Goal: Task Accomplishment & Management: Manage account settings

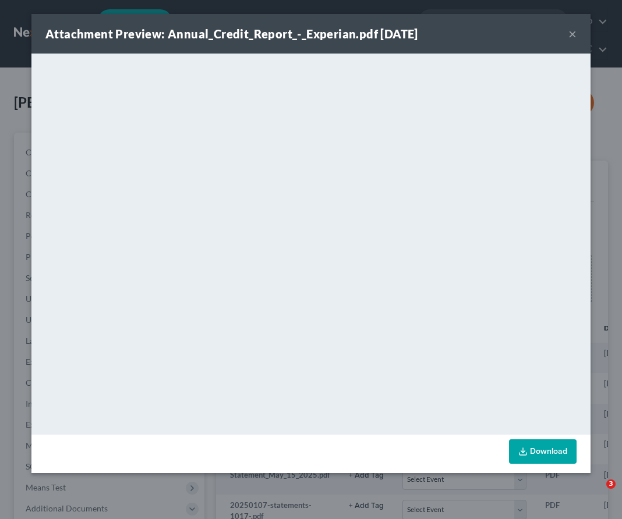
select select "14"
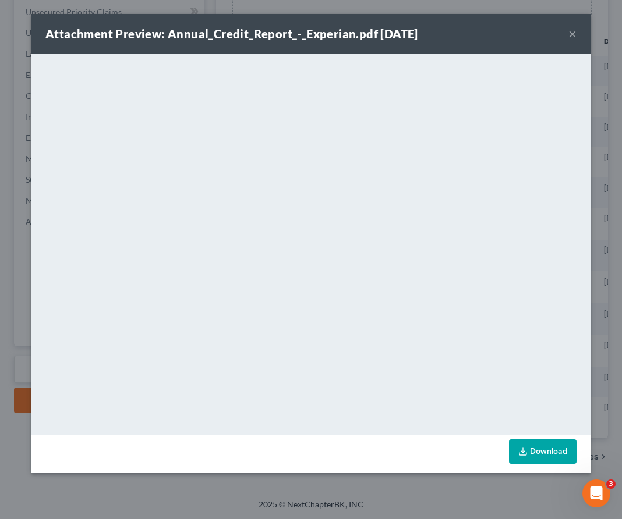
scroll to position [0, 143]
click at [569, 33] on button "×" at bounding box center [572, 34] width 8 height 14
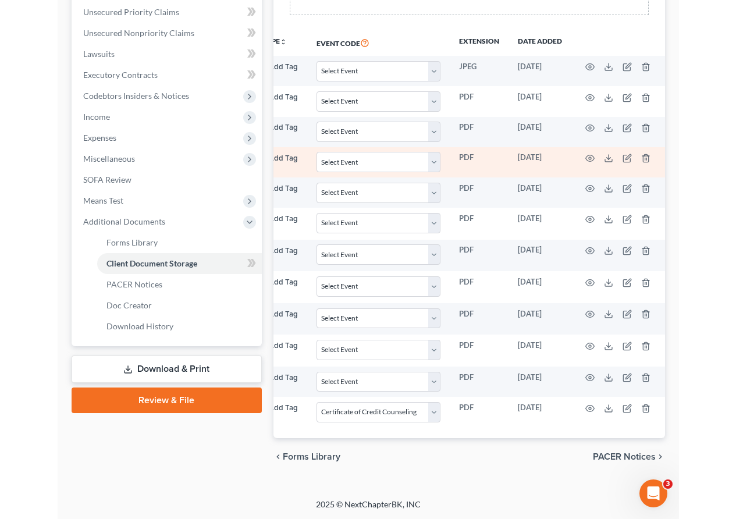
scroll to position [0, 0]
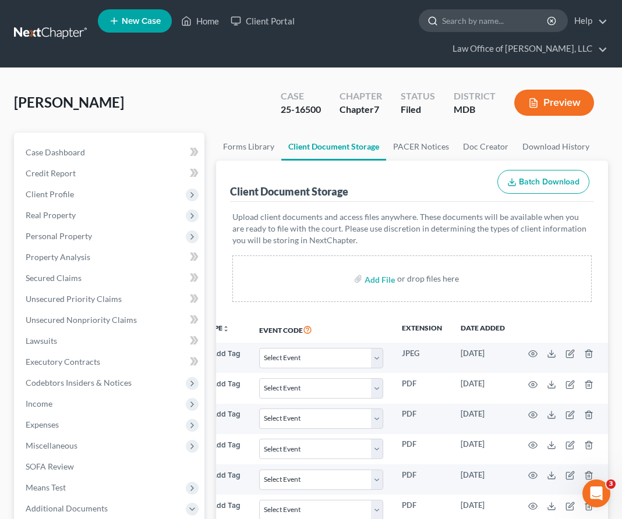
click at [496, 26] on input "search" at bounding box center [495, 21] width 106 height 22
type input "e"
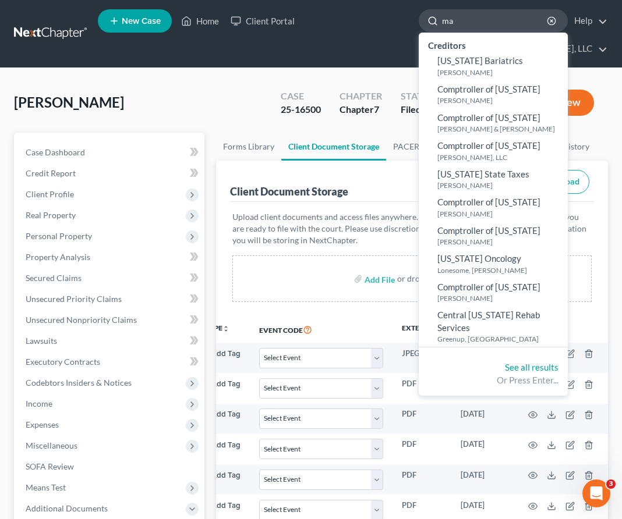
type input "m"
type input "u"
type input "i"
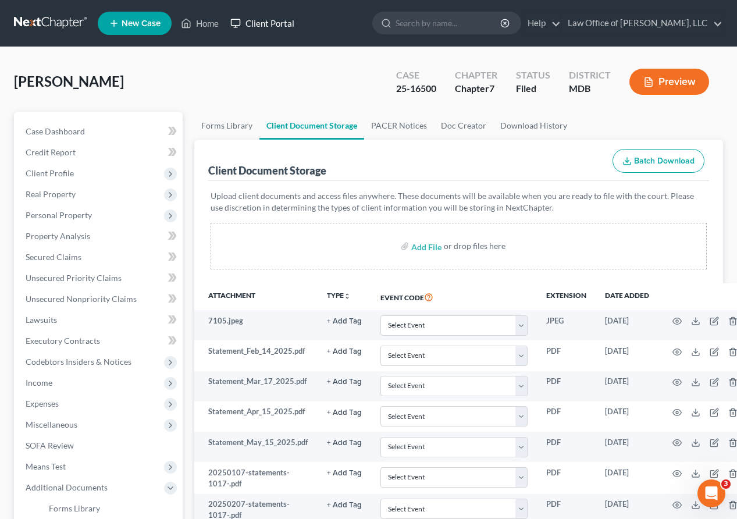
click at [259, 24] on link "Client Portal" at bounding box center [263, 23] width 76 height 21
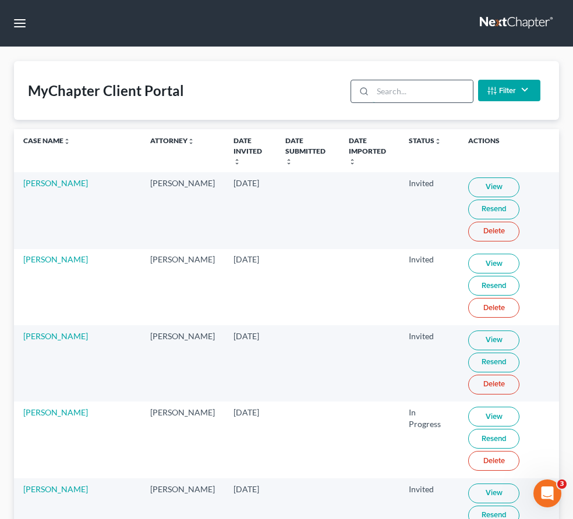
click at [413, 94] on input "search" at bounding box center [422, 91] width 100 height 22
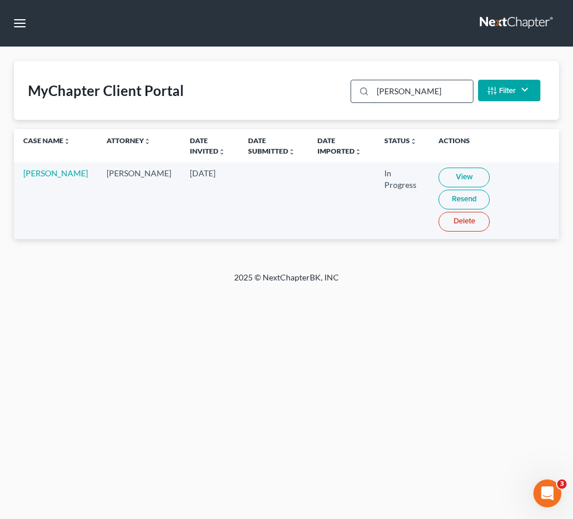
type input "wolford"
click at [438, 179] on link "View" at bounding box center [463, 178] width 51 height 20
click at [495, 23] on link at bounding box center [517, 23] width 74 height 21
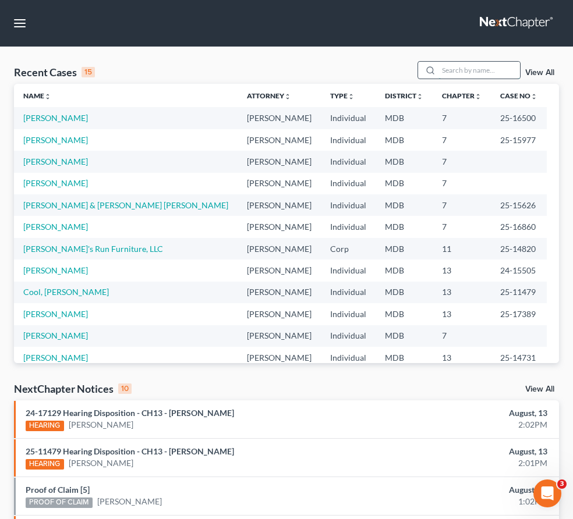
click at [446, 66] on input "search" at bounding box center [478, 70] width 81 height 17
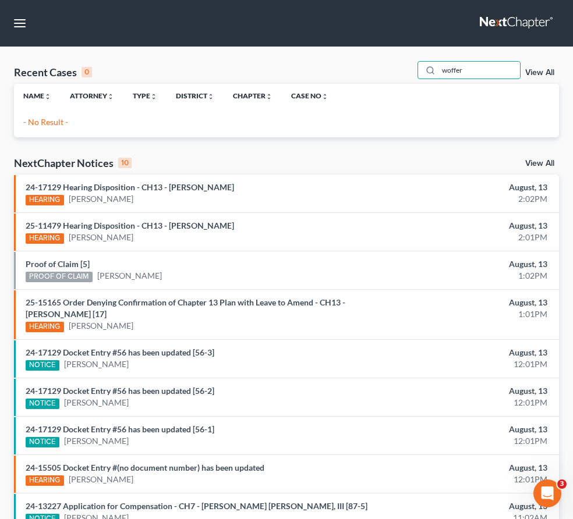
type input "woffer"
click at [491, 24] on link at bounding box center [517, 23] width 74 height 21
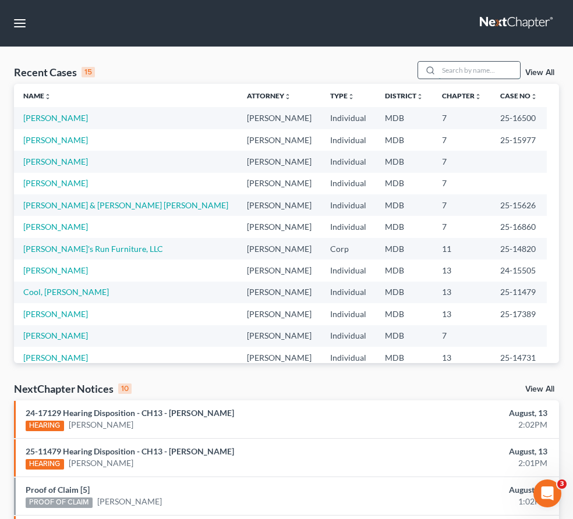
click at [471, 77] on input "search" at bounding box center [478, 70] width 81 height 17
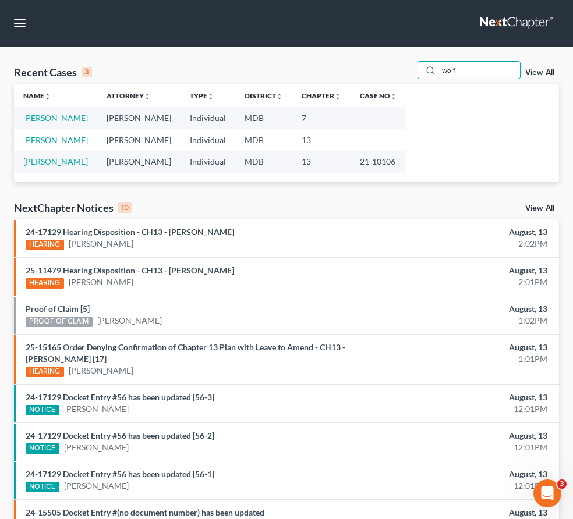
type input "wolf"
click at [69, 115] on link "Wolford, William" at bounding box center [55, 118] width 65 height 10
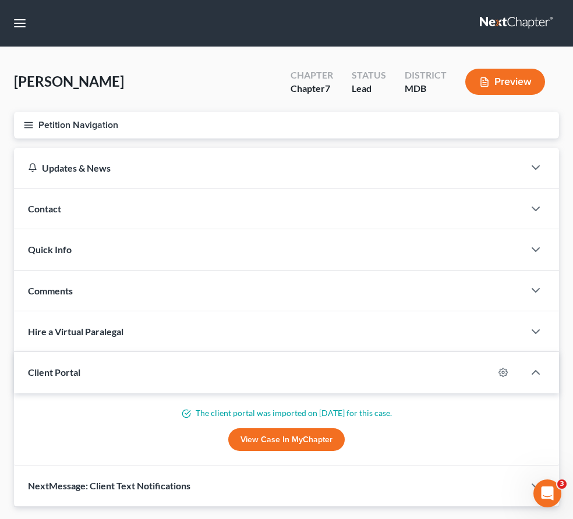
click at [24, 122] on icon "button" at bounding box center [28, 125] width 10 height 10
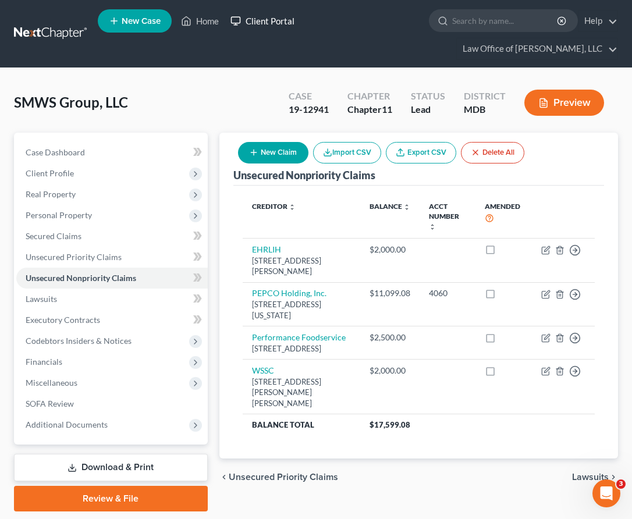
click at [250, 26] on link "Client Portal" at bounding box center [263, 20] width 76 height 21
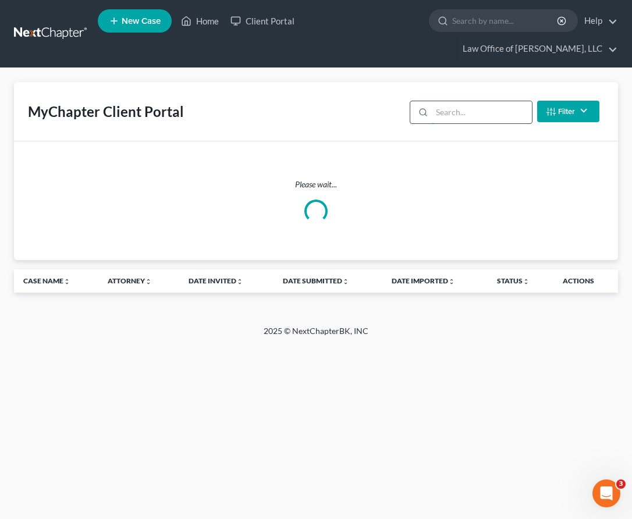
click at [448, 116] on input "search" at bounding box center [482, 112] width 100 height 22
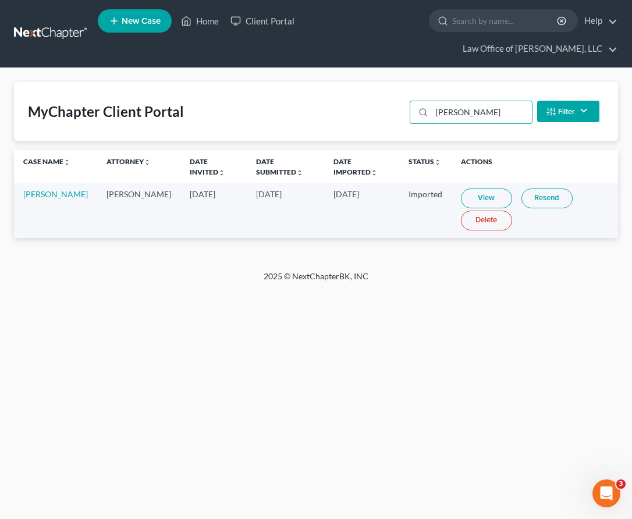
type input "wolford"
click at [465, 197] on link "View" at bounding box center [486, 199] width 51 height 20
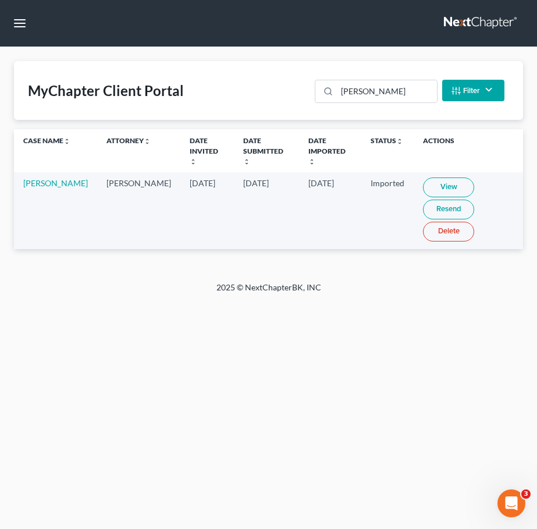
click at [461, 15] on link at bounding box center [481, 23] width 74 height 21
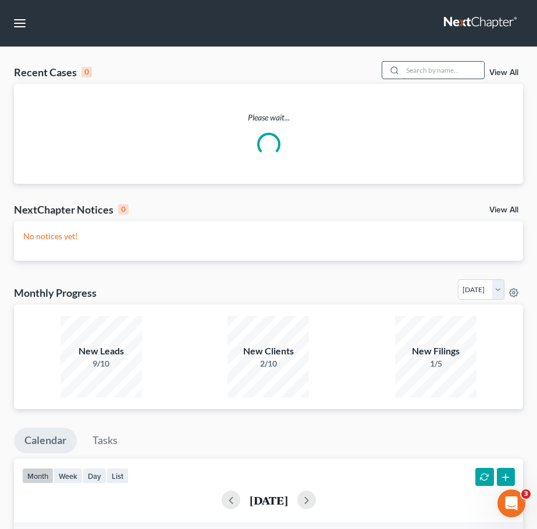
click at [439, 68] on input "search" at bounding box center [443, 70] width 81 height 17
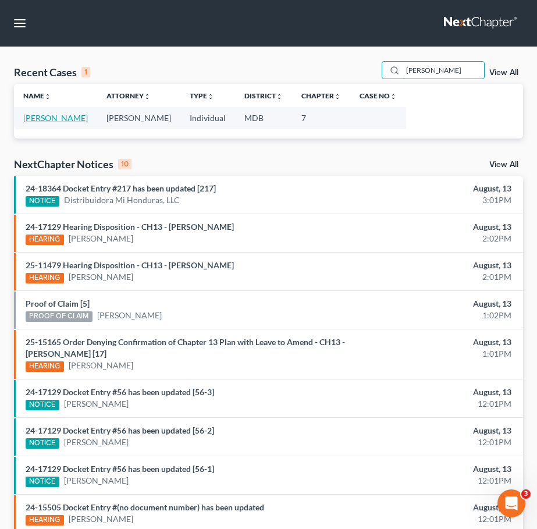
type input "wolford"
click at [40, 116] on link "[PERSON_NAME]" at bounding box center [55, 118] width 65 height 10
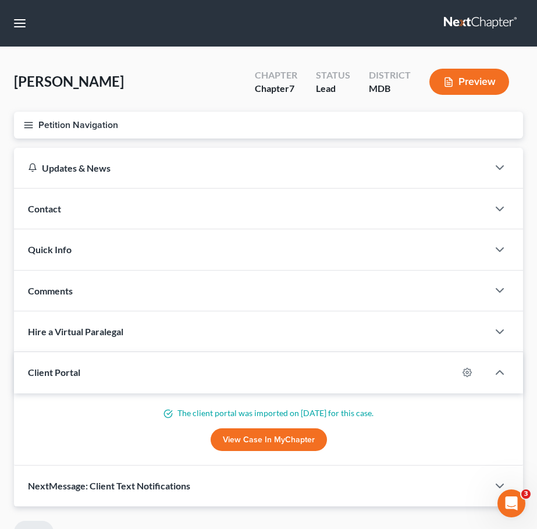
click at [26, 123] on icon "button" at bounding box center [28, 125] width 10 height 10
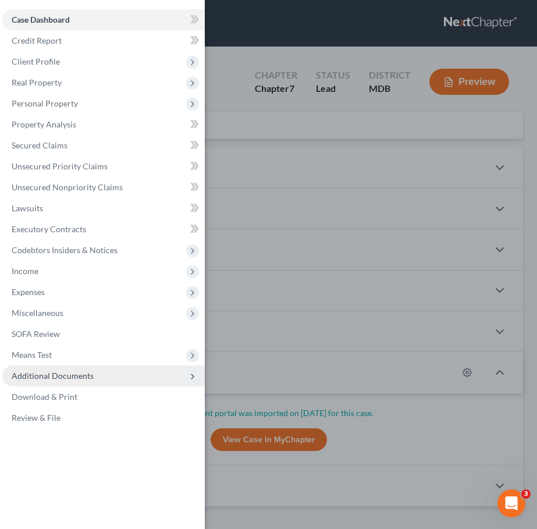
click at [63, 376] on span "Additional Documents" at bounding box center [53, 376] width 82 height 10
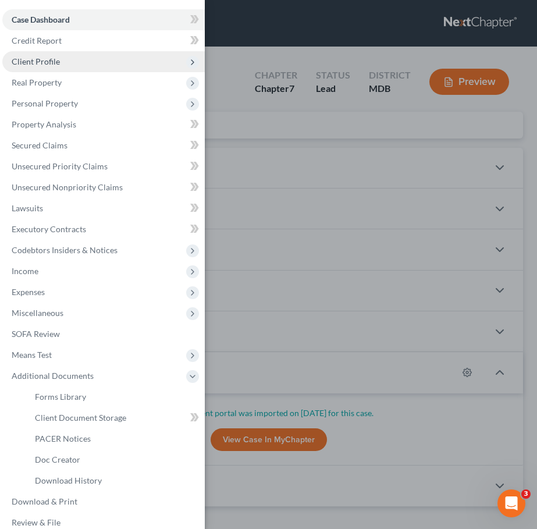
click at [48, 61] on span "Client Profile" at bounding box center [36, 61] width 48 height 10
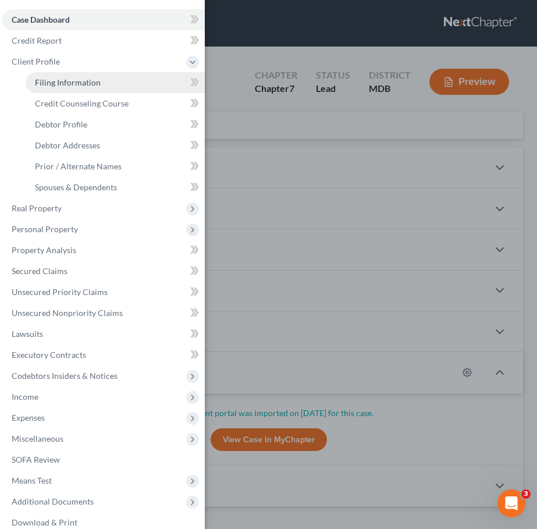
click at [77, 81] on span "Filing Information" at bounding box center [68, 82] width 66 height 10
select select "1"
select select "0"
select select "21"
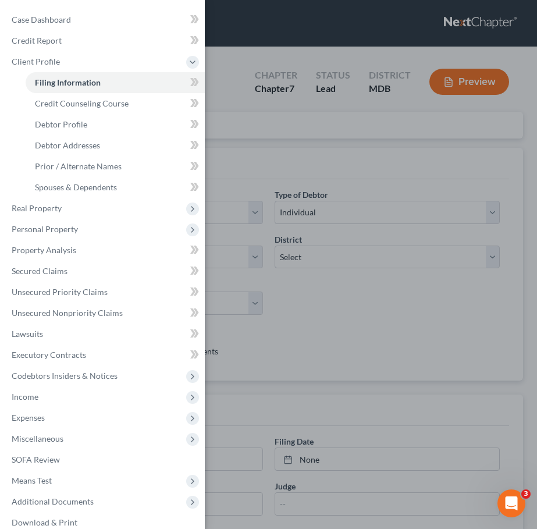
click at [266, 142] on div "Case Dashboard Payments Invoices Payments Payments Credit Report Client Profile" at bounding box center [268, 264] width 537 height 529
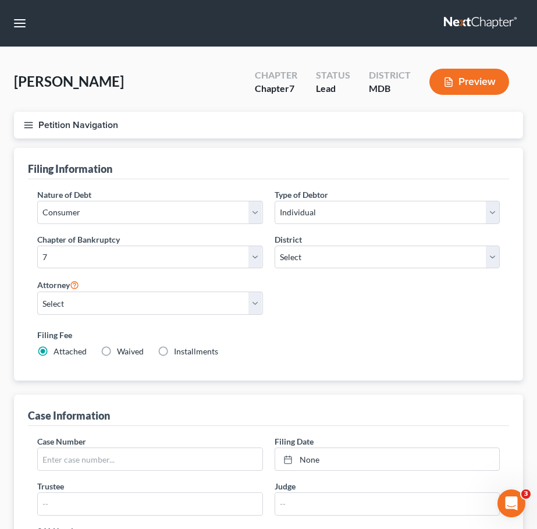
click at [28, 125] on line "button" at bounding box center [28, 125] width 8 height 0
click at [0, 0] on div "Case Dashboard Payments Invoices Payments Payments Credit Report Client Profile" at bounding box center [0, 0] width 0 height 0
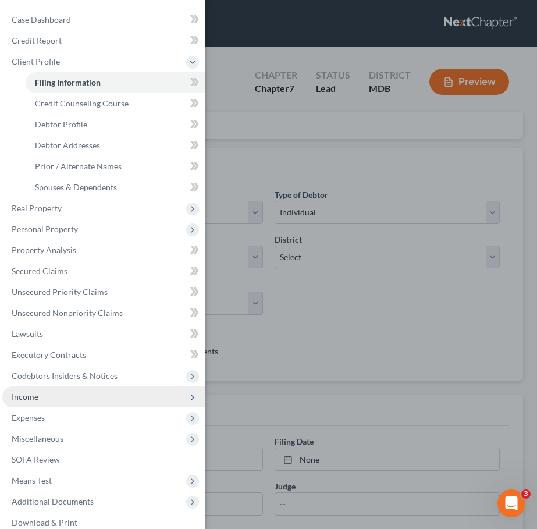
click at [56, 403] on span "Income" at bounding box center [103, 396] width 203 height 21
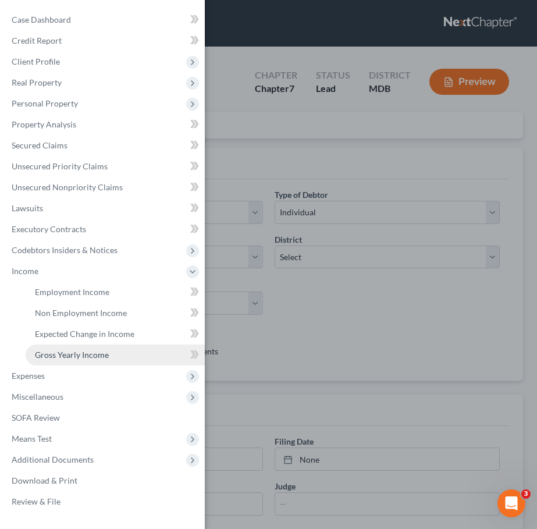
click at [54, 355] on span "Gross Yearly Income" at bounding box center [72, 355] width 74 height 10
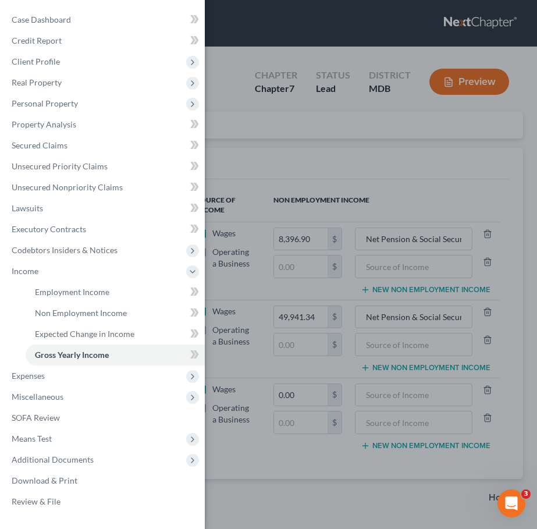
click at [270, 155] on div "Case Dashboard Payments Invoices Payments Payments Credit Report Client Profile" at bounding box center [268, 264] width 537 height 529
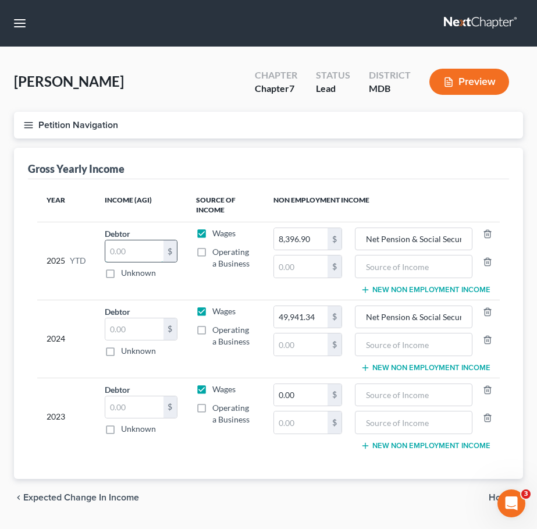
click at [144, 247] on input "text" at bounding box center [134, 251] width 58 height 22
click at [146, 325] on input "text" at bounding box center [134, 329] width 58 height 22
type input "543.84"
click at [120, 404] on input "text" at bounding box center [134, 407] width 58 height 22
type input "543.84"
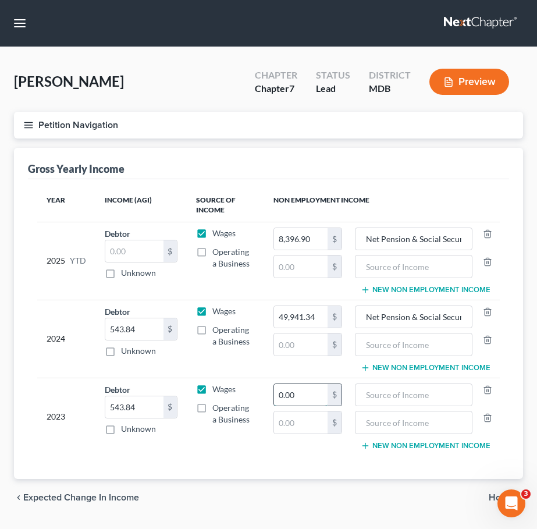
click at [303, 395] on input "0.00" at bounding box center [301, 395] width 54 height 22
type input "25,966.80"
click at [391, 395] on input "text" at bounding box center [413, 395] width 105 height 22
type input "Social Security"
click at [315, 422] on input "text" at bounding box center [301, 422] width 54 height 22
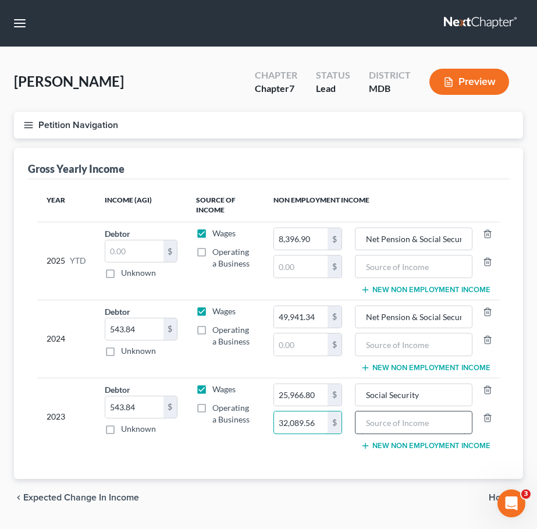
type input "32,089.56"
click at [395, 423] on input "text" at bounding box center [413, 422] width 105 height 22
type input "Pension"
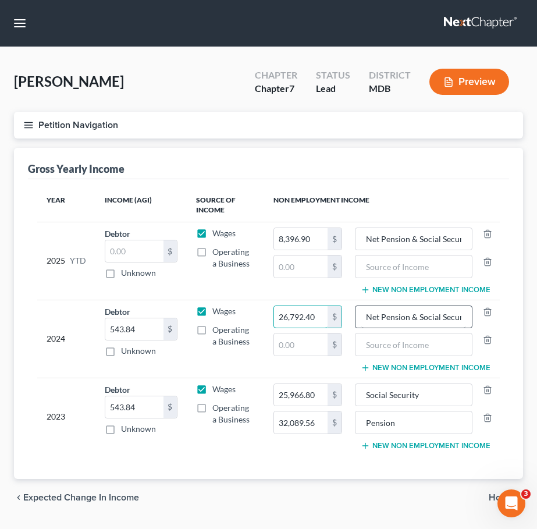
type input "26,792.40"
drag, startPoint x: 419, startPoint y: 317, endPoint x: 343, endPoint y: 308, distance: 76.7
click at [343, 308] on tr "2024 Debtor 543.84 $ Unknown Balance Undetermined 543.84 $ Unknown Wages Operat…" at bounding box center [268, 339] width 463 height 78
type input "Social Security"
click at [367, 346] on input "text" at bounding box center [413, 344] width 105 height 22
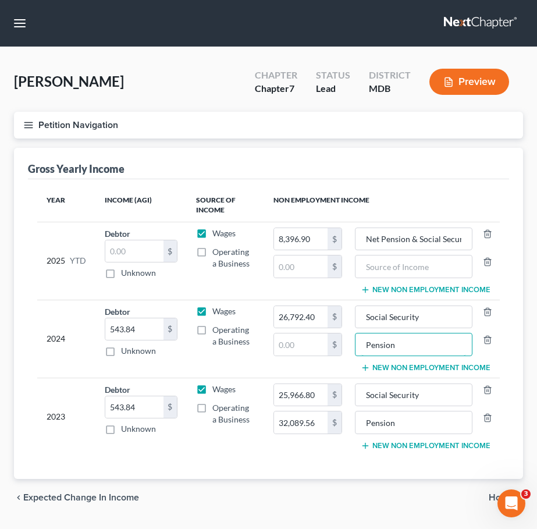
type input "Pension"
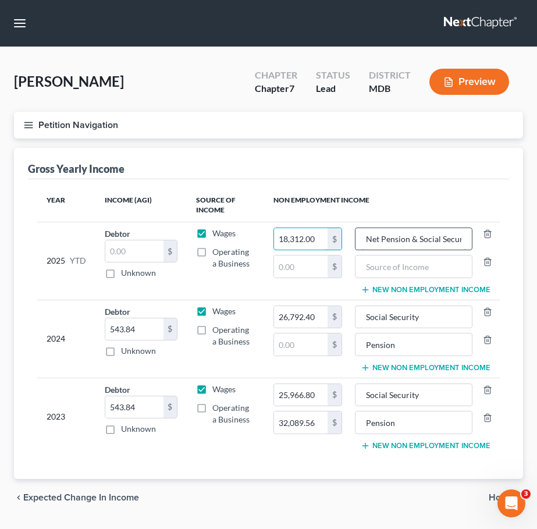
type input "18,312.00"
drag, startPoint x: 418, startPoint y: 238, endPoint x: 354, endPoint y: 229, distance: 65.2
click at [354, 229] on td "Net Pension & Social Security New Non Employment Income" at bounding box center [425, 261] width 148 height 78
type input "Social Security"
click at [292, 263] on input "text" at bounding box center [301, 266] width 54 height 22
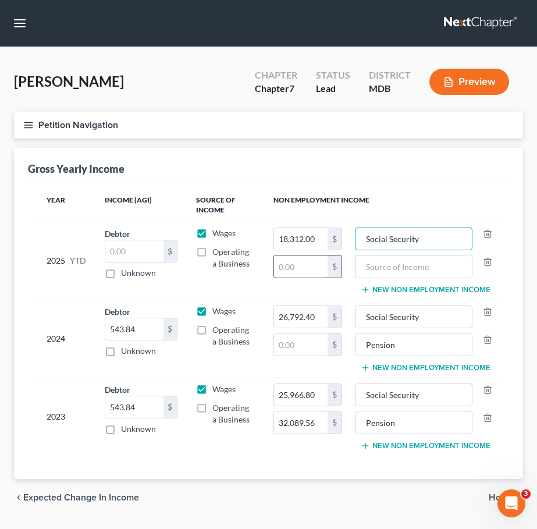
click at [292, 263] on input "text" at bounding box center [301, 266] width 54 height 22
type input "21,393.04"
click at [381, 273] on input "text" at bounding box center [413, 266] width 105 height 22
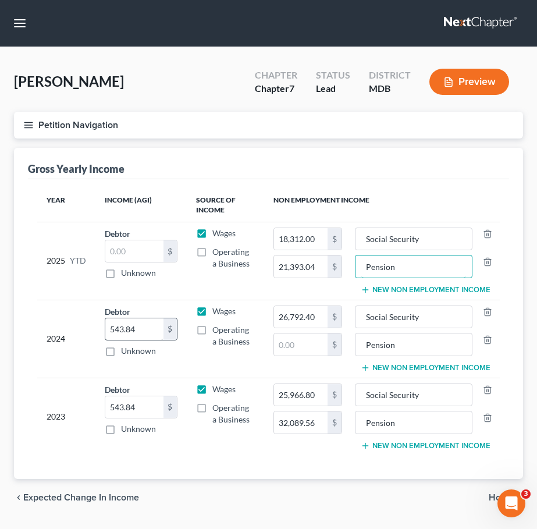
type input "Pension"
drag, startPoint x: 144, startPoint y: 328, endPoint x: 66, endPoint y: 321, distance: 78.3
click at [66, 321] on tr "2024 Debtor 543.84 $ Unknown Balance Undetermined 543.84 $ Unknown Wages Operat…" at bounding box center [268, 339] width 463 height 78
click at [23, 126] on icon "button" at bounding box center [28, 125] width 10 height 10
click at [0, 0] on div "Case Dashboard Payments Invoices Payments Payments Credit Report Client Profile" at bounding box center [0, 0] width 0 height 0
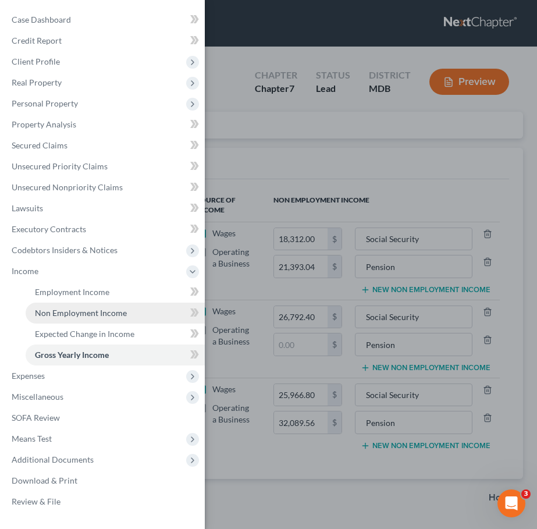
click at [58, 307] on link "Non Employment Income" at bounding box center [115, 313] width 179 height 21
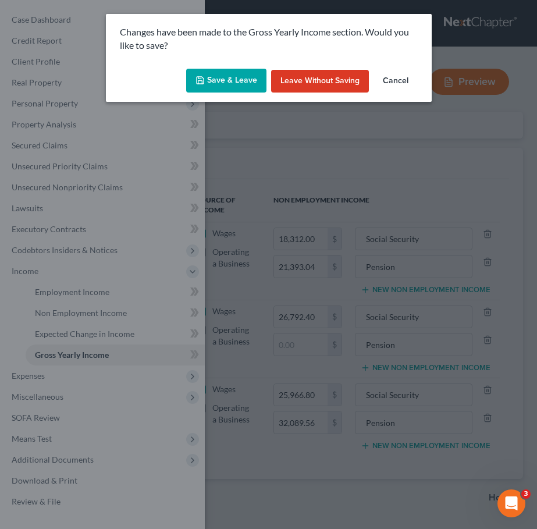
click at [250, 73] on button "Save & Leave" at bounding box center [226, 81] width 80 height 24
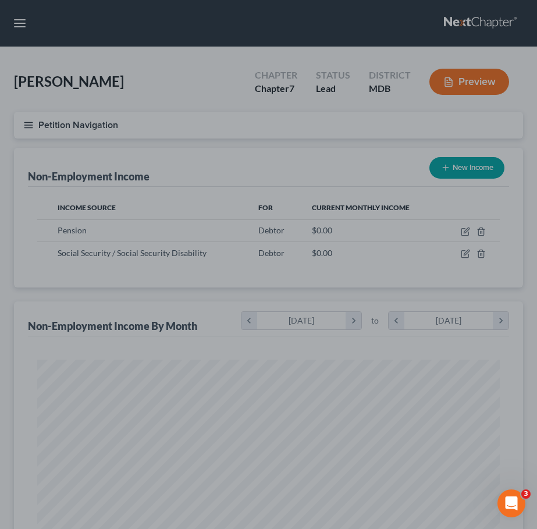
scroll to position [231, 486]
click at [289, 140] on div at bounding box center [268, 264] width 537 height 529
click at [459, 234] on div at bounding box center [268, 264] width 537 height 529
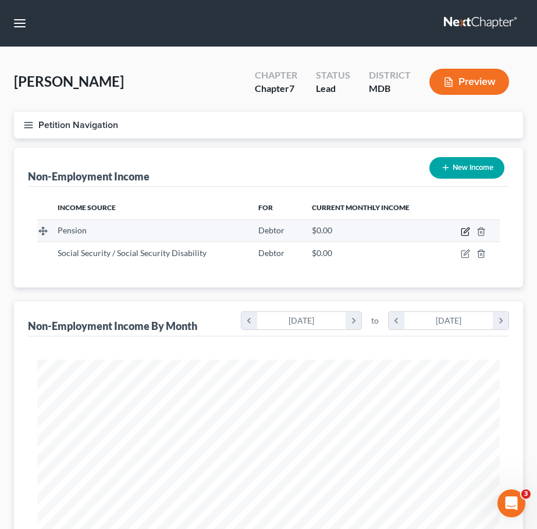
click at [464, 230] on icon "button" at bounding box center [466, 230] width 5 height 5
select select "2"
select select "0"
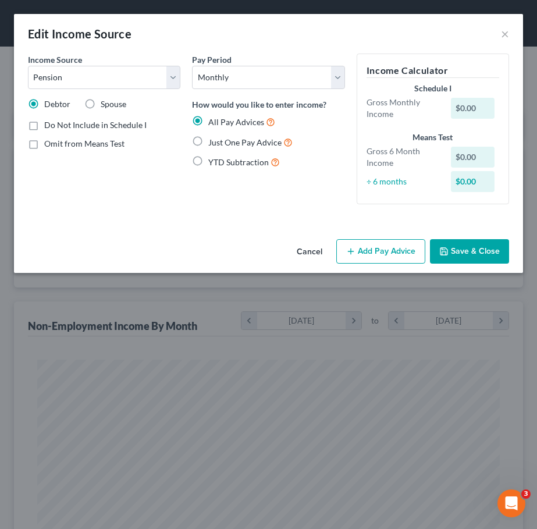
click at [208, 139] on label "Just One Pay Advice" at bounding box center [250, 142] width 84 height 13
click at [213, 139] on input "Just One Pay Advice" at bounding box center [217, 140] width 8 height 8
radio input "true"
click at [371, 253] on button "Add Pay Advice" at bounding box center [380, 251] width 89 height 24
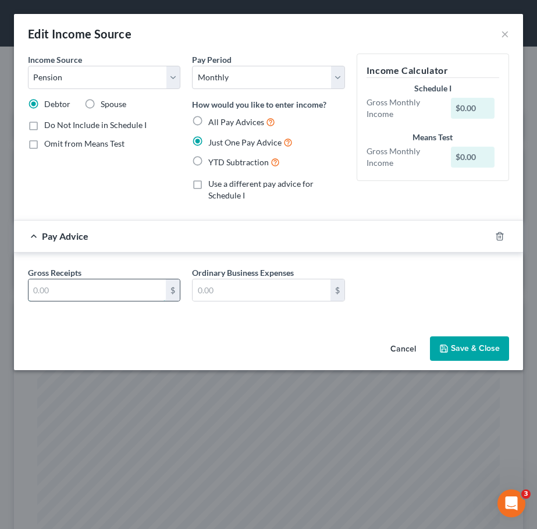
click at [125, 293] on input "text" at bounding box center [97, 290] width 137 height 22
type input "2,674"
click at [475, 341] on button "Save & Close" at bounding box center [469, 348] width 79 height 24
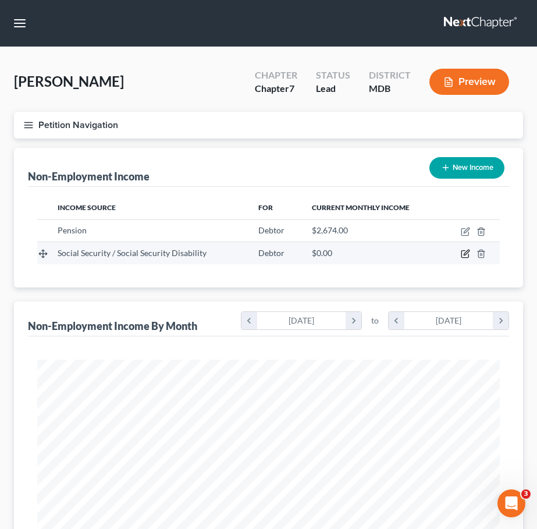
click at [466, 253] on icon "button" at bounding box center [465, 253] width 9 height 9
select select "4"
select select "0"
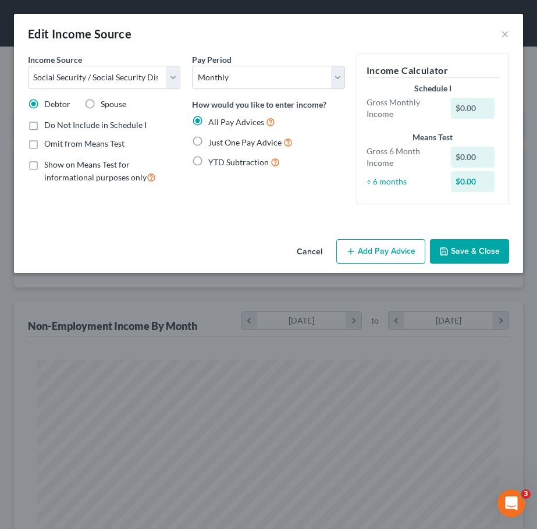
click at [367, 254] on button "Add Pay Advice" at bounding box center [380, 251] width 89 height 24
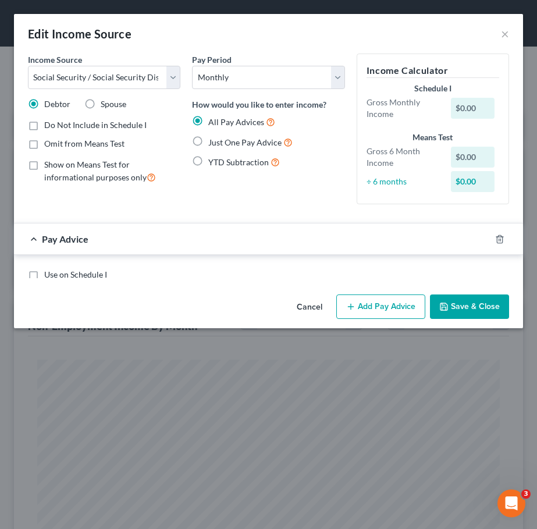
click at [367, 254] on div "Pay Advice" at bounding box center [252, 238] width 477 height 31
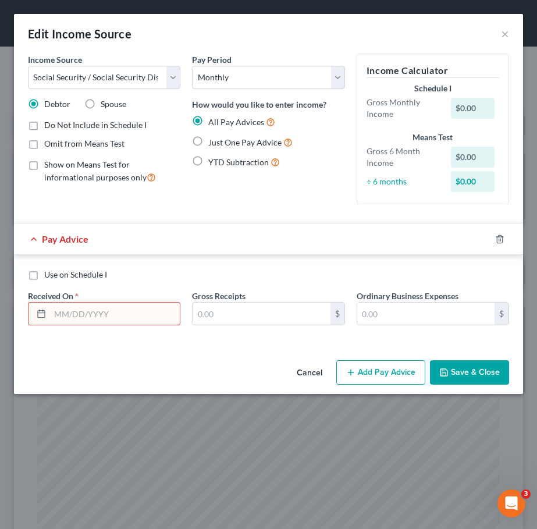
click at [44, 164] on label "Show on Means Test for informational purposes only" at bounding box center [112, 171] width 136 height 25
click at [49, 164] on input "Show on Means Test for informational purposes only" at bounding box center [53, 163] width 8 height 8
checkbox input "true"
click at [44, 272] on label "Use on Schedule I" at bounding box center [75, 275] width 63 height 12
click at [49, 272] on input "Use on Schedule I" at bounding box center [53, 273] width 8 height 8
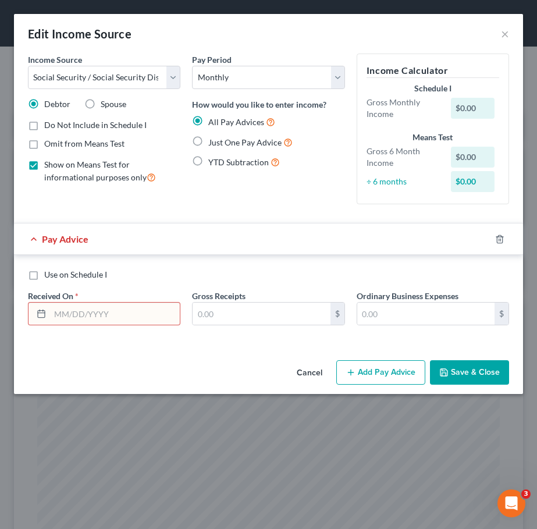
checkbox input "true"
click at [228, 310] on input "text" at bounding box center [261, 314] width 137 height 22
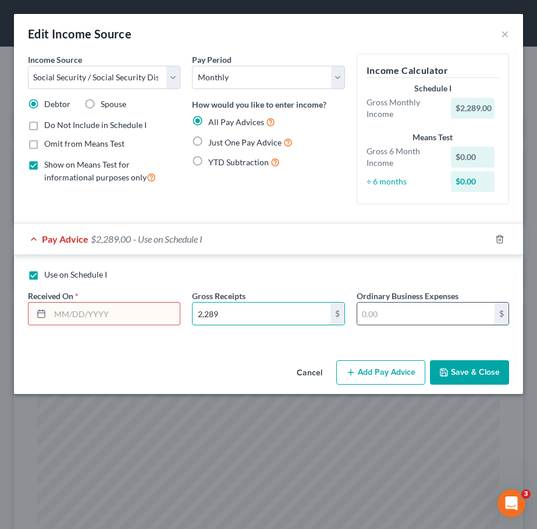
type input "2,289"
click at [393, 314] on input "text" at bounding box center [425, 314] width 137 height 22
click at [367, 313] on input "text" at bounding box center [425, 314] width 137 height 22
type input "172.80"
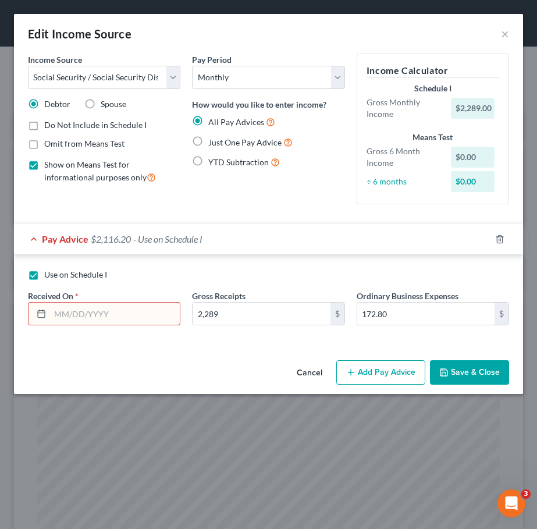
click at [110, 315] on input "text" at bounding box center [115, 314] width 130 height 22
click at [73, 311] on input "text" at bounding box center [115, 314] width 130 height 22
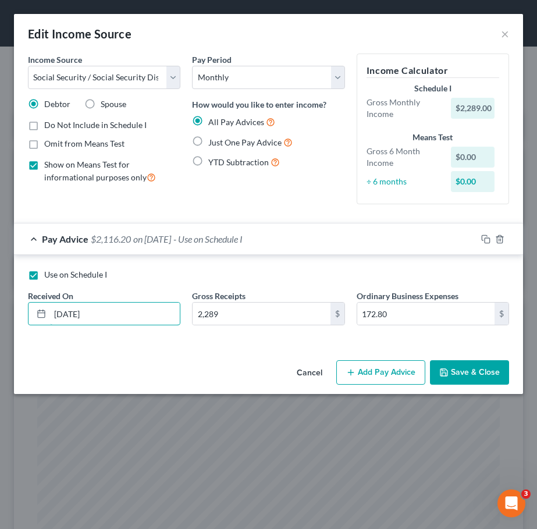
type input "8/1/2025"
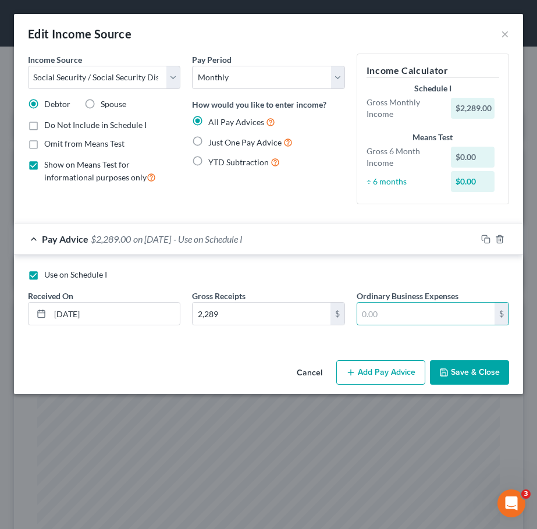
click at [477, 373] on button "Save & Close" at bounding box center [469, 372] width 79 height 24
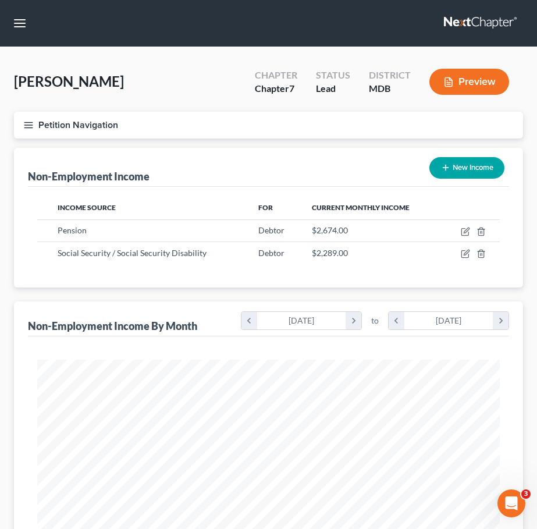
click at [29, 125] on icon "button" at bounding box center [28, 125] width 10 height 10
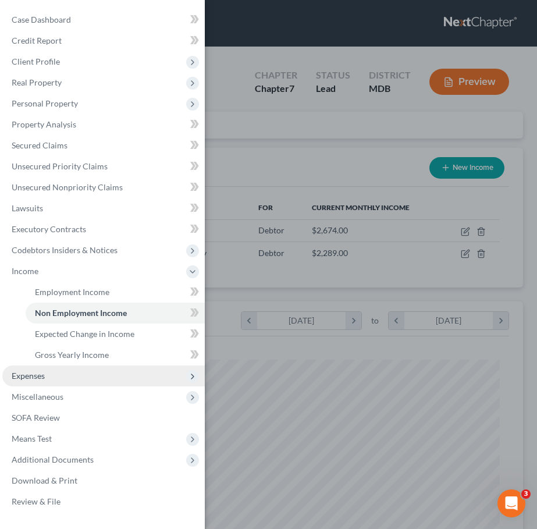
click at [53, 379] on span "Expenses" at bounding box center [103, 375] width 203 height 21
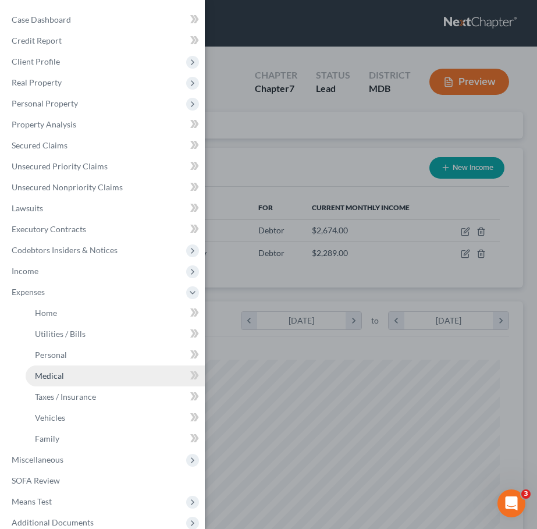
click at [55, 373] on span "Medical" at bounding box center [49, 376] width 29 height 10
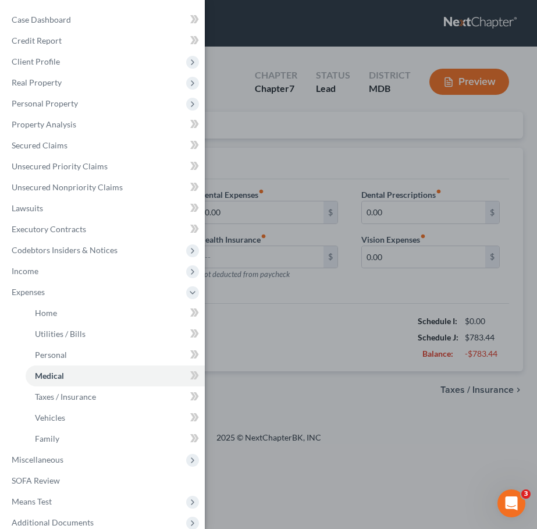
click at [371, 295] on div "Case Dashboard Payments Invoices Payments Payments Credit Report Client Profile" at bounding box center [268, 264] width 537 height 529
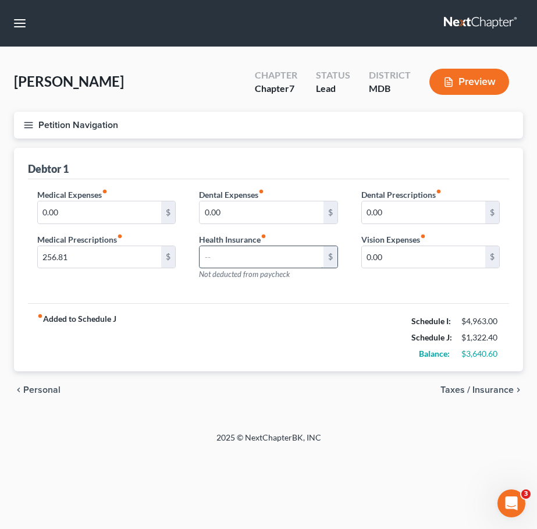
click at [235, 254] on input "text" at bounding box center [261, 257] width 123 height 22
type input "135.2"
click at [463, 388] on span "Taxes / Insurance" at bounding box center [477, 389] width 73 height 9
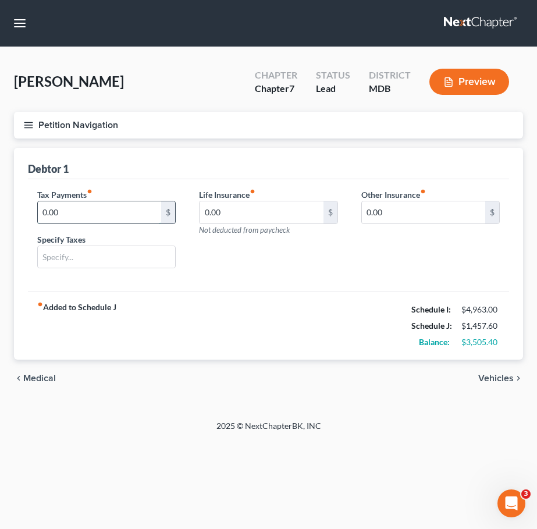
click at [94, 212] on input "0.00" at bounding box center [99, 212] width 123 height 22
type input "526.35"
click at [114, 254] on input "text" at bounding box center [106, 257] width 137 height 22
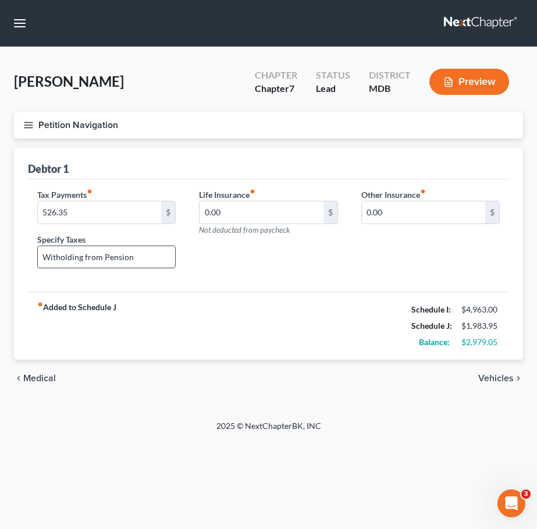
click at [105, 256] on input "Witholding from Pension" at bounding box center [106, 257] width 137 height 22
type input "Witholding from Social Security & Pension"
click at [507, 380] on span "Vehicles" at bounding box center [495, 378] width 35 height 9
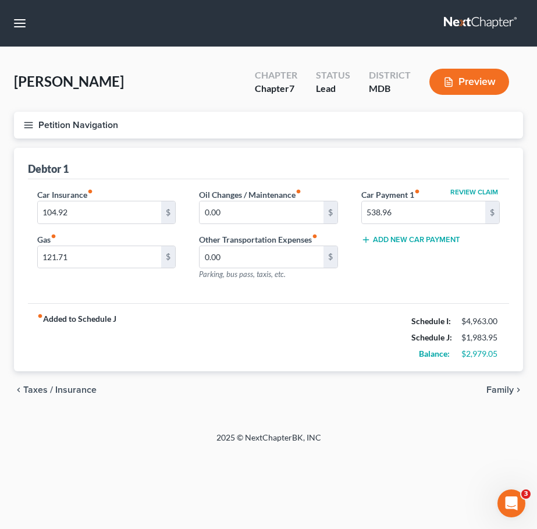
click at [30, 127] on line "button" at bounding box center [28, 127] width 8 height 0
click at [0, 0] on div "Case Dashboard Payments Invoices Payments Payments Credit Report Client Profile" at bounding box center [0, 0] width 0 height 0
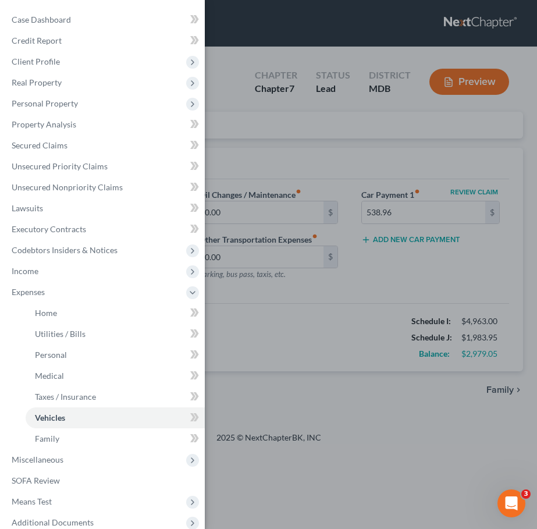
click at [321, 195] on div "Case Dashboard Payments Invoices Payments Payments Credit Report Client Profile" at bounding box center [268, 264] width 537 height 529
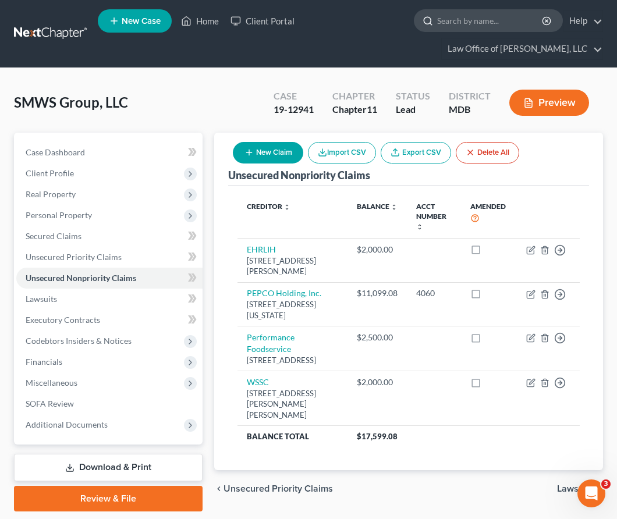
click at [459, 26] on input "search" at bounding box center [490, 21] width 106 height 22
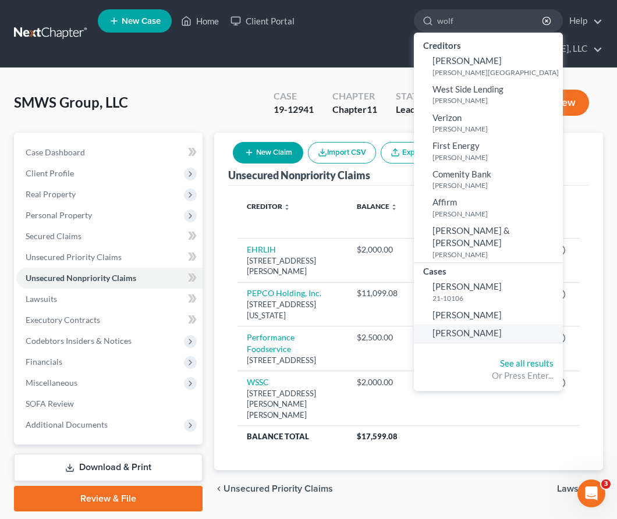
type input "wolf"
click at [451, 328] on span "[PERSON_NAME]" at bounding box center [466, 333] width 69 height 10
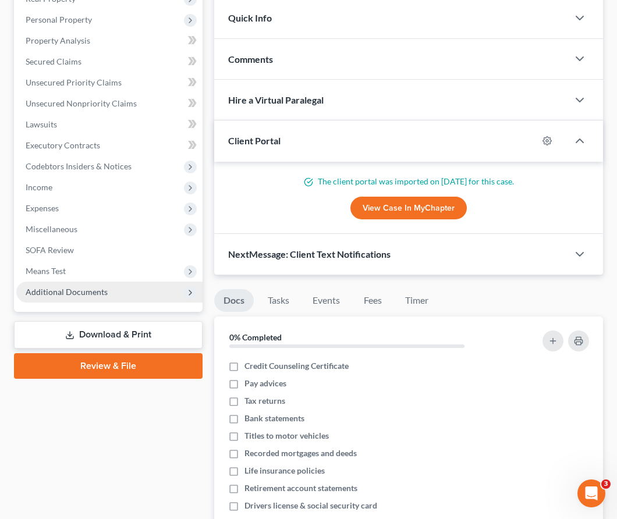
click at [132, 294] on span "Additional Documents" at bounding box center [109, 292] width 186 height 21
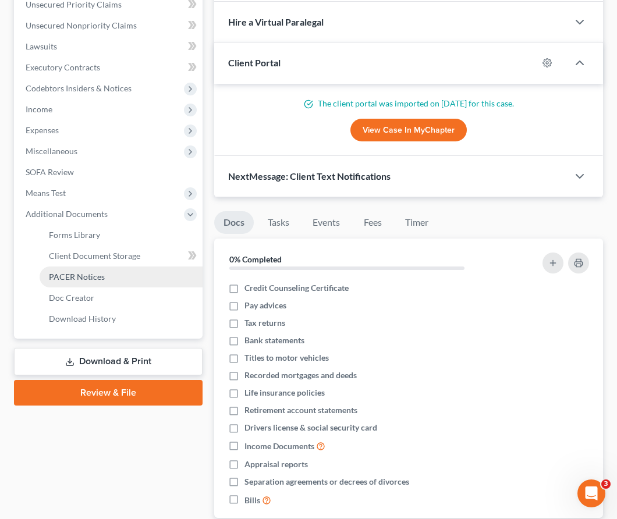
click at [116, 268] on link "PACER Notices" at bounding box center [121, 277] width 163 height 21
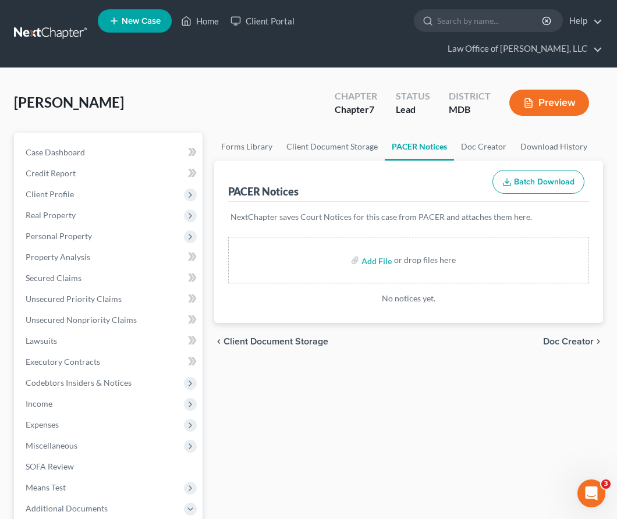
click at [575, 337] on span "Doc Creator" at bounding box center [568, 341] width 51 height 9
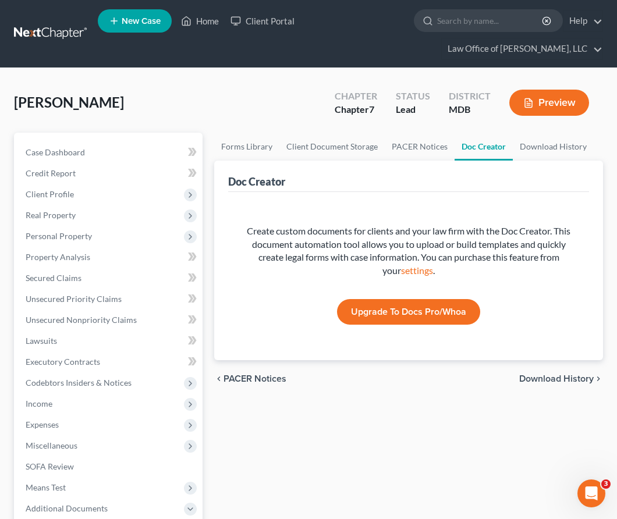
click at [568, 378] on span "Download History" at bounding box center [556, 378] width 74 height 9
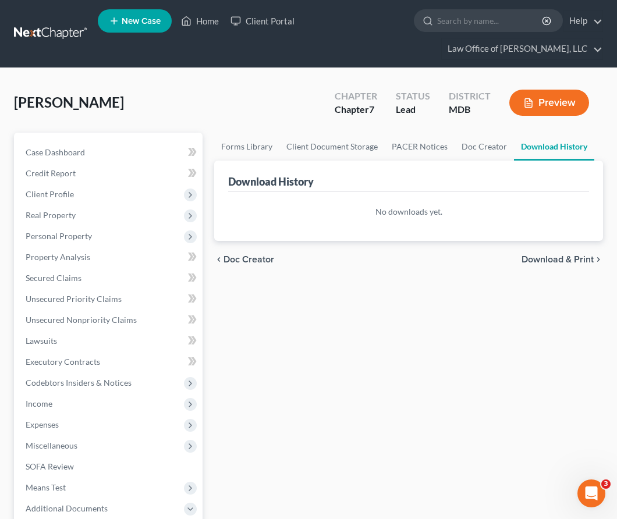
click at [521, 262] on span "Download & Print" at bounding box center [557, 259] width 72 height 9
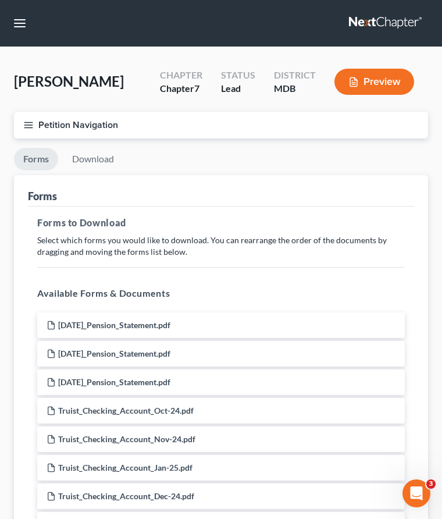
click at [362, 19] on link at bounding box center [386, 23] width 74 height 21
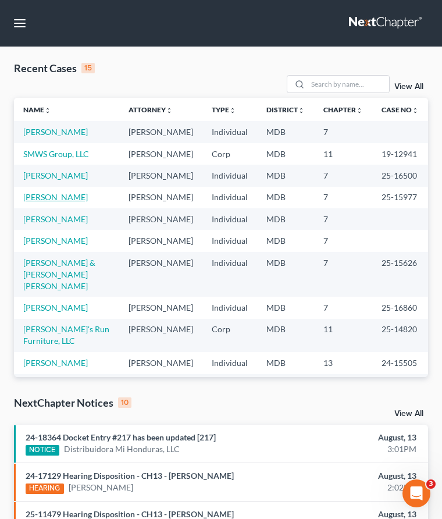
click at [41, 196] on link "[PERSON_NAME]" at bounding box center [55, 197] width 65 height 10
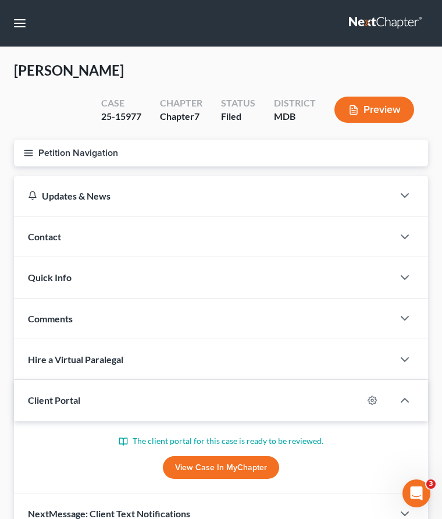
click at [31, 148] on icon "button" at bounding box center [28, 153] width 10 height 10
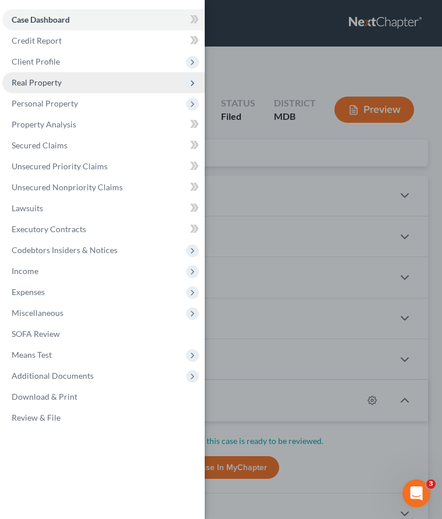
click at [29, 79] on span "Real Property" at bounding box center [37, 82] width 50 height 10
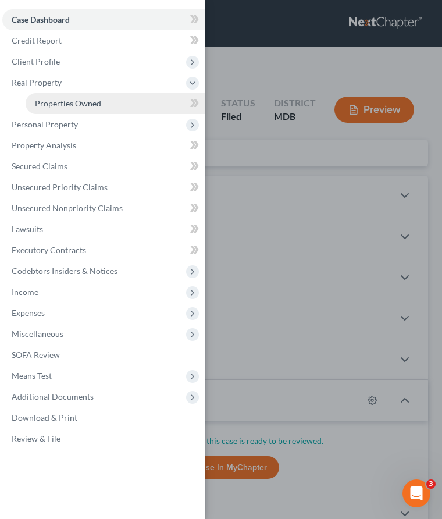
click at [44, 102] on span "Properties Owned" at bounding box center [68, 103] width 66 height 10
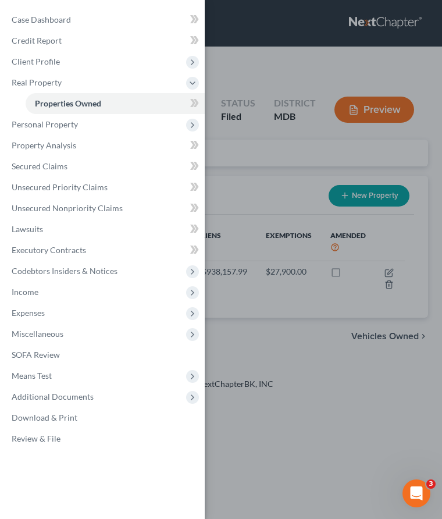
click at [266, 54] on div "Case Dashboard Payments Invoices Payments Payments Credit Report Client Profile" at bounding box center [221, 259] width 442 height 519
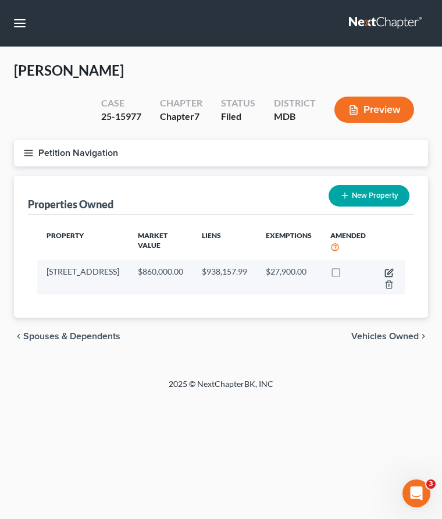
click at [388, 272] on icon "button" at bounding box center [390, 271] width 5 height 5
select select "21"
select select "15"
select select "0"
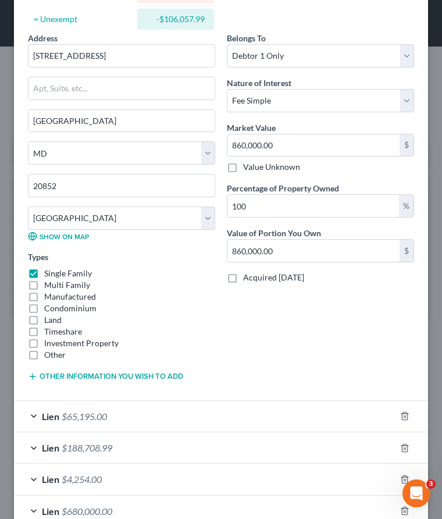
scroll to position [272, 0]
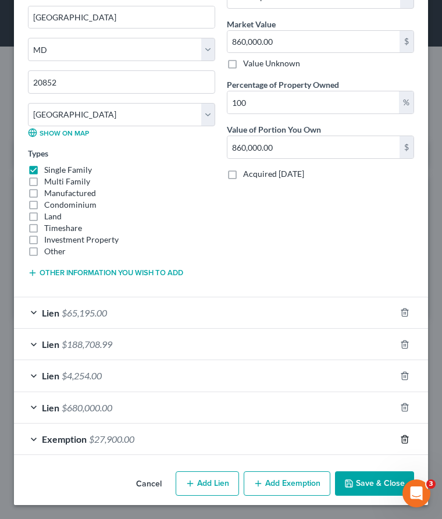
click at [406, 441] on icon "button" at bounding box center [404, 439] width 9 height 9
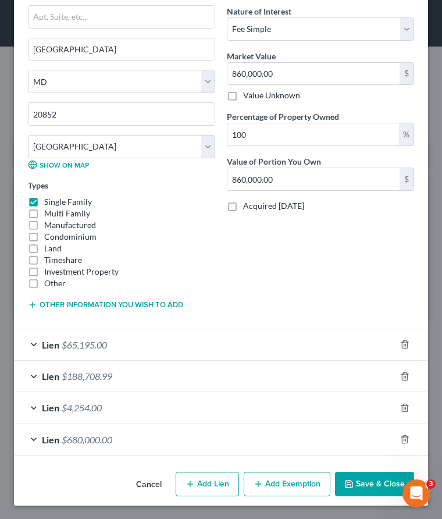
click at [349, 477] on button "Save & Close" at bounding box center [374, 484] width 79 height 24
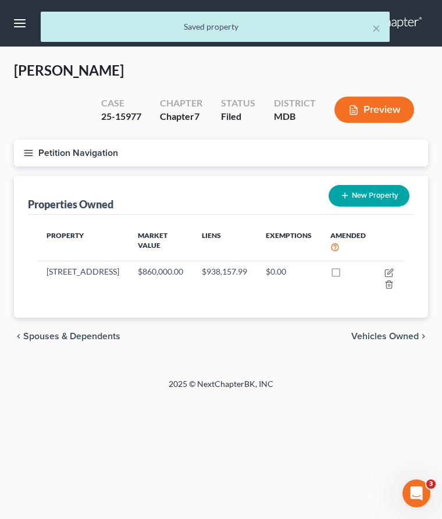
click at [28, 155] on line "button" at bounding box center [28, 155] width 8 height 0
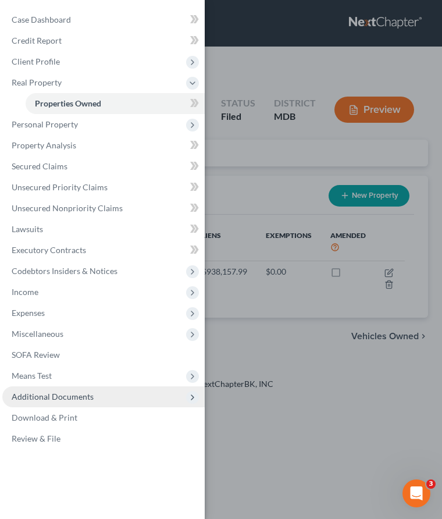
click at [44, 400] on span "Additional Documents" at bounding box center [53, 397] width 82 height 10
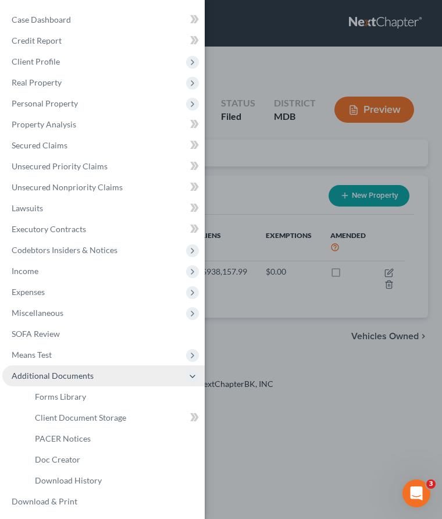
scroll to position [23, 0]
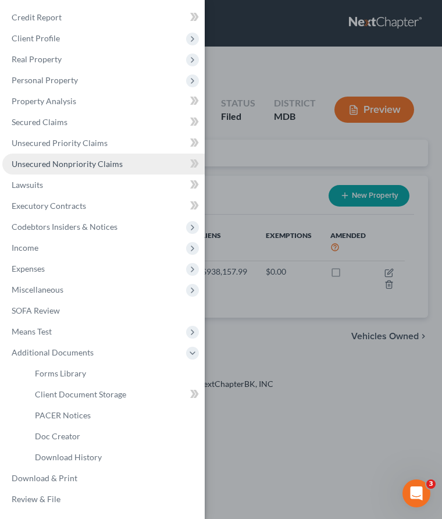
click at [38, 168] on span "Unsecured Nonpriority Claims" at bounding box center [67, 164] width 111 height 10
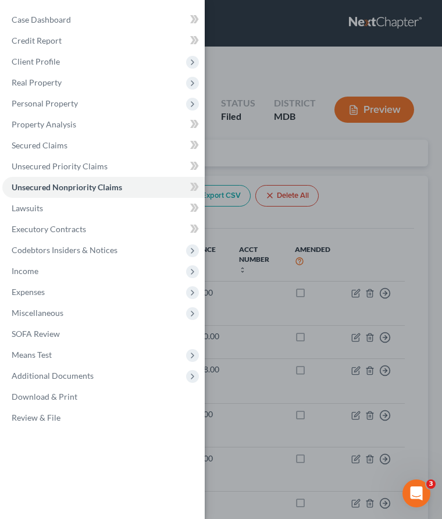
click at [236, 73] on div "Case Dashboard Payments Invoices Payments Payments Credit Report Client Profile" at bounding box center [221, 259] width 442 height 519
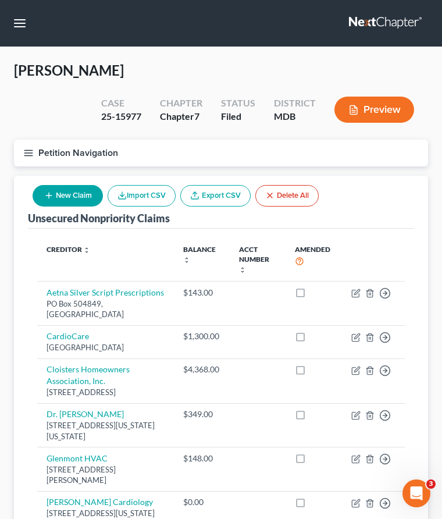
click at [70, 193] on button "New Claim" at bounding box center [68, 196] width 70 height 22
select select "0"
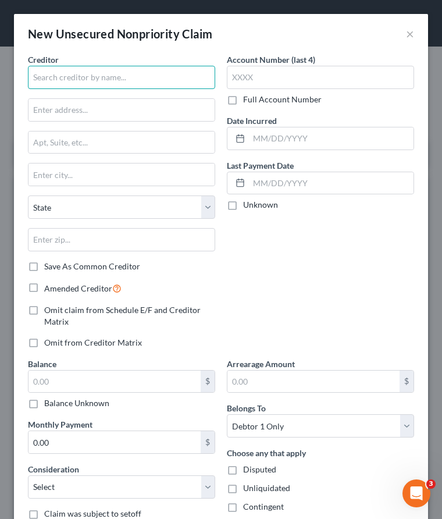
click at [77, 74] on input "text" at bounding box center [121, 77] width 187 height 23
type input "Team Health"
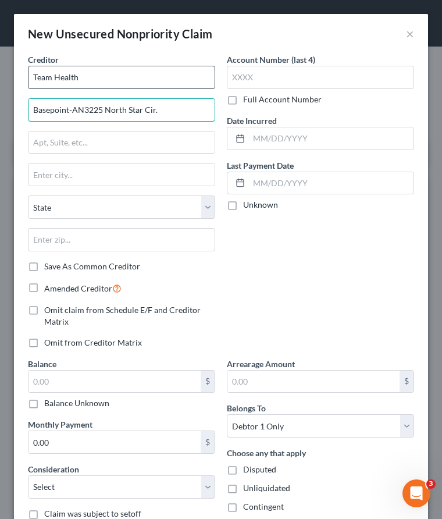
type input "Basepoint-AN3225 North Star Cir."
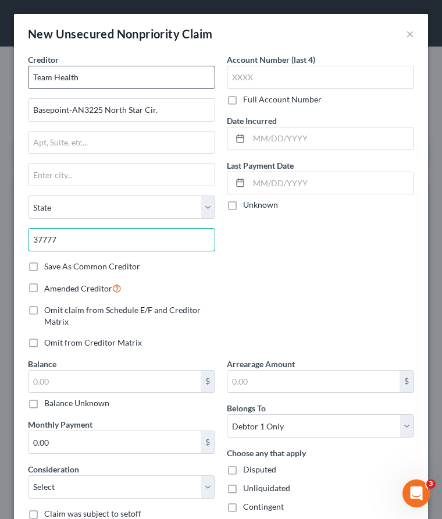
type input "37777"
type input "Louisville"
select select "44"
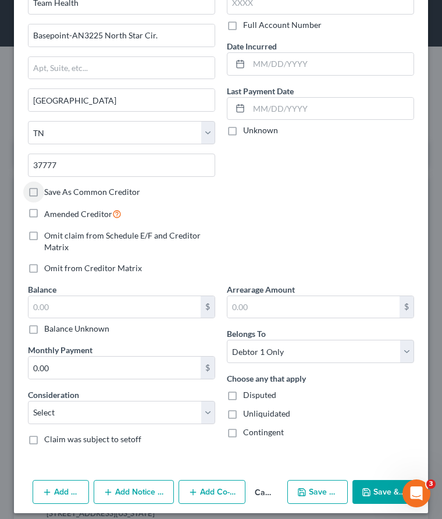
scroll to position [83, 0]
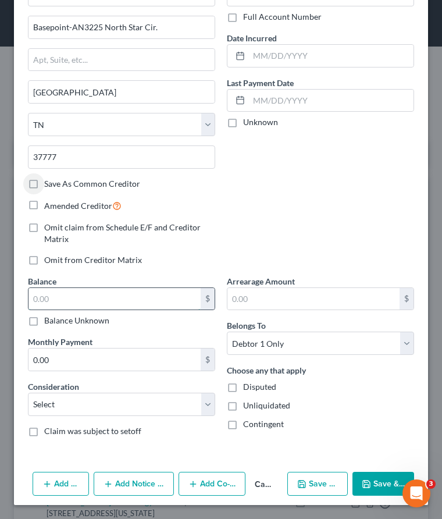
click at [71, 298] on input "text" at bounding box center [115, 299] width 172 height 22
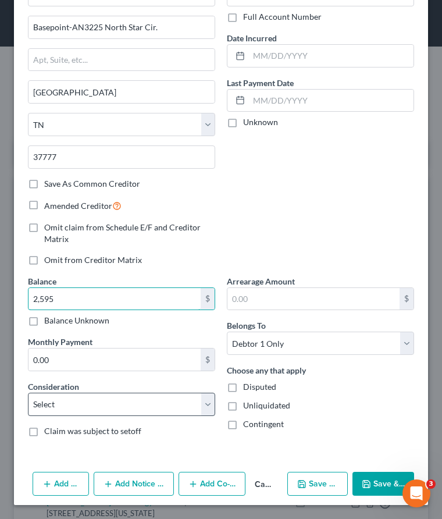
type input "2,595"
click at [76, 405] on select "Select Cable / Satellite Services Collection Agency Credit Card Debt Debt Couns…" at bounding box center [121, 404] width 187 height 23
select select "9"
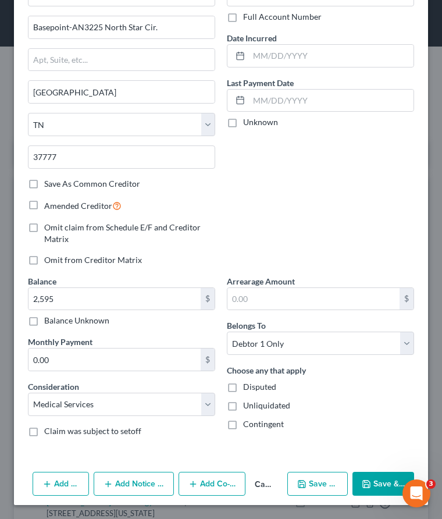
click at [243, 386] on label "Disputed" at bounding box center [259, 387] width 33 height 12
click at [248, 386] on input "Disputed" at bounding box center [252, 385] width 8 height 8
checkbox input "true"
click at [374, 478] on button "Save & Close" at bounding box center [384, 484] width 62 height 24
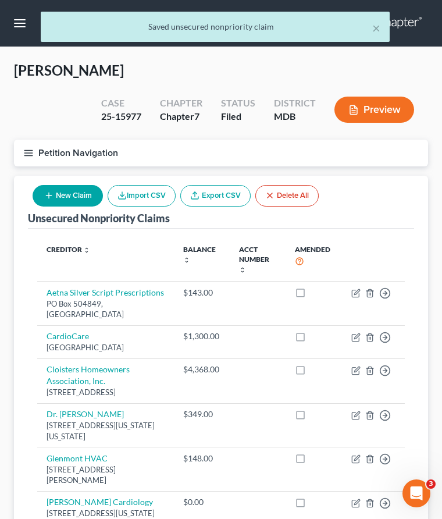
click at [30, 151] on icon "button" at bounding box center [28, 153] width 10 height 10
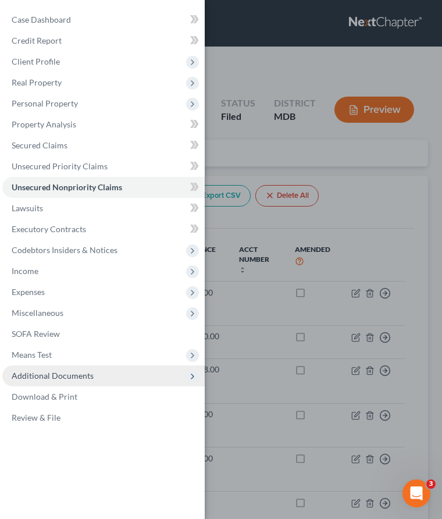
click at [59, 377] on span "Additional Documents" at bounding box center [53, 376] width 82 height 10
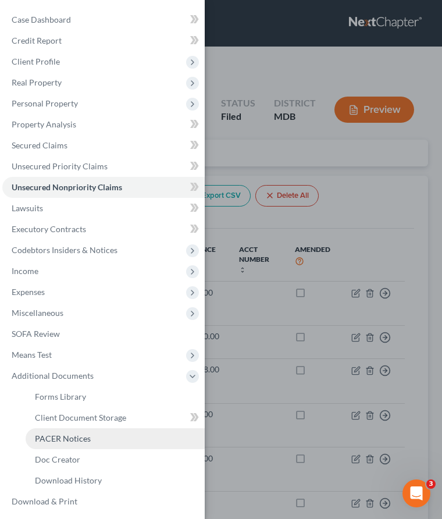
click at [59, 440] on span "PACER Notices" at bounding box center [63, 439] width 56 height 10
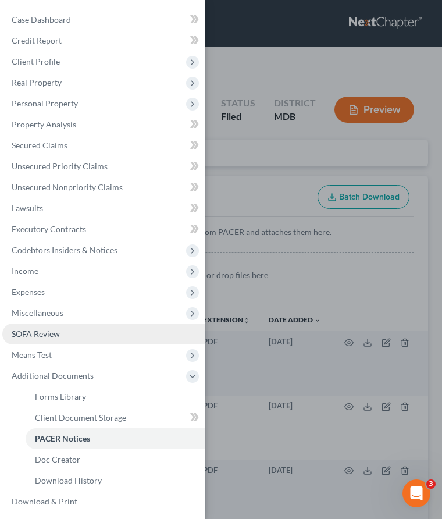
scroll to position [23, 0]
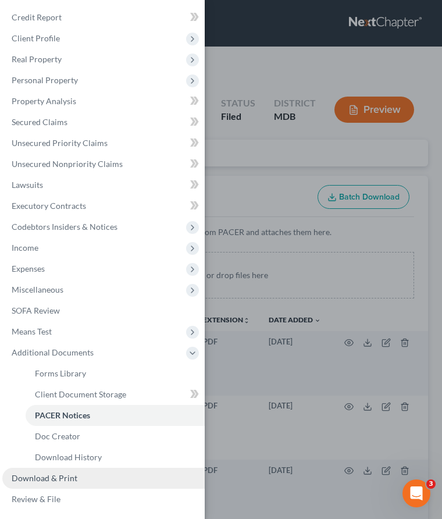
click at [30, 473] on link "Download & Print" at bounding box center [103, 478] width 203 height 21
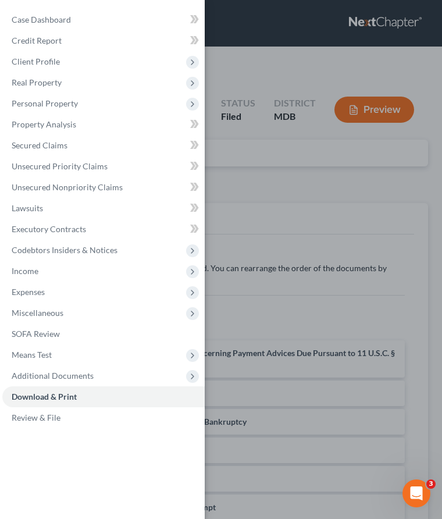
click at [243, 184] on div "Case Dashboard Payments Invoices Payments Payments Credit Report Client Profile" at bounding box center [221, 259] width 442 height 519
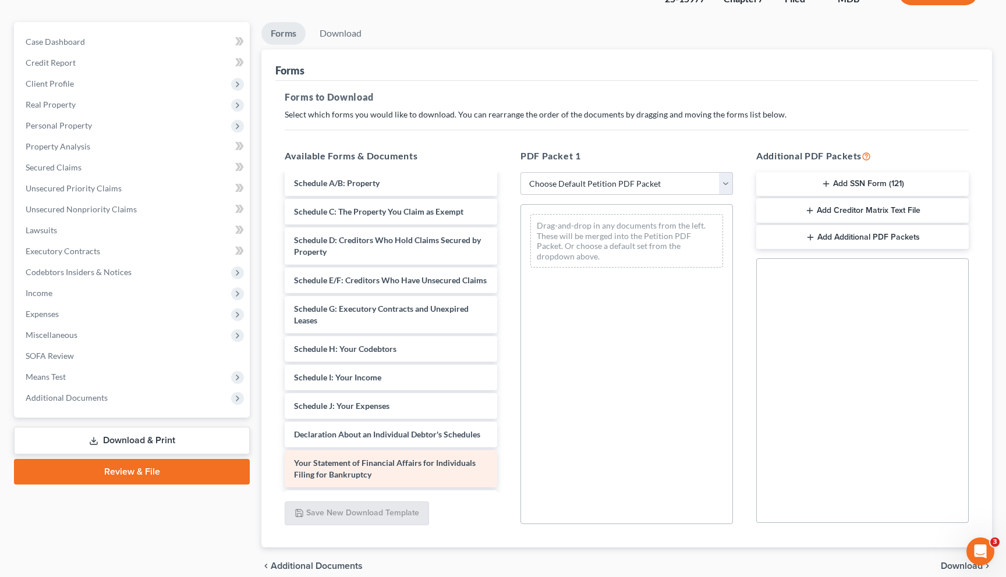
scroll to position [148, 0]
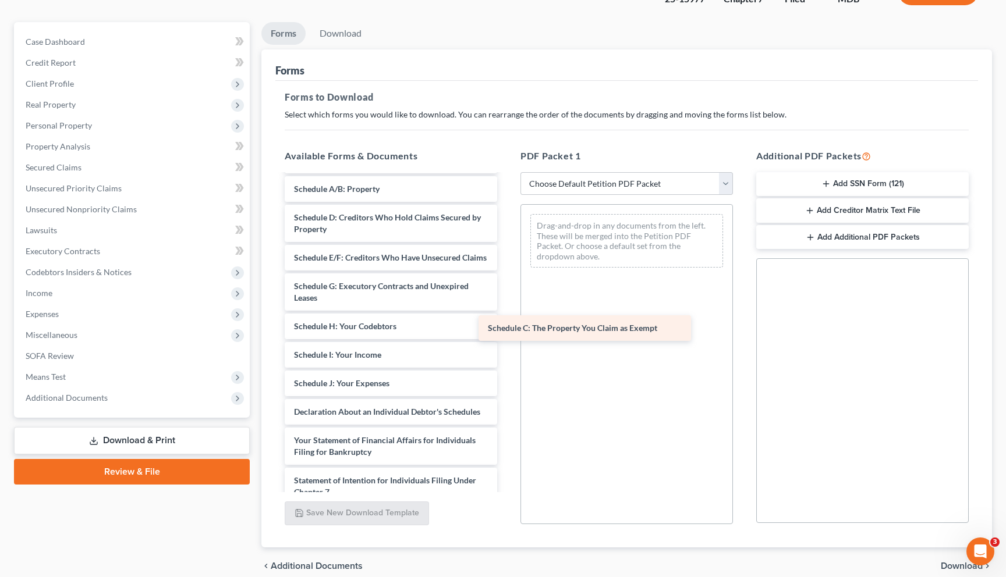
drag, startPoint x: 365, startPoint y: 216, endPoint x: 559, endPoint y: 327, distance: 223.4
click at [442, 327] on div "Schedule C: The Property You Claim as Exempt Statement Under Penalty of Perjury…" at bounding box center [390, 349] width 231 height 644
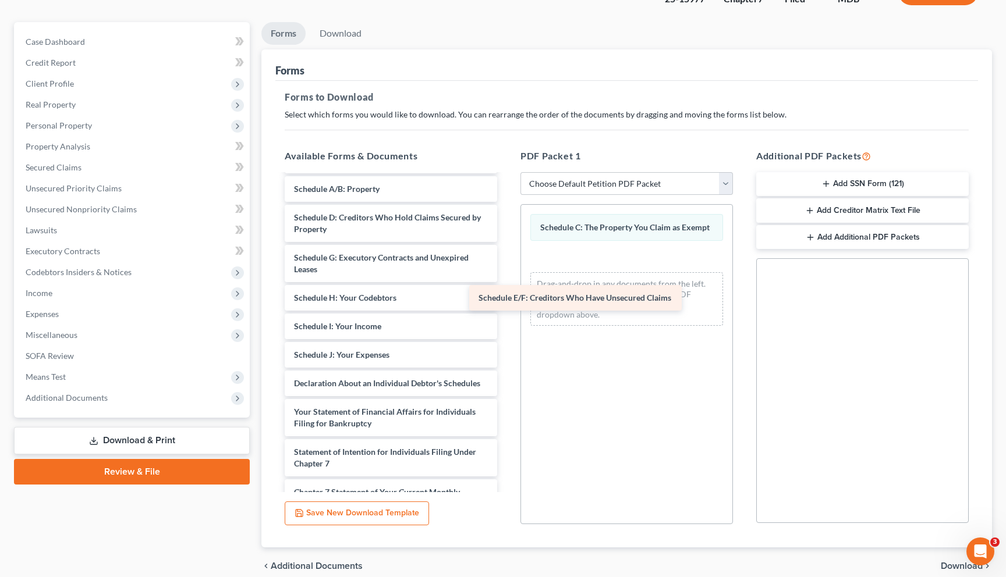
drag, startPoint x: 406, startPoint y: 258, endPoint x: 590, endPoint y: 300, distance: 189.0
click at [442, 300] on div "Schedule E/F: Creditors Who Have Unsecured Claims Statement Under Penalty of Pe…" at bounding box center [390, 334] width 231 height 615
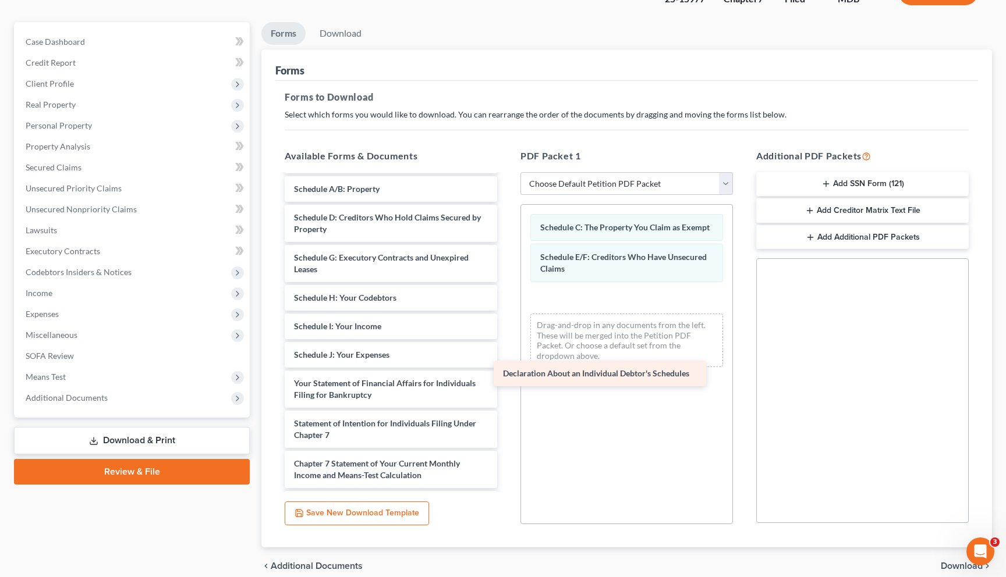
drag, startPoint x: 353, startPoint y: 377, endPoint x: 562, endPoint y: 368, distance: 209.1
click at [442, 368] on div "Declaration About an Individual Debtor's Schedules Statement Under Penalty of P…" at bounding box center [390, 320] width 231 height 587
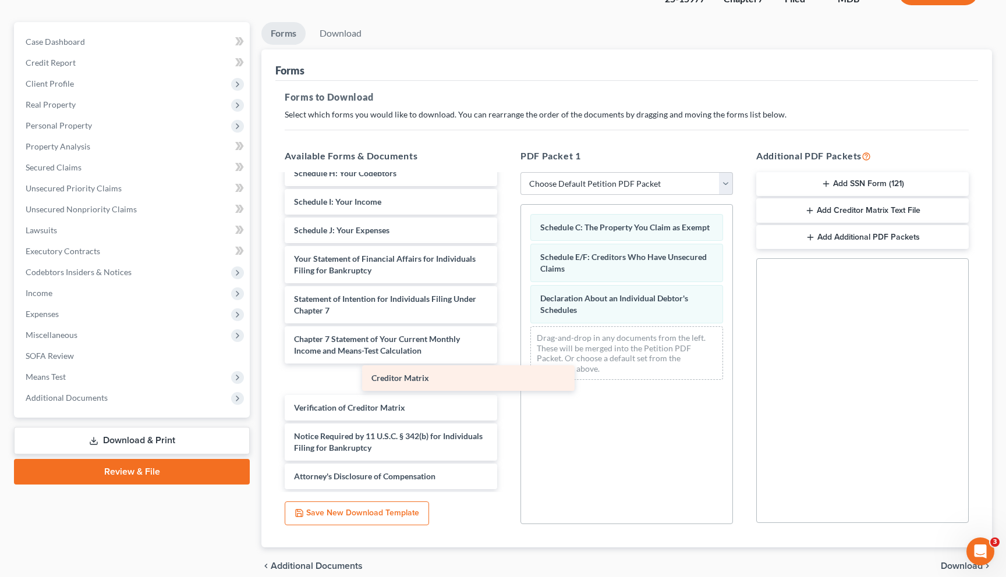
scroll to position [244, 0]
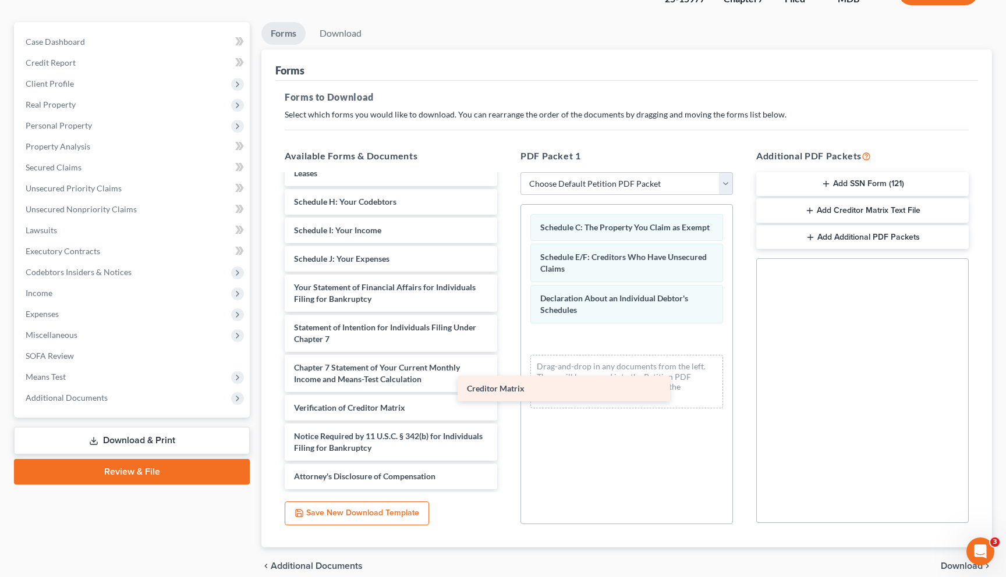
drag, startPoint x: 398, startPoint y: 379, endPoint x: 590, endPoint y: 377, distance: 191.5
click at [442, 377] on div "Creditor Matrix Statement Under Penalty of Perjury Concerning Payment Advices D…" at bounding box center [390, 210] width 231 height 558
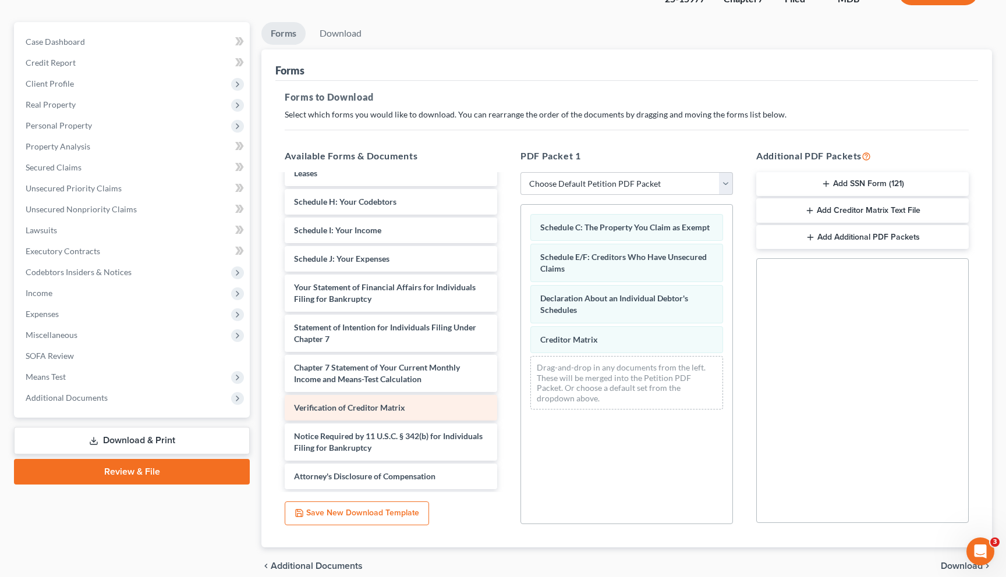
scroll to position [215, 0]
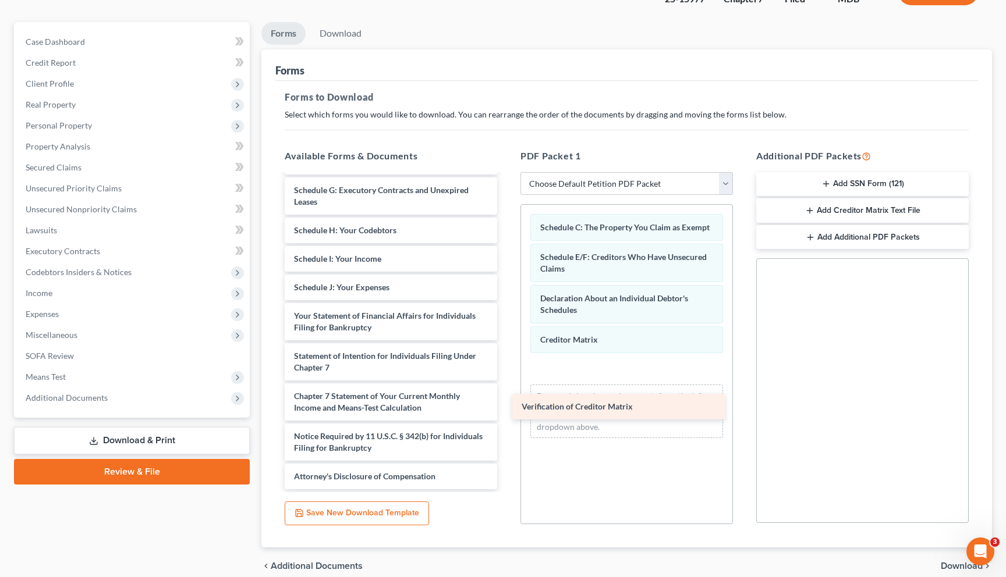
drag, startPoint x: 334, startPoint y: 413, endPoint x: 563, endPoint y: 411, distance: 228.7
click at [442, 411] on div "Verification of Creditor Matrix Statement Under Penalty of Perjury Concerning P…" at bounding box center [390, 225] width 231 height 530
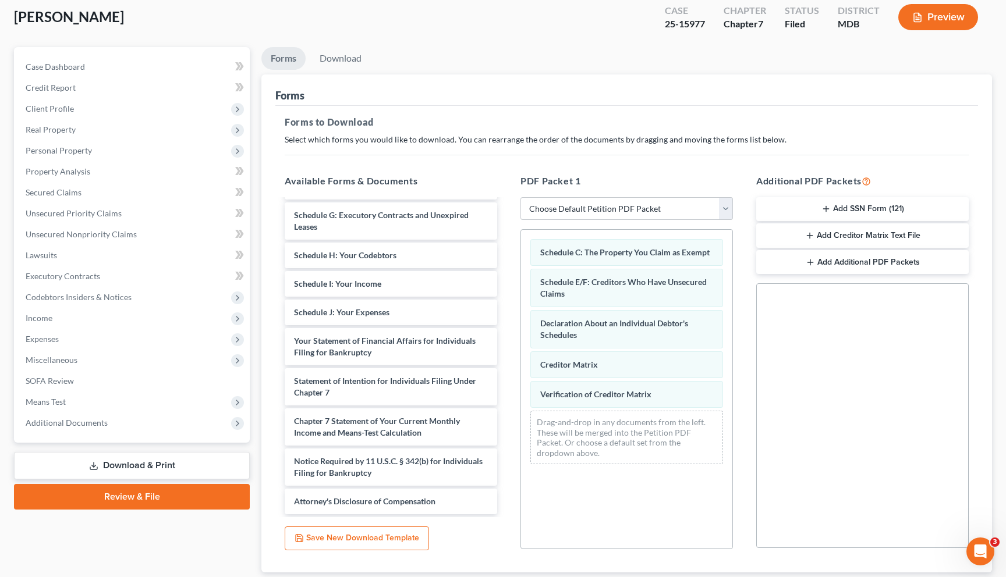
scroll to position [141, 0]
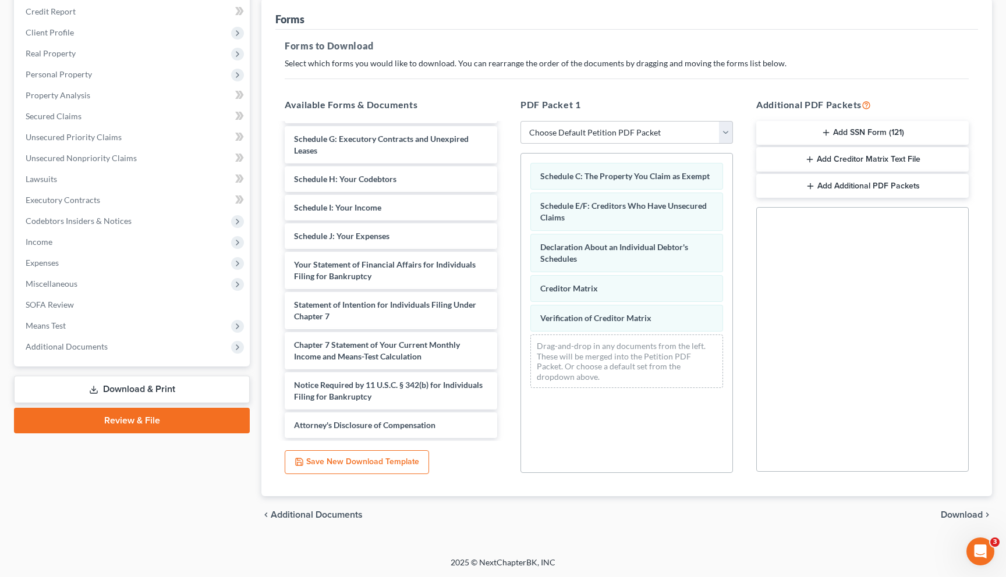
click at [442, 516] on span "Download" at bounding box center [961, 514] width 42 height 9
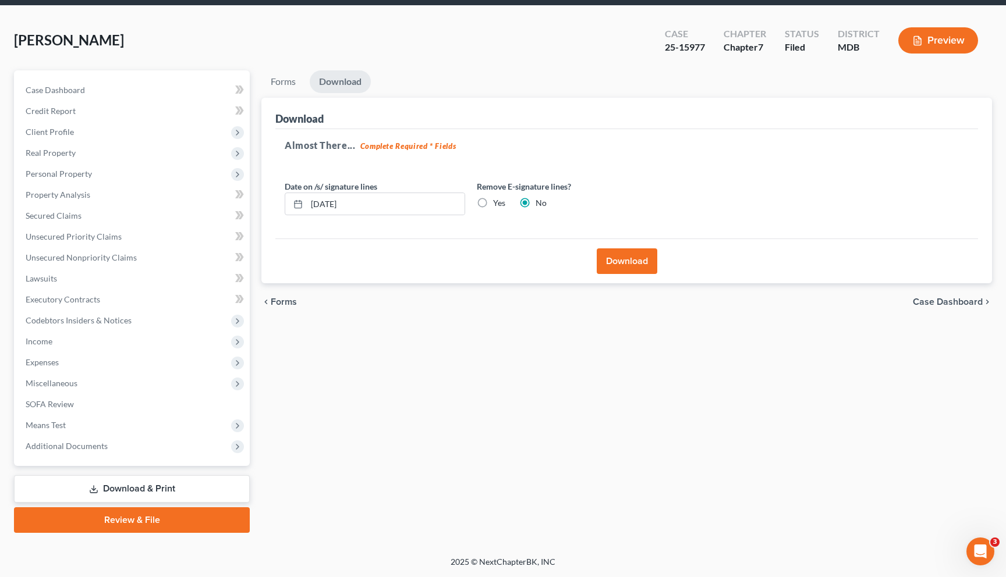
scroll to position [40, 0]
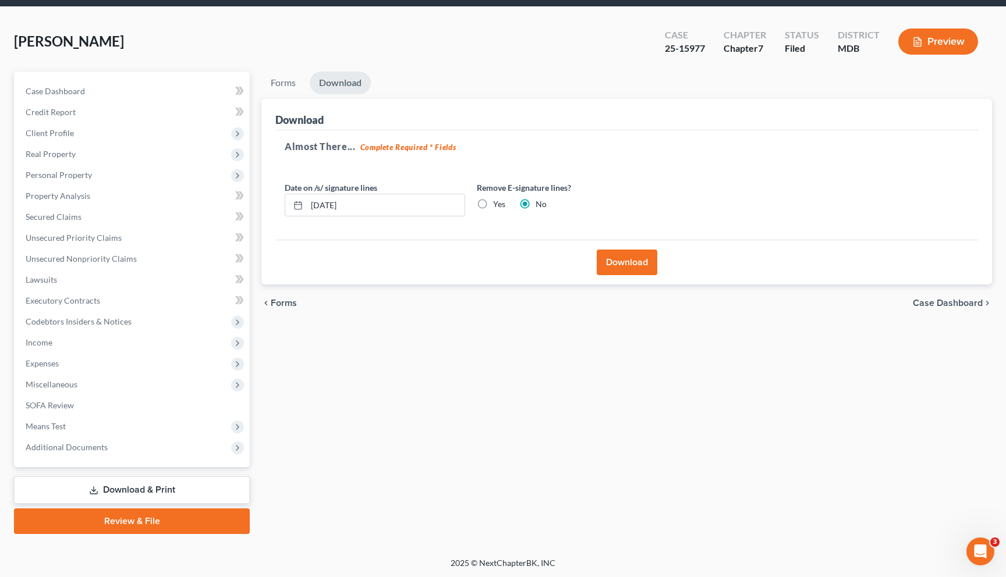
click at [442, 260] on button "Download" at bounding box center [627, 263] width 61 height 26
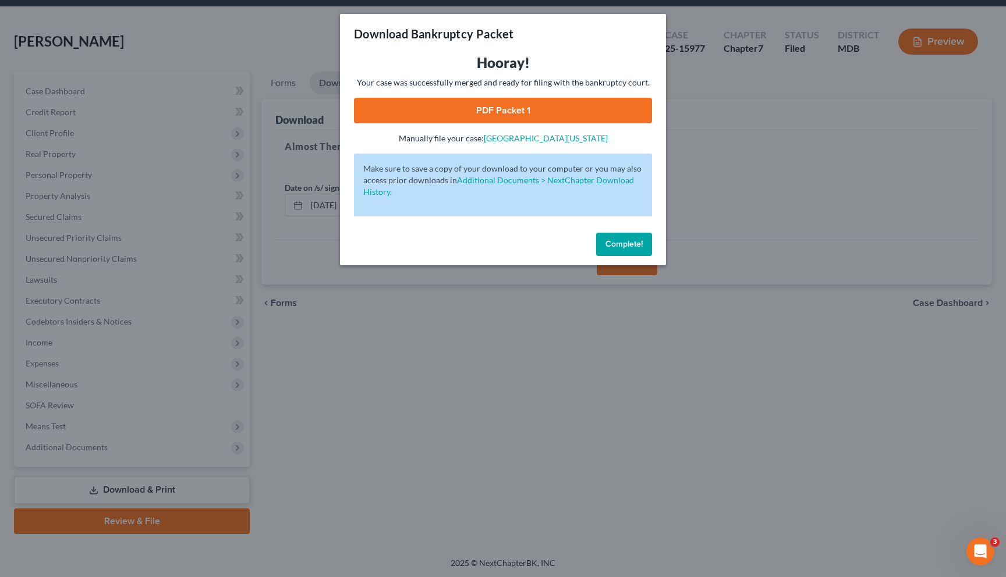
click at [442, 109] on link "PDF Packet 1" at bounding box center [503, 111] width 298 height 26
click at [0, 0] on div "Download Bankruptcy Packet Hooray! Your case was successfully merged and ready …" at bounding box center [503, 288] width 1006 height 577
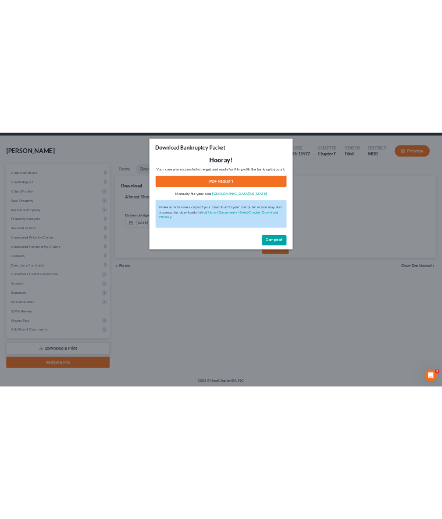
scroll to position [0, 0]
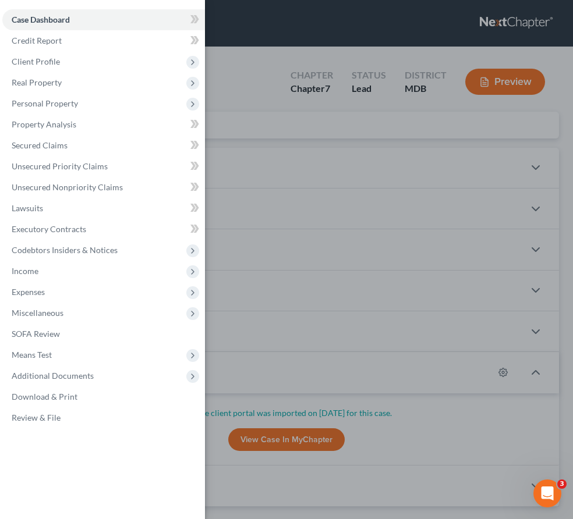
click at [265, 46] on div "Case Dashboard Payments Invoices Payments Payments Credit Report Client Profile" at bounding box center [286, 259] width 573 height 519
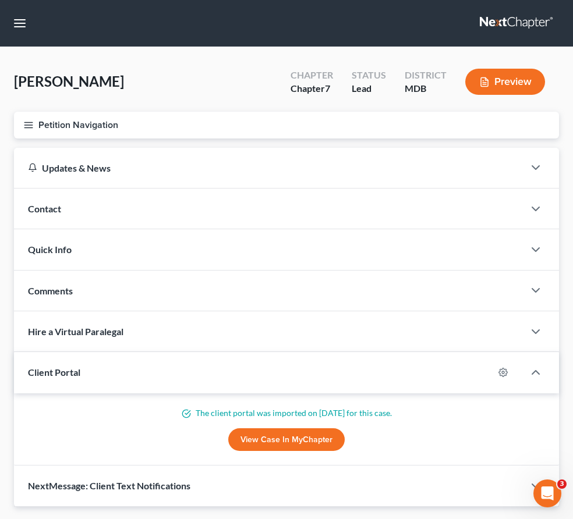
click at [498, 89] on button "Preview" at bounding box center [505, 82] width 80 height 26
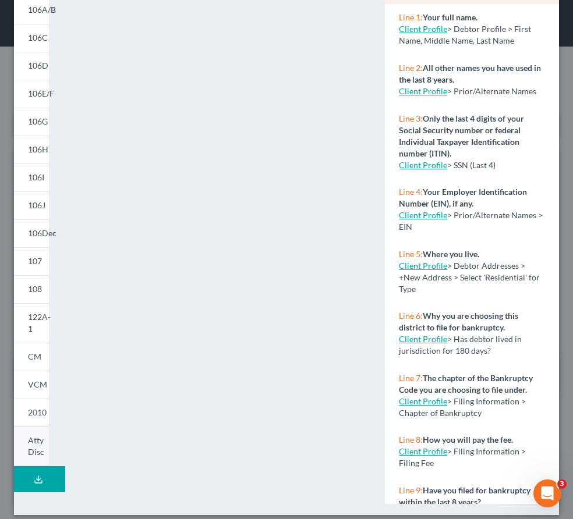
click at [31, 441] on span "Atty Disc" at bounding box center [36, 446] width 16 height 22
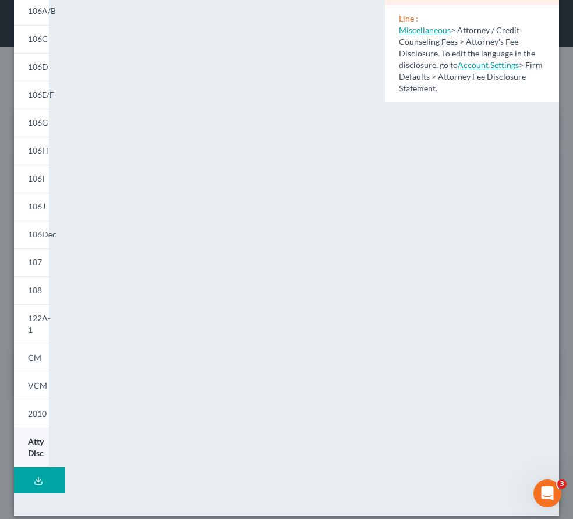
scroll to position [127, 0]
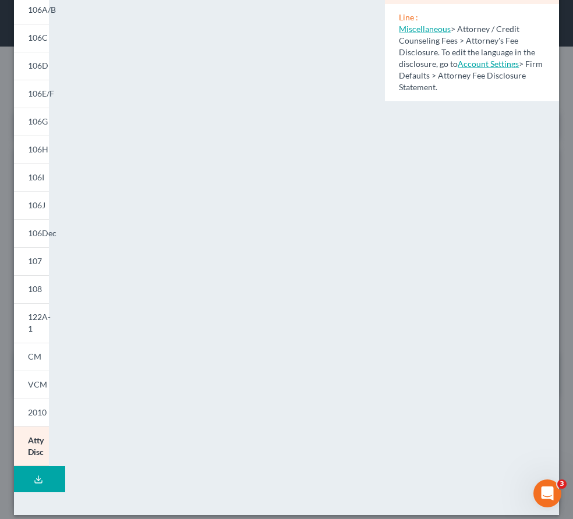
click at [447, 301] on div "NextChapter Map Attorney's Disclosure of Compensation - Full Form Instructions …" at bounding box center [472, 215] width 186 height 578
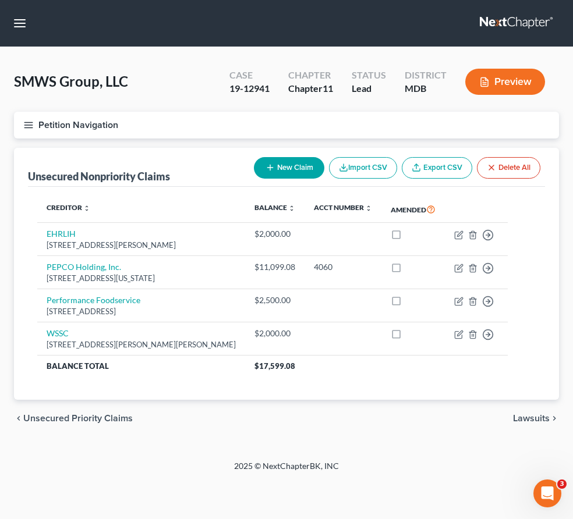
click at [502, 19] on link at bounding box center [517, 23] width 74 height 21
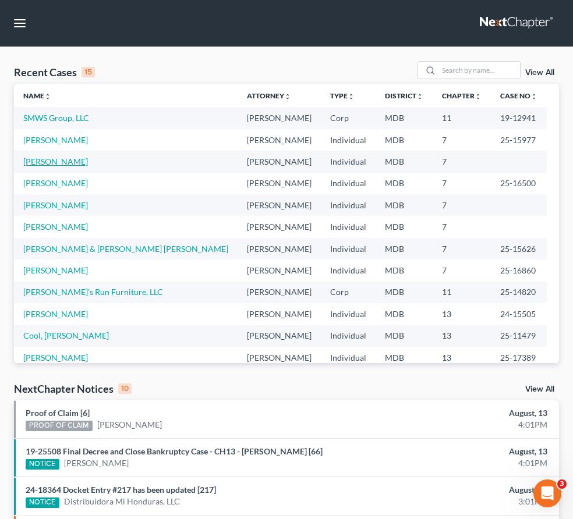
click at [51, 160] on link "[PERSON_NAME]" at bounding box center [55, 162] width 65 height 10
click at [58, 161] on link "[PERSON_NAME]" at bounding box center [55, 162] width 65 height 10
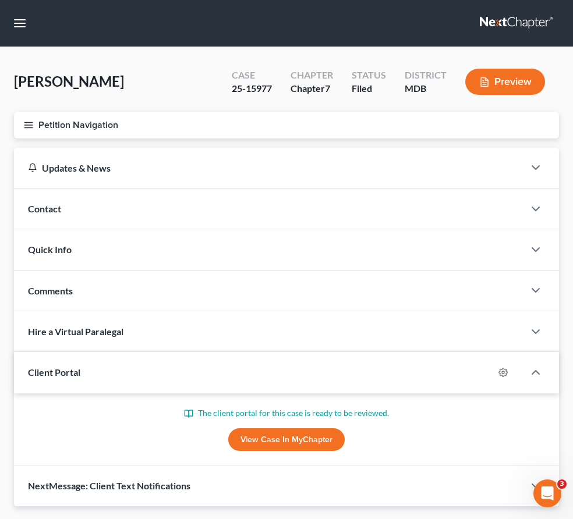
click at [20, 120] on button "Petition Navigation" at bounding box center [286, 125] width 545 height 27
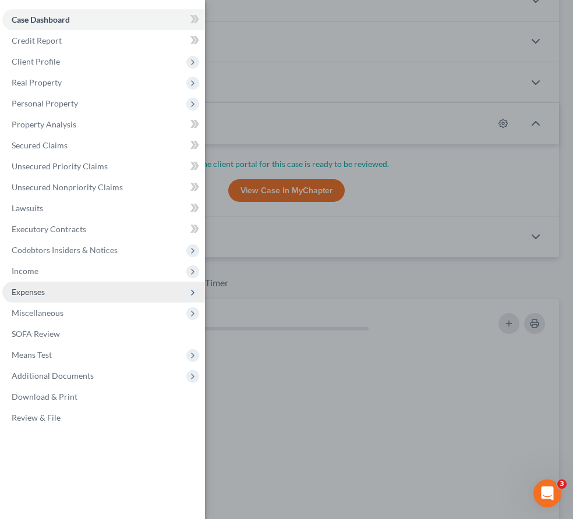
scroll to position [280, 0]
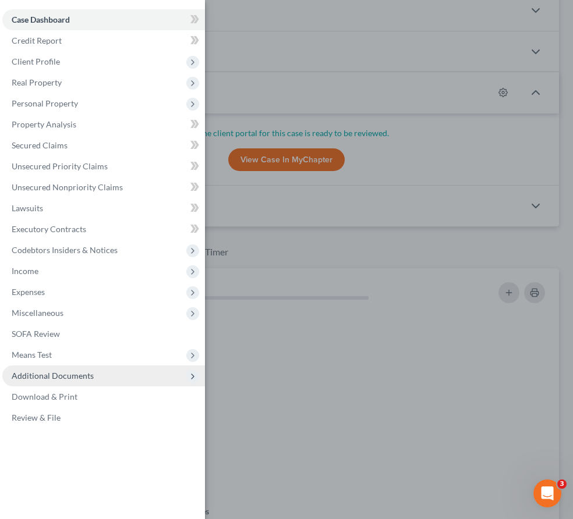
click at [61, 371] on span "Additional Documents" at bounding box center [53, 376] width 82 height 10
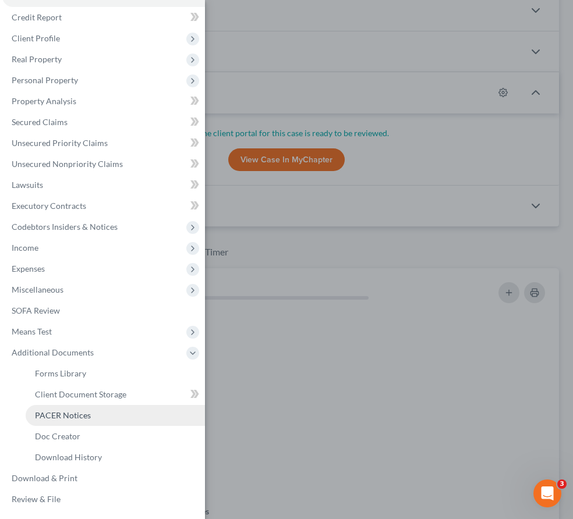
click at [57, 412] on span "PACER Notices" at bounding box center [63, 415] width 56 height 10
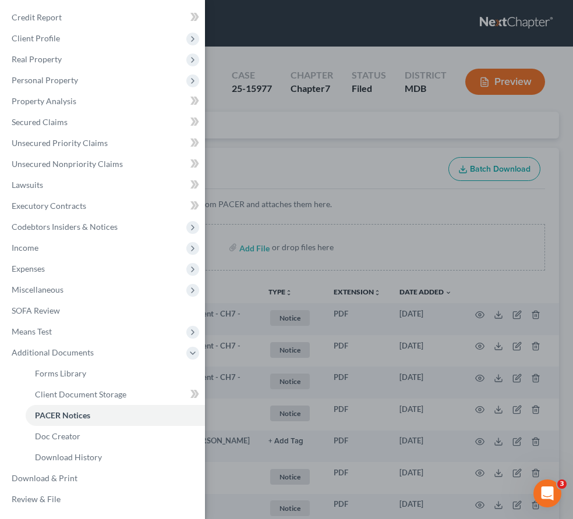
click at [277, 155] on div "Case Dashboard Payments Invoices Payments Payments Credit Report Client Profile" at bounding box center [286, 259] width 573 height 519
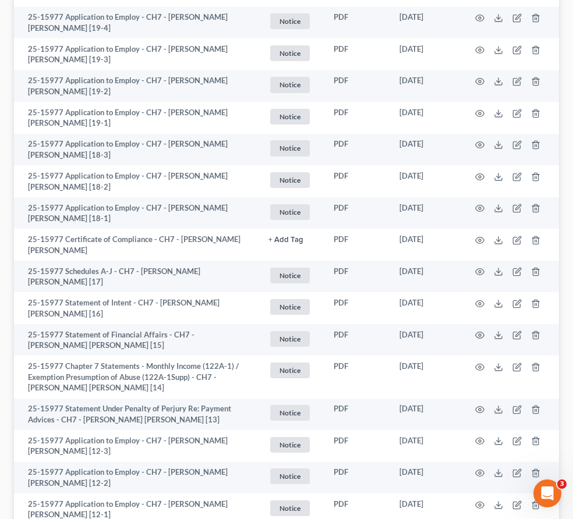
scroll to position [1024, 0]
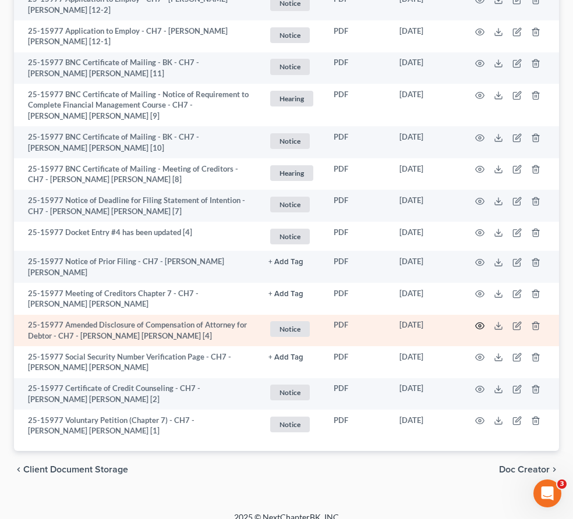
click at [478, 325] on circle "button" at bounding box center [479, 326] width 2 height 2
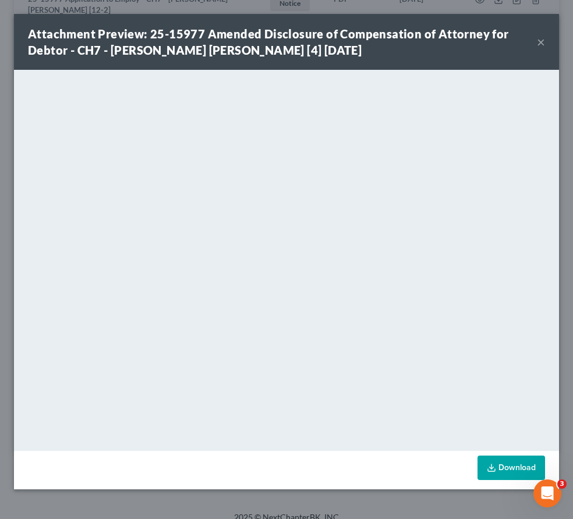
click at [544, 45] on button "×" at bounding box center [541, 42] width 8 height 14
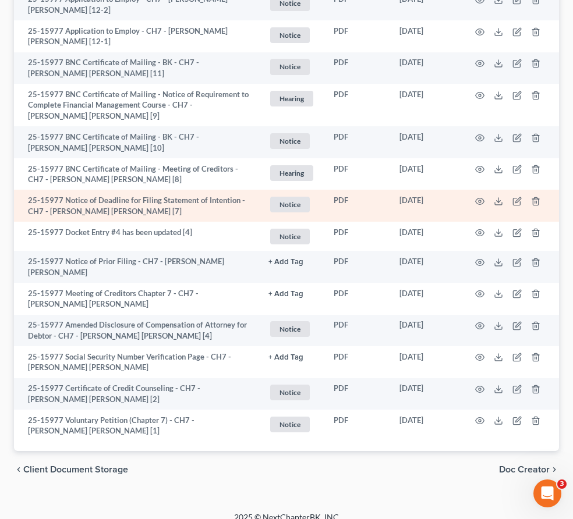
scroll to position [0, 0]
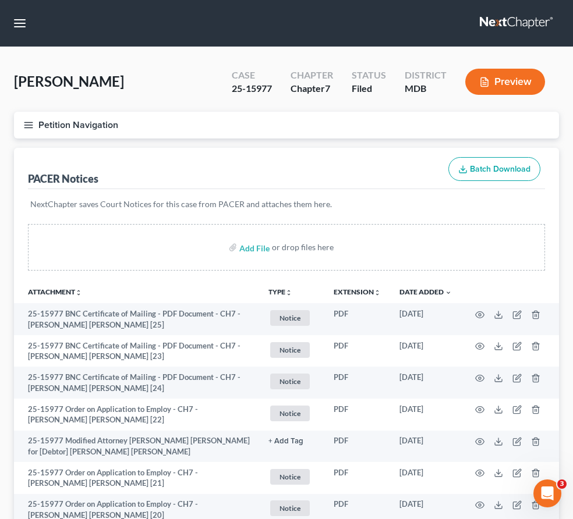
click at [516, 22] on link at bounding box center [517, 23] width 74 height 21
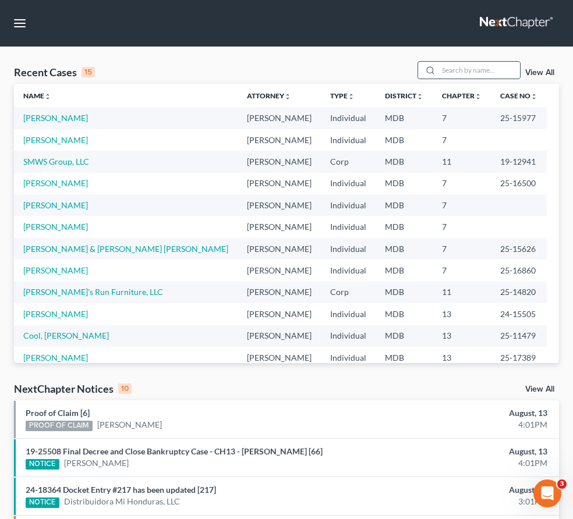
click at [460, 67] on input "search" at bounding box center [478, 70] width 81 height 17
click at [54, 119] on link "Kenney, Timothy" at bounding box center [55, 118] width 65 height 10
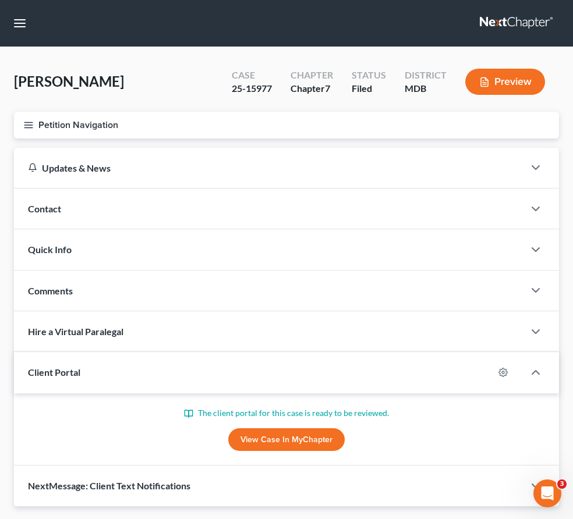
click at [30, 127] on icon "button" at bounding box center [28, 125] width 10 height 10
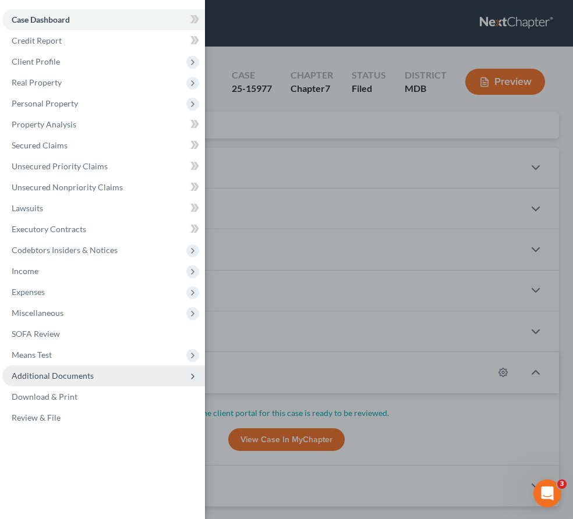
click at [56, 373] on span "Additional Documents" at bounding box center [53, 376] width 82 height 10
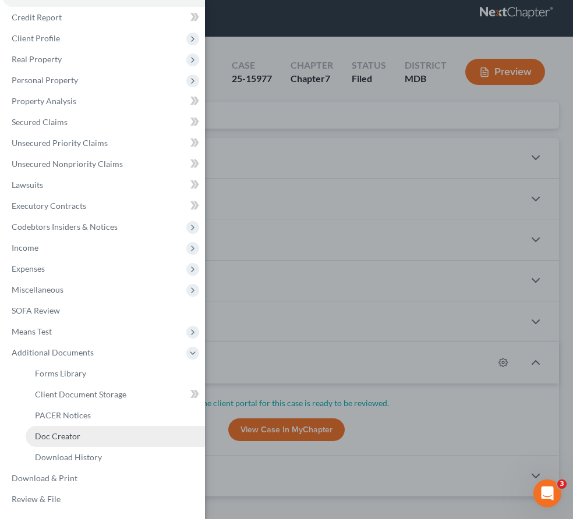
scroll to position [10, 0]
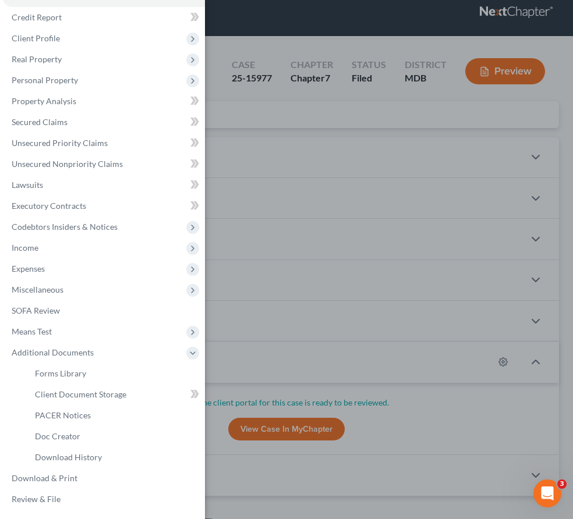
click at [379, 127] on div "Case Dashboard Payments Invoices Payments Payments Credit Report Client Profile" at bounding box center [286, 259] width 573 height 519
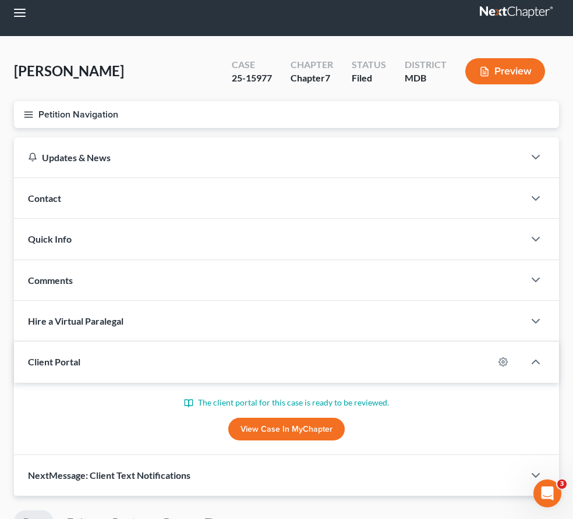
click at [26, 118] on icon "button" at bounding box center [28, 114] width 10 height 10
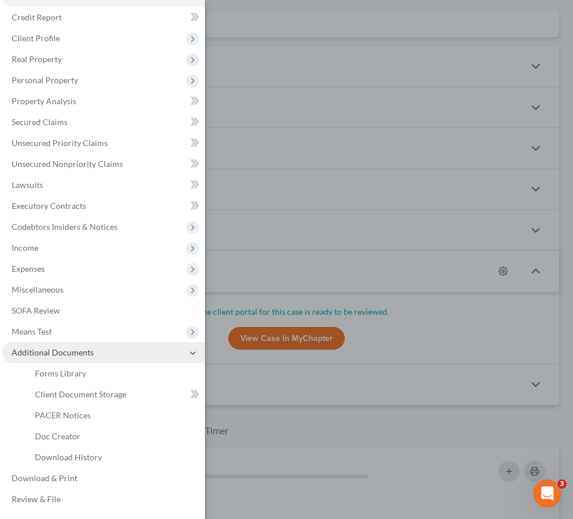
scroll to position [146, 0]
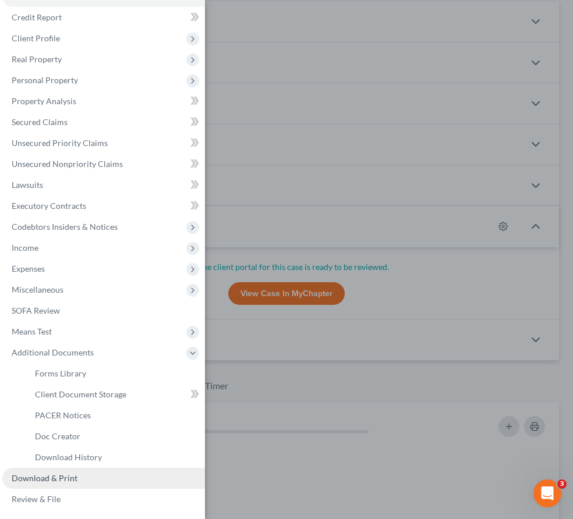
click at [72, 473] on span "Download & Print" at bounding box center [45, 478] width 66 height 10
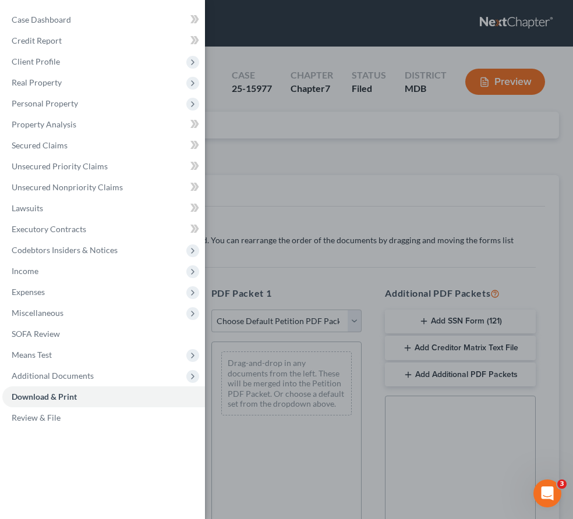
click at [279, 156] on div "Case Dashboard Payments Invoices Payments Payments Credit Report Client Profile" at bounding box center [286, 259] width 573 height 519
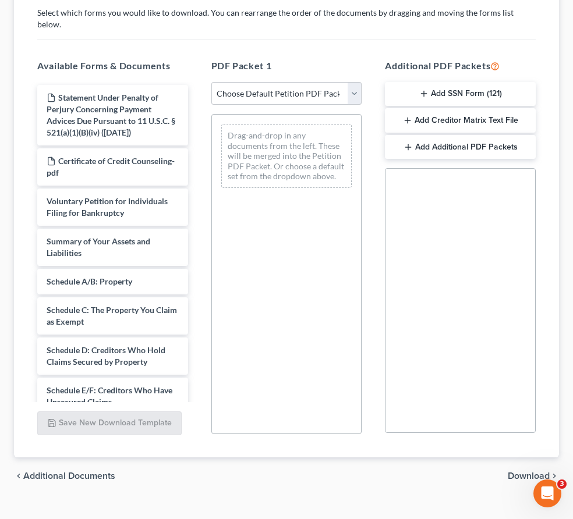
scroll to position [235, 0]
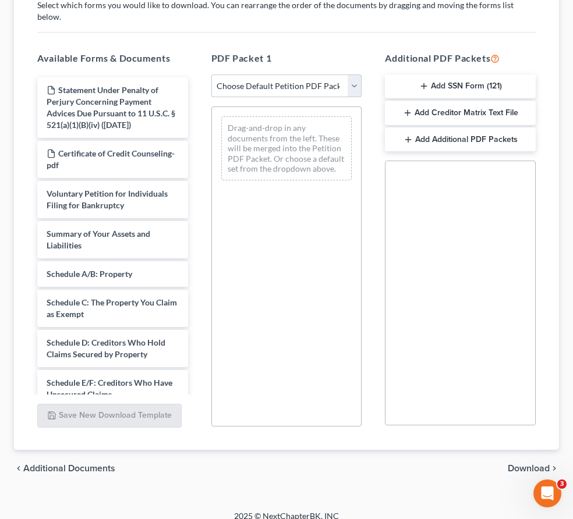
click at [350, 80] on select "Choose Default Petition PDF Packet Complete Bankruptcy Petition (all forms and …" at bounding box center [286, 85] width 151 height 23
select select "2"
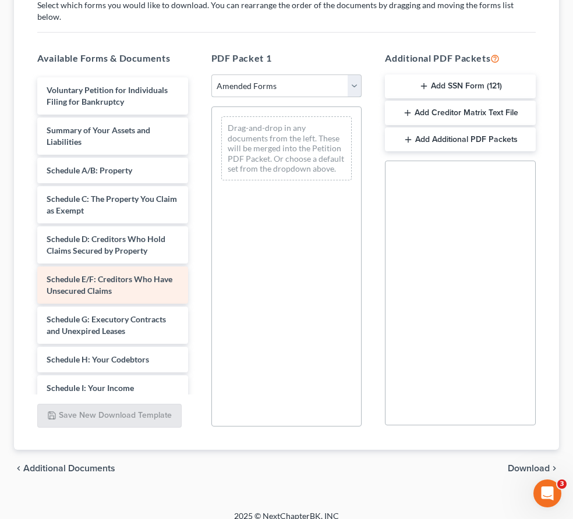
scroll to position [20, 0]
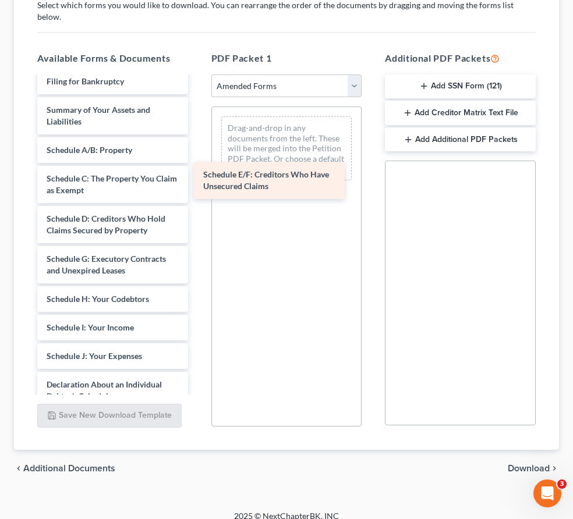
drag, startPoint x: 109, startPoint y: 258, endPoint x: 265, endPoint y: 187, distance: 172.1
click at [197, 187] on div "Schedule E/F: Creditors Who Have Unsecured Claims Voluntary Petition for Indivi…" at bounding box center [112, 373] width 169 height 633
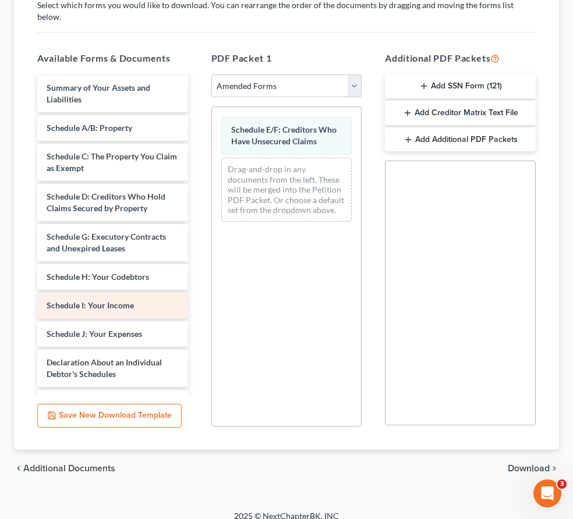
scroll to position [52, 0]
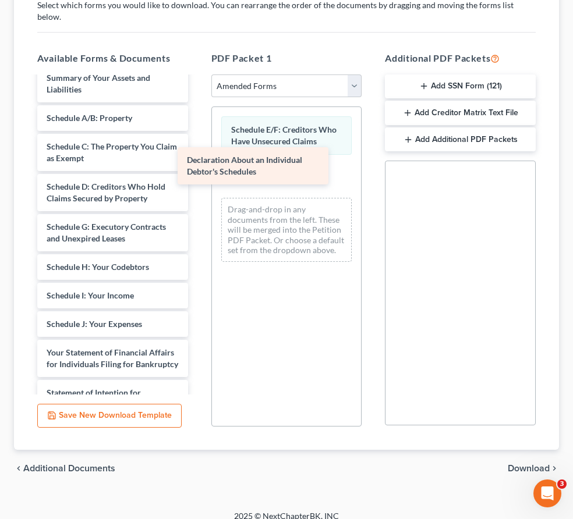
drag, startPoint x: 118, startPoint y: 344, endPoint x: 258, endPoint y: 164, distance: 228.1
click at [197, 164] on div "Declaration About an Individual Debtor's Schedules Voluntary Petition for Indiv…" at bounding box center [112, 321] width 169 height 593
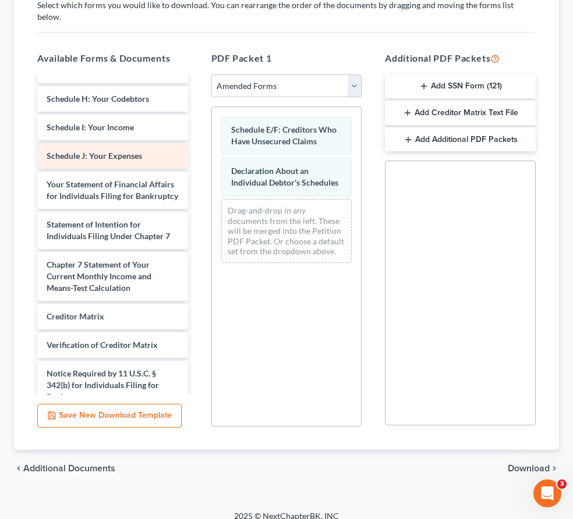
scroll to position [222, 0]
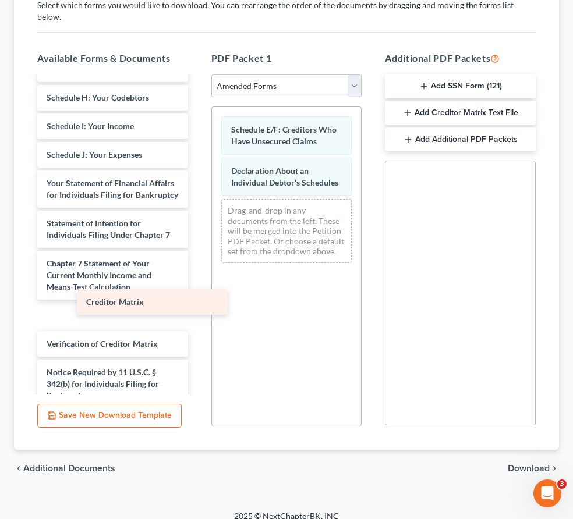
drag, startPoint x: 129, startPoint y: 299, endPoint x: 299, endPoint y: 292, distance: 170.1
click at [197, 292] on div "Creditor Matrix Voluntary Petition for Individuals Filing for Bankruptcy Summar…" at bounding box center [112, 152] width 169 height 593
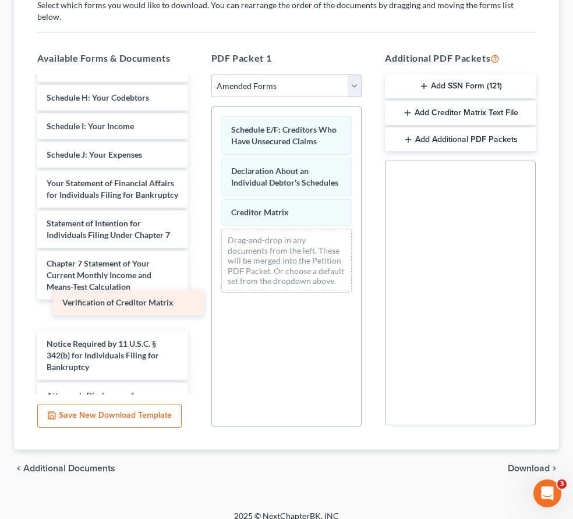
drag, startPoint x: 144, startPoint y: 305, endPoint x: 326, endPoint y: 261, distance: 186.7
click at [197, 260] on div "Verification of Creditor Matrix Voluntary Petition for Individuals Filing for B…" at bounding box center [112, 138] width 169 height 564
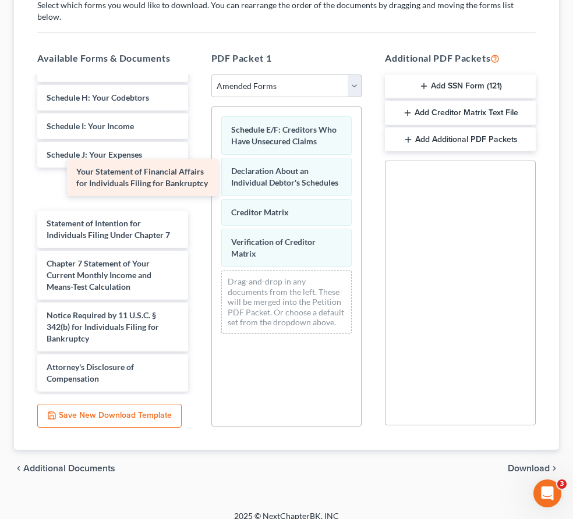
drag, startPoint x: 96, startPoint y: 183, endPoint x: 75, endPoint y: 184, distance: 21.0
click at [75, 184] on div "Your Statement of Financial Affairs for Individuals Filing for Bankruptcy Volun…" at bounding box center [112, 124] width 169 height 536
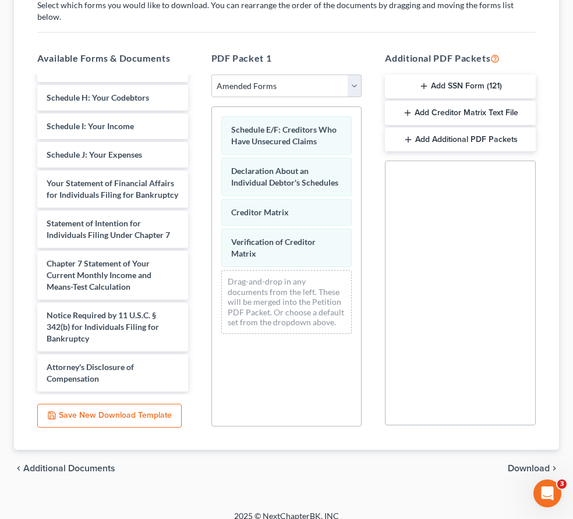
click at [523, 464] on span "Download" at bounding box center [528, 468] width 42 height 9
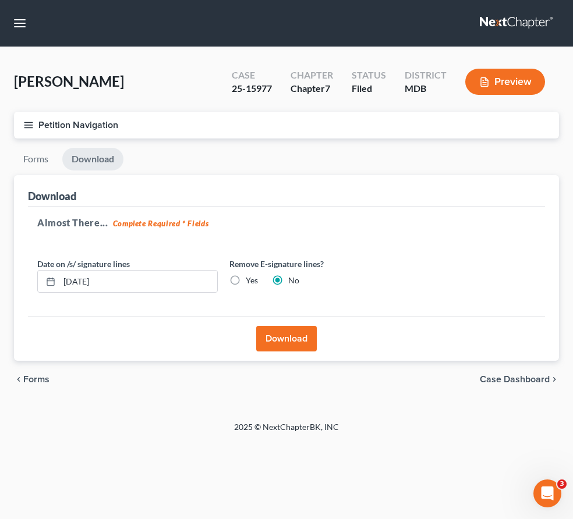
scroll to position [0, 0]
click at [290, 331] on button "Download" at bounding box center [286, 339] width 61 height 26
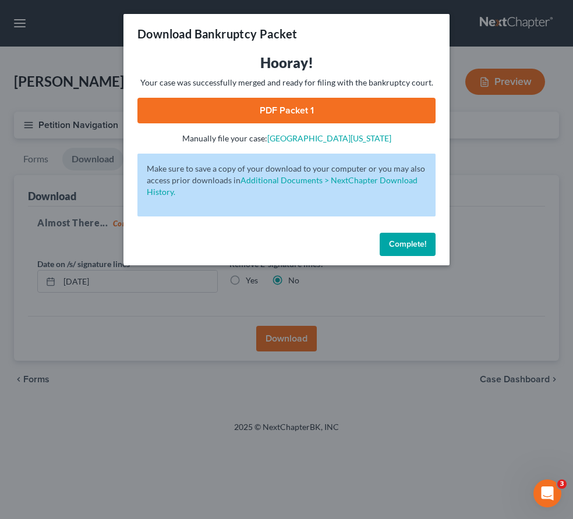
click at [308, 104] on link "PDF Packet 1" at bounding box center [286, 111] width 298 height 26
click at [412, 237] on button "Complete!" at bounding box center [407, 244] width 56 height 23
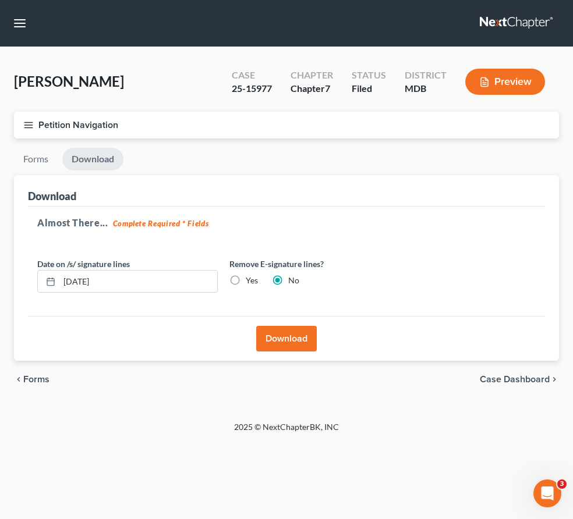
click at [27, 127] on line "button" at bounding box center [28, 127] width 8 height 0
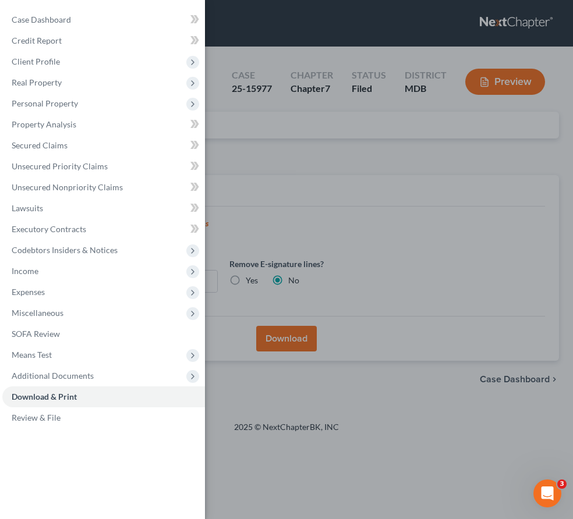
click at [455, 13] on div "Case Dashboard Payments Invoices Payments Payments Credit Report Client Profile" at bounding box center [286, 259] width 573 height 519
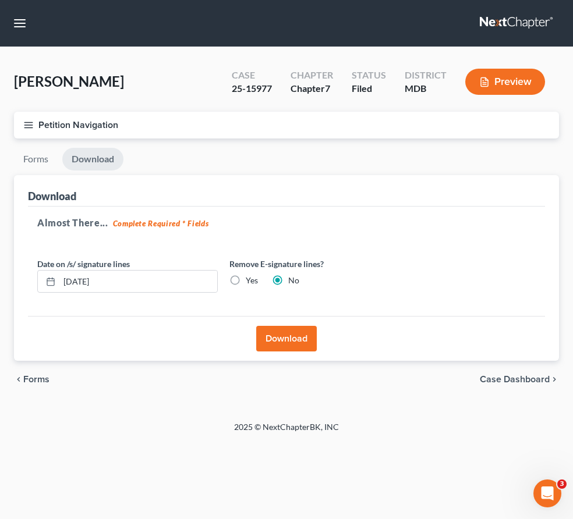
click at [512, 23] on link at bounding box center [517, 23] width 74 height 21
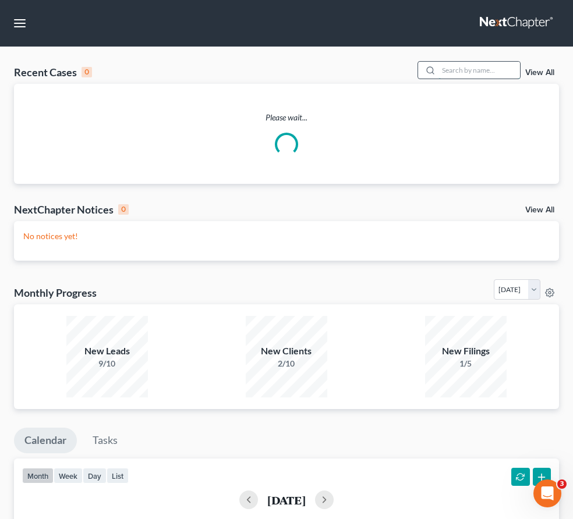
click at [466, 66] on input "search" at bounding box center [478, 70] width 81 height 17
type input "wood"
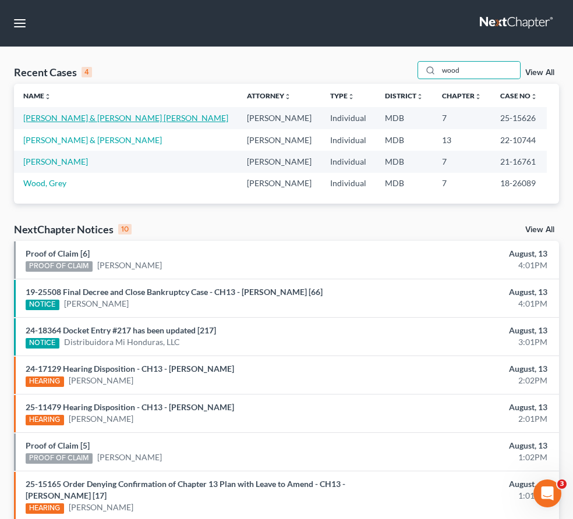
click at [67, 116] on link "Wood, Edward & Mary Ann" at bounding box center [125, 118] width 205 height 10
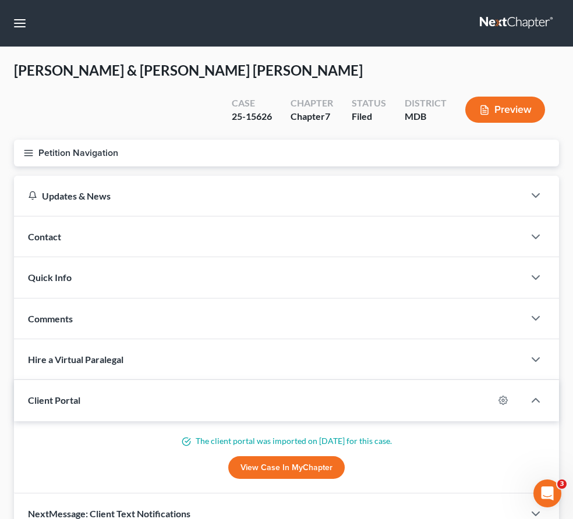
click at [31, 148] on icon "button" at bounding box center [28, 153] width 10 height 10
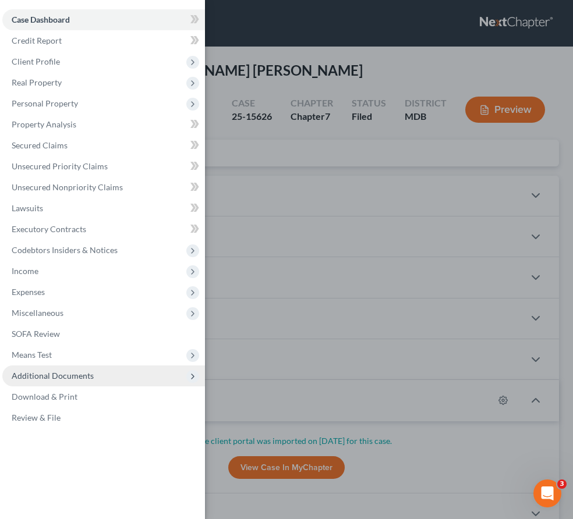
click at [63, 373] on span "Additional Documents" at bounding box center [53, 376] width 82 height 10
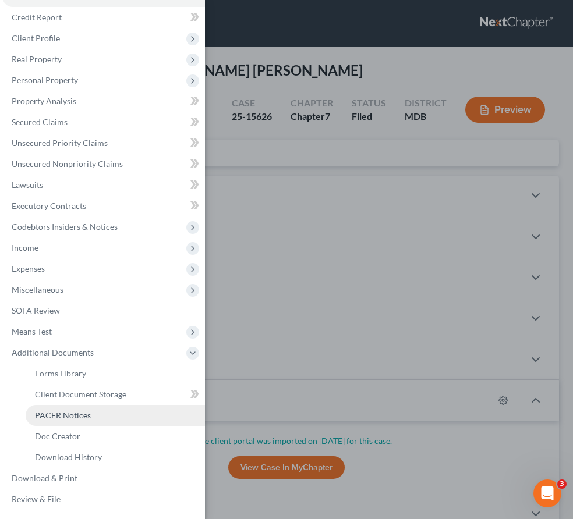
click at [61, 423] on link "PACER Notices" at bounding box center [115, 415] width 179 height 21
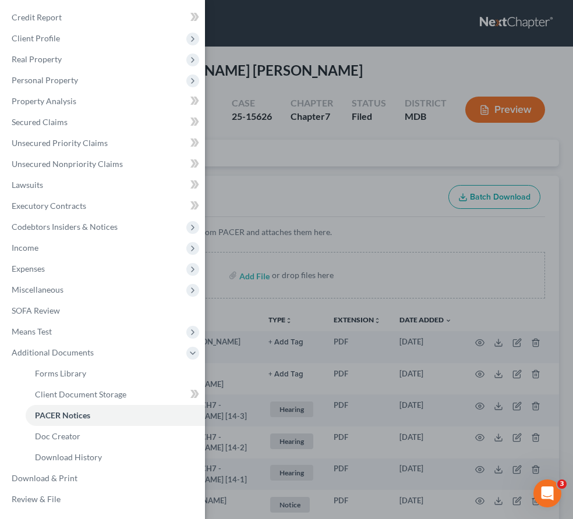
click at [276, 153] on div "Case Dashboard Payments Invoices Payments Payments Credit Report Client Profile" at bounding box center [286, 259] width 573 height 519
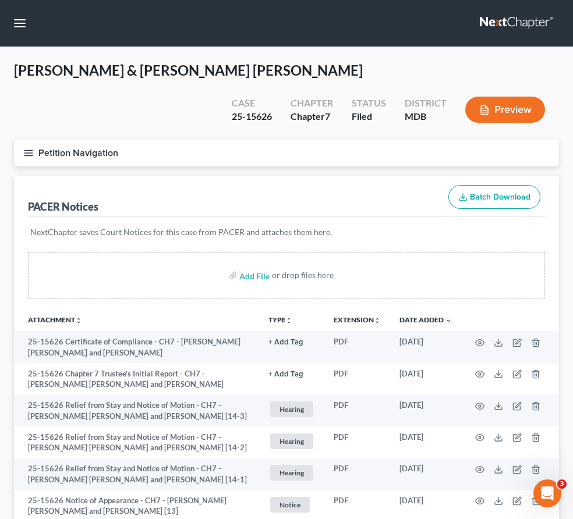
click at [30, 148] on icon "button" at bounding box center [28, 153] width 10 height 10
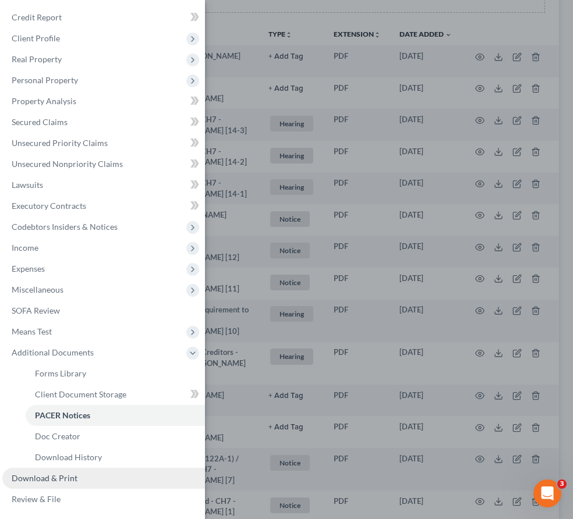
click at [45, 474] on span "Download & Print" at bounding box center [45, 478] width 66 height 10
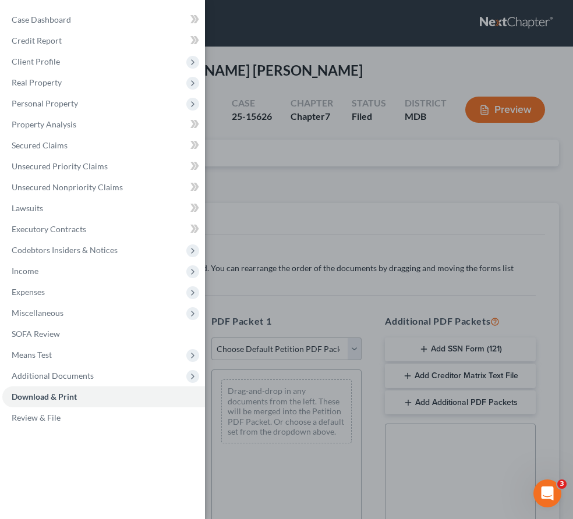
click at [297, 179] on div "Case Dashboard Payments Invoices Payments Payments Credit Report Client Profile" at bounding box center [286, 259] width 573 height 519
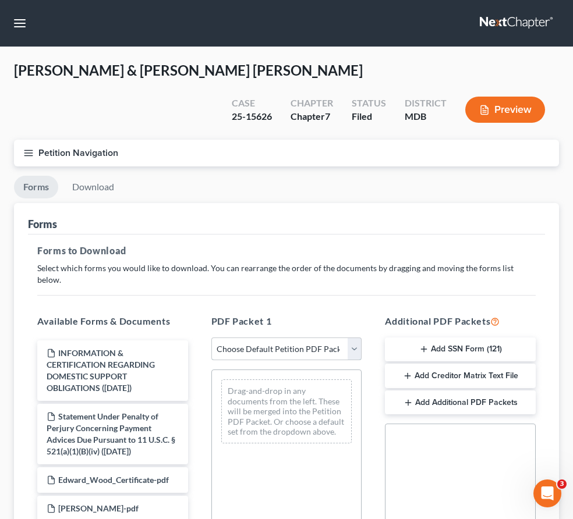
click at [356, 338] on select "Choose Default Petition PDF Packet Complete Bankruptcy Petition (all forms and …" at bounding box center [286, 349] width 151 height 23
select select "2"
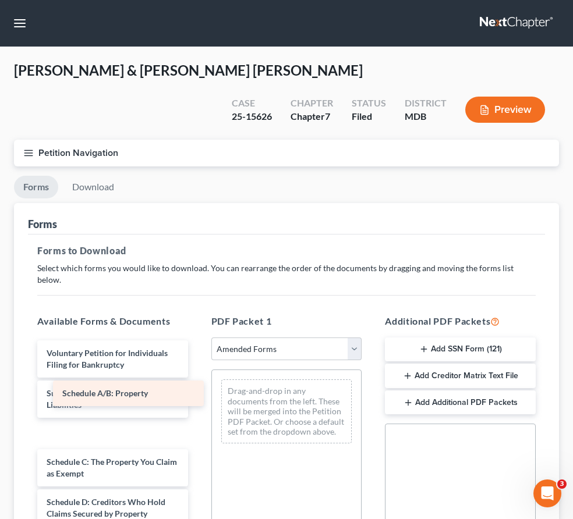
drag, startPoint x: 103, startPoint y: 387, endPoint x: 257, endPoint y: 379, distance: 153.9
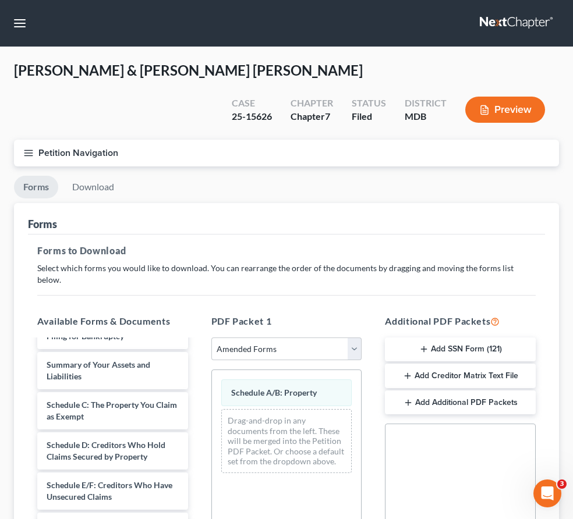
scroll to position [29, 0]
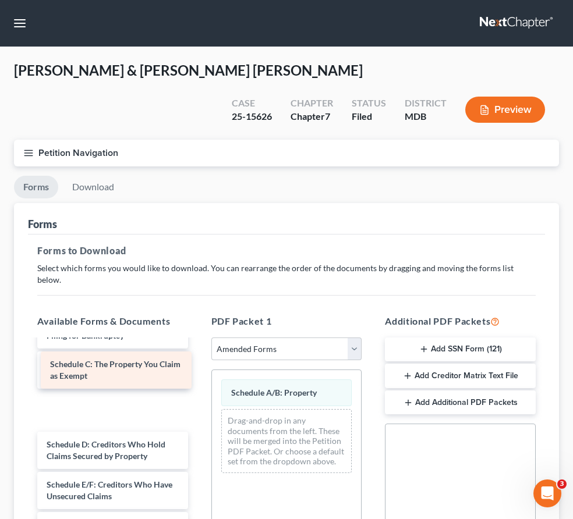
drag, startPoint x: 104, startPoint y: 382, endPoint x: 296, endPoint y: 397, distance: 193.2
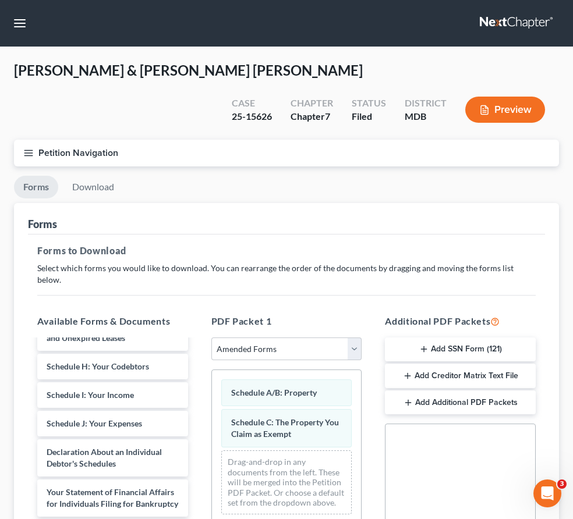
scroll to position [197, 0]
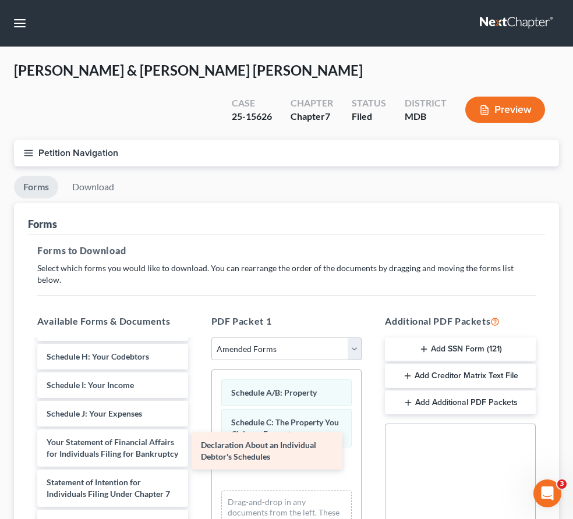
drag, startPoint x: 111, startPoint y: 405, endPoint x: 265, endPoint y: 448, distance: 160.1
click at [197, 448] on div "Declaration About an Individual Debtor's Schedules Voluntary Petition for Indiv…" at bounding box center [112, 425] width 169 height 564
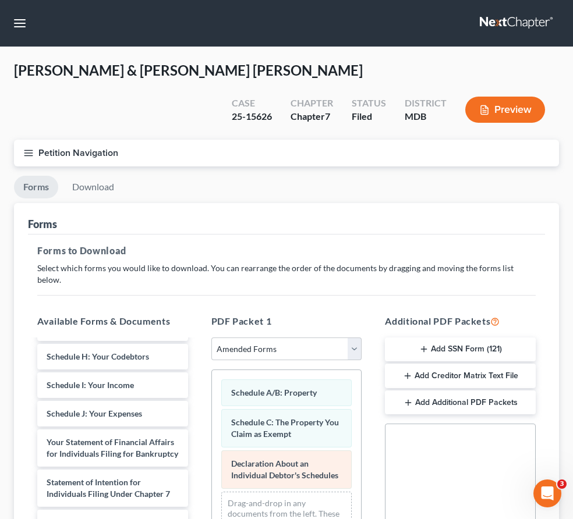
scroll to position [235, 0]
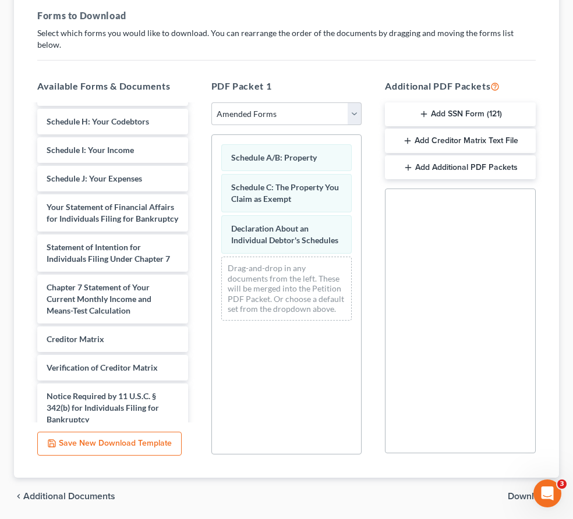
click at [520, 492] on span "Download" at bounding box center [528, 496] width 42 height 9
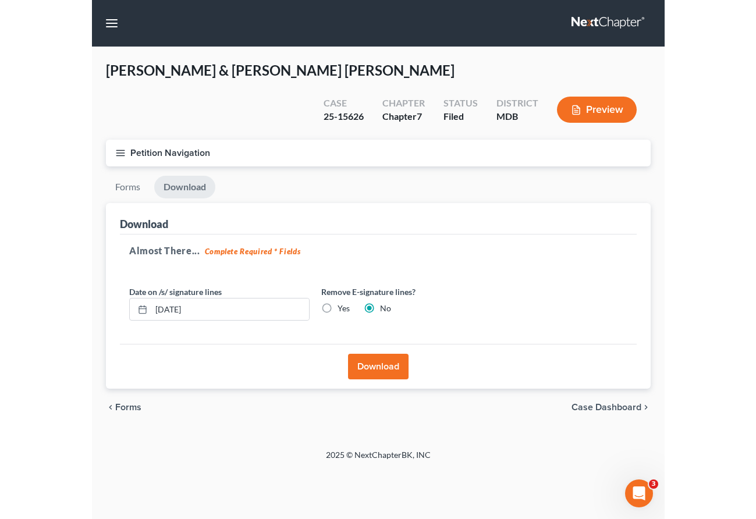
scroll to position [0, 0]
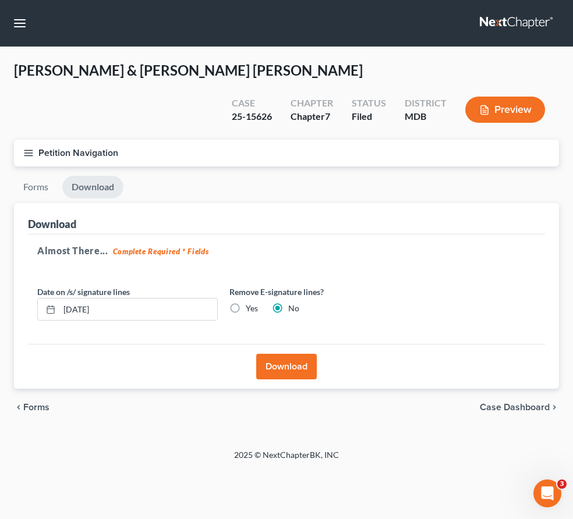
click at [298, 354] on button "Download" at bounding box center [286, 367] width 61 height 26
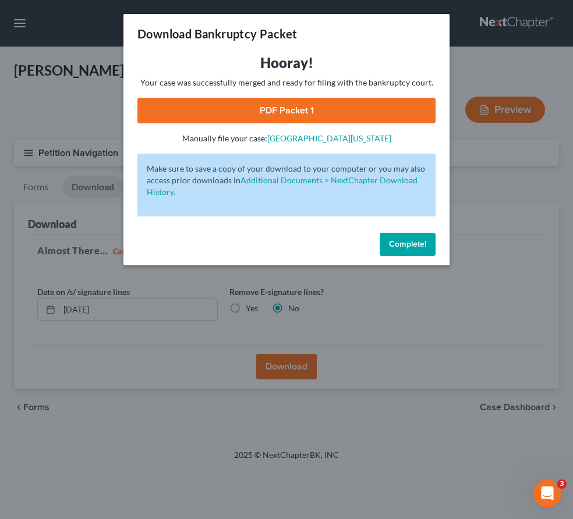
click at [210, 111] on link "PDF Packet 1" at bounding box center [286, 111] width 298 height 26
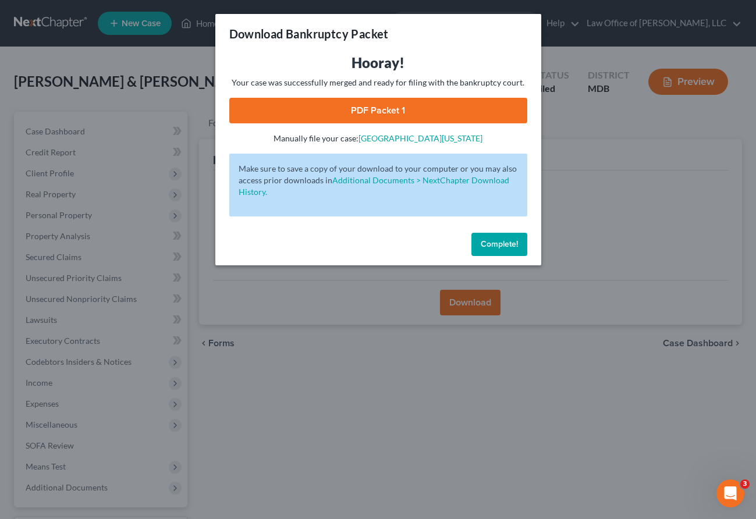
click at [487, 244] on span "Complete!" at bounding box center [499, 244] width 37 height 10
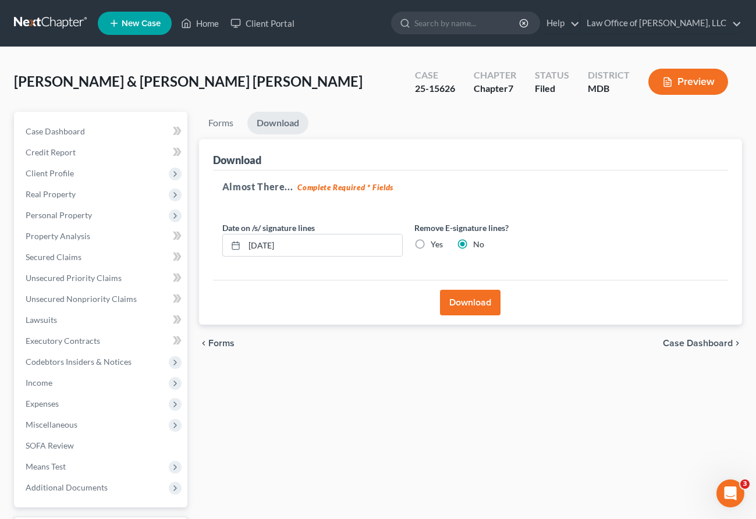
click at [134, 19] on span "New Case" at bounding box center [141, 23] width 39 height 9
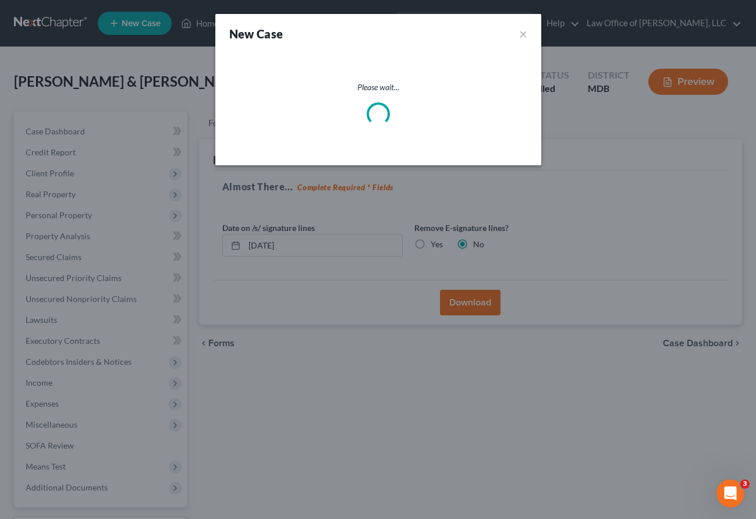
select select "38"
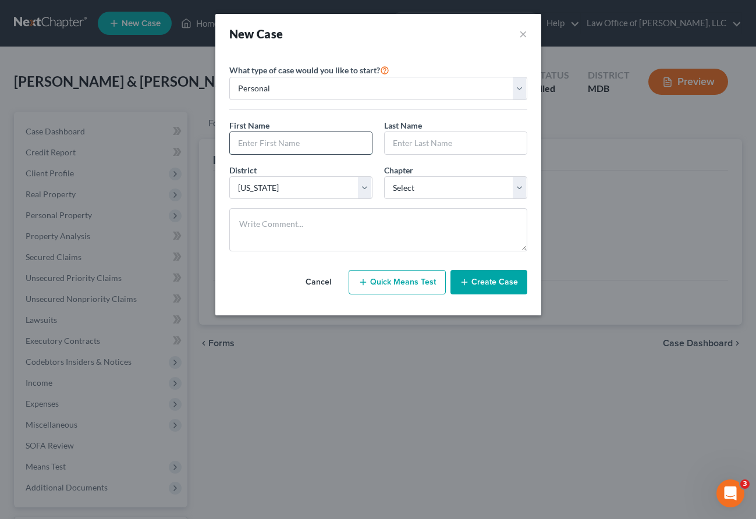
click at [295, 138] on input "text" at bounding box center [301, 143] width 142 height 22
paste input "Karina"
type input "Karina"
click at [422, 144] on input "text" at bounding box center [456, 143] width 142 height 22
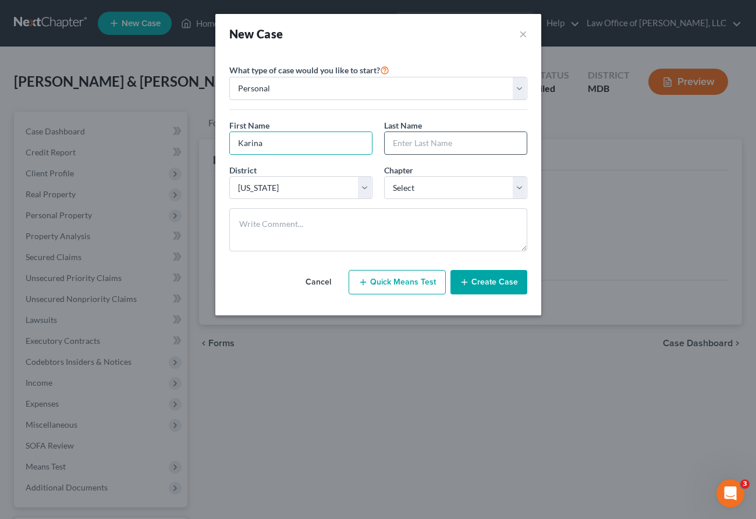
click at [422, 144] on input "text" at bounding box center [456, 143] width 142 height 22
paste input "Hammond"
type input "Hammond"
click at [426, 194] on select "Select 7 11 12 13" at bounding box center [455, 187] width 143 height 23
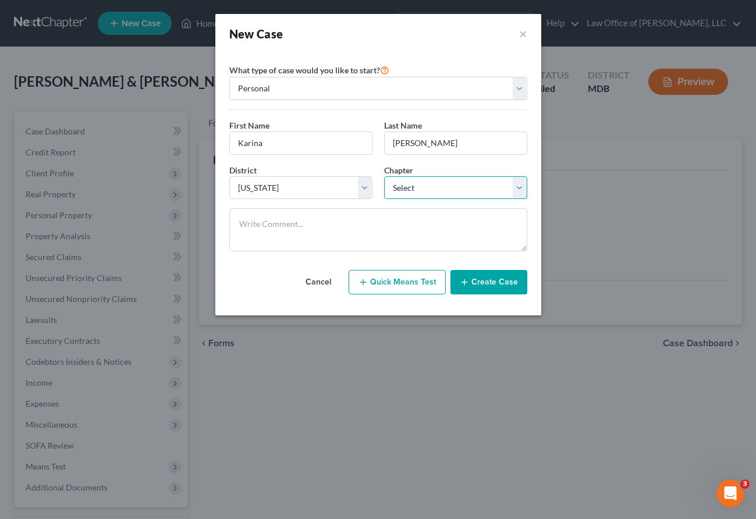
select select "0"
click at [474, 279] on button "Create Case" at bounding box center [488, 282] width 77 height 24
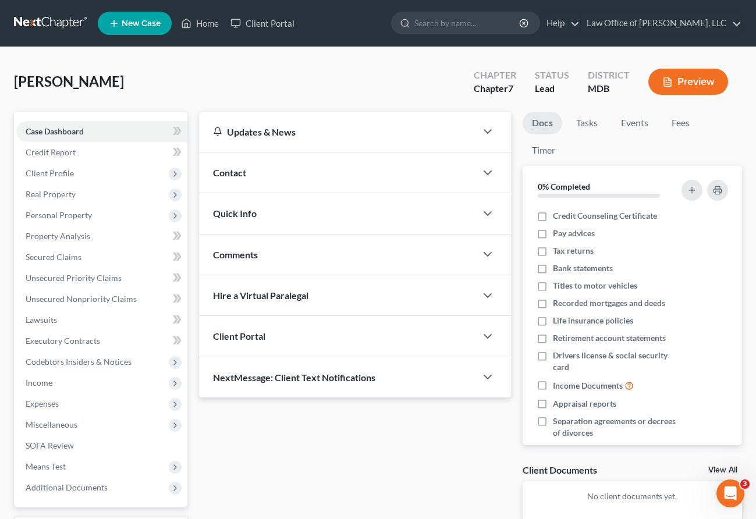
click at [318, 338] on div "Client Portal" at bounding box center [337, 336] width 277 height 40
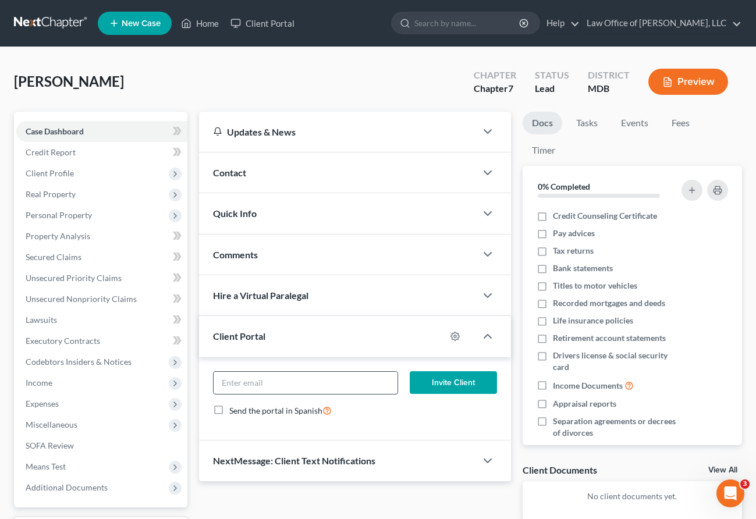
click at [314, 377] on input "email" at bounding box center [306, 383] width 184 height 22
paste input "Karina.Hammond333@gmail.com"
drag, startPoint x: 344, startPoint y: 385, endPoint x: 220, endPoint y: 370, distance: 124.8
click at [220, 371] on div "Karina.Hammond333@gmail.com" at bounding box center [306, 382] width 186 height 23
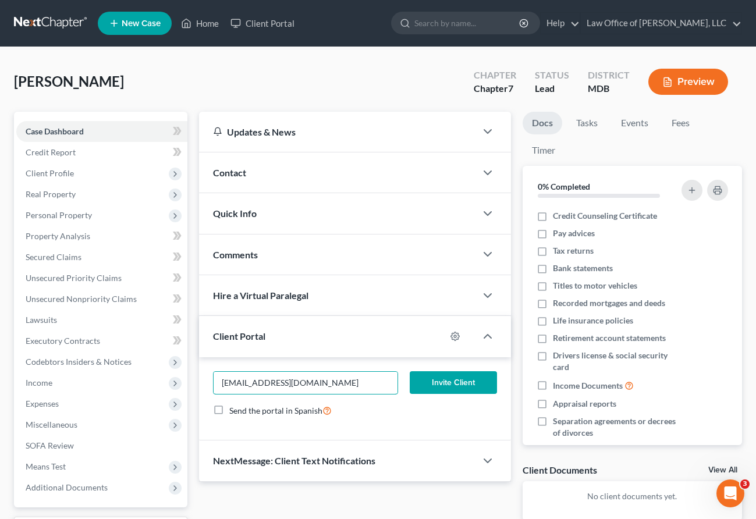
type input "Karina.Hammond333@gmail.com"
click at [449, 381] on button "Invite Client" at bounding box center [453, 382] width 87 height 23
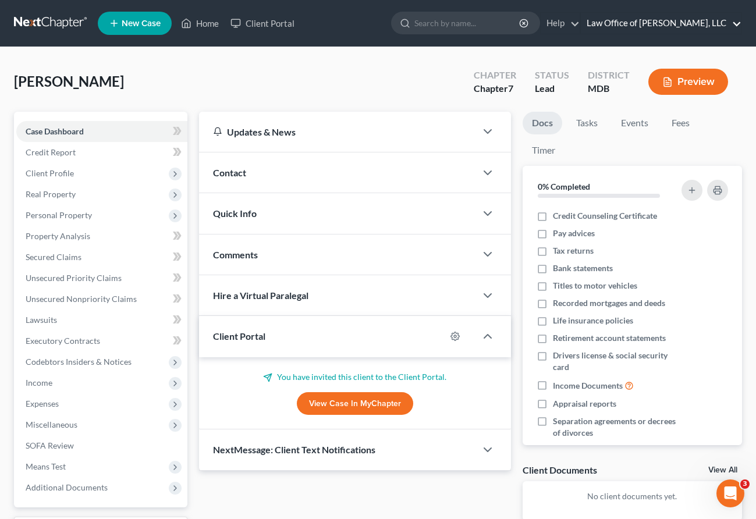
click at [572, 22] on link "Law Office of [PERSON_NAME], LLC" at bounding box center [661, 23] width 161 height 21
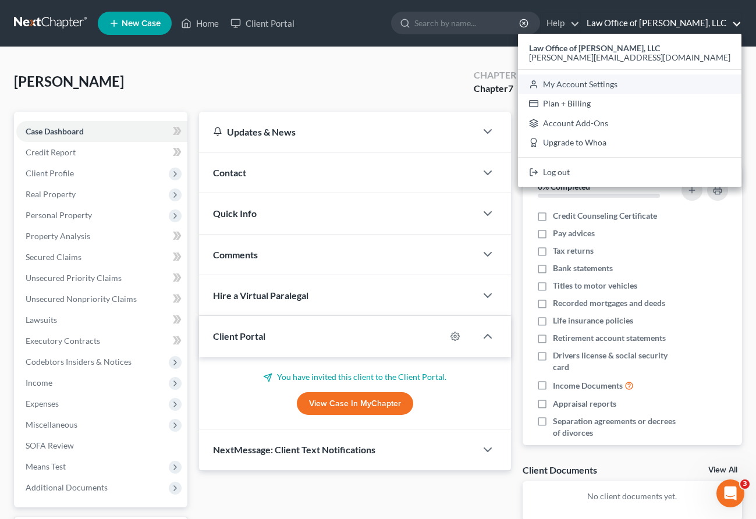
click at [572, 83] on link "My Account Settings" at bounding box center [629, 84] width 223 height 20
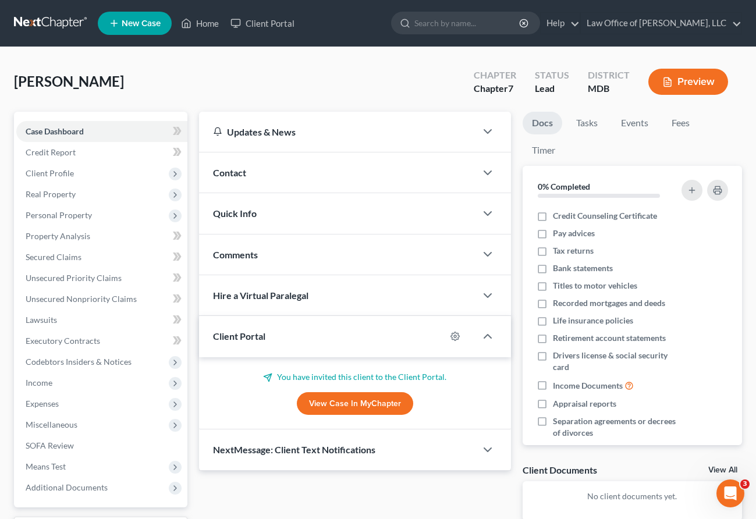
select select "38"
select select "24"
select select "21"
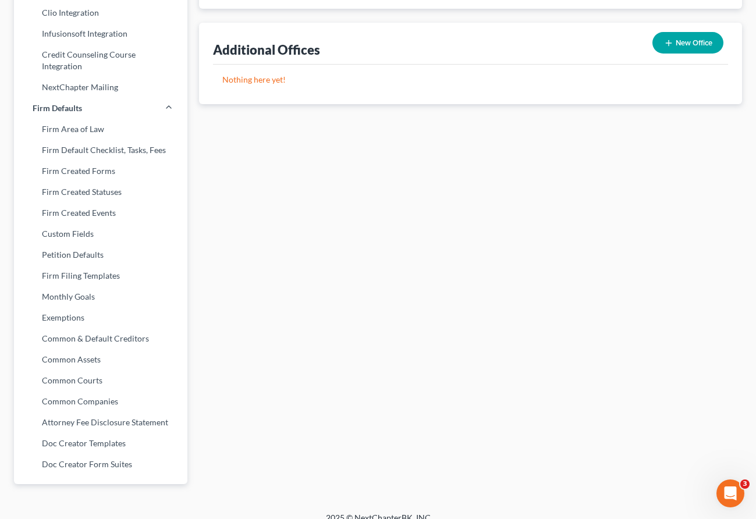
scroll to position [387, 0]
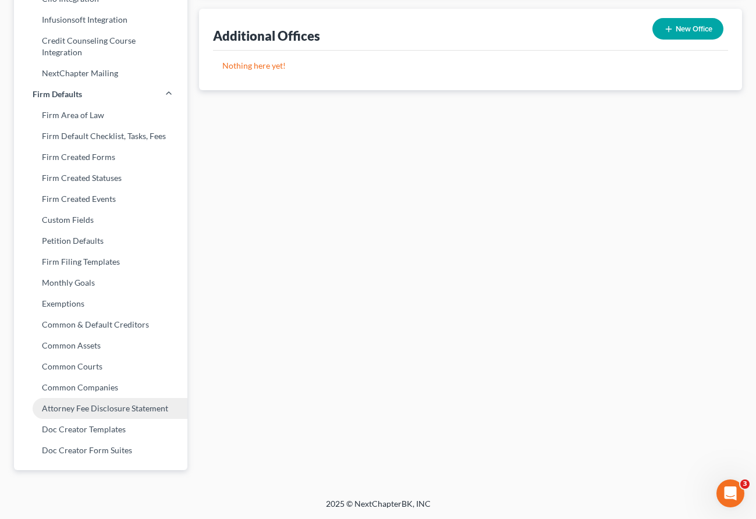
click at [80, 414] on link "Attorney Fee Disclosure Statement" at bounding box center [100, 408] width 173 height 21
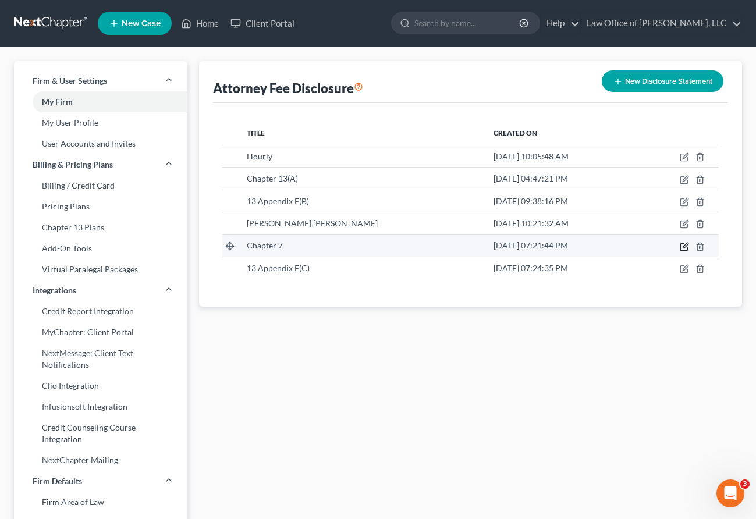
click at [572, 246] on icon "button" at bounding box center [685, 245] width 5 height 5
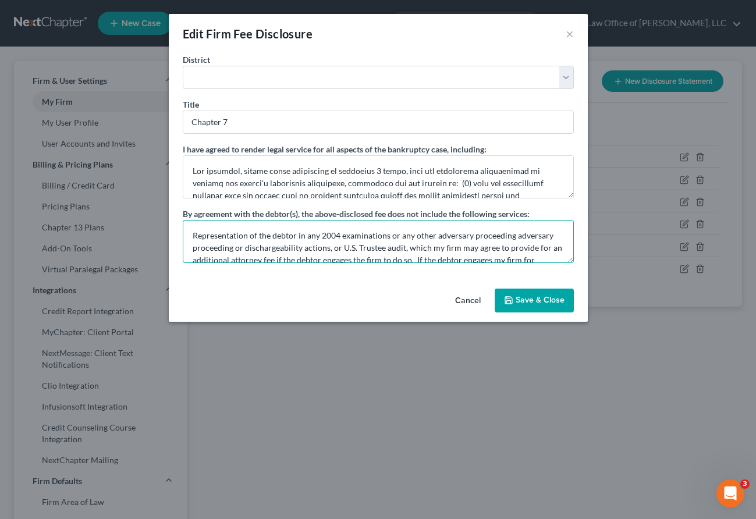
scroll to position [37, 0]
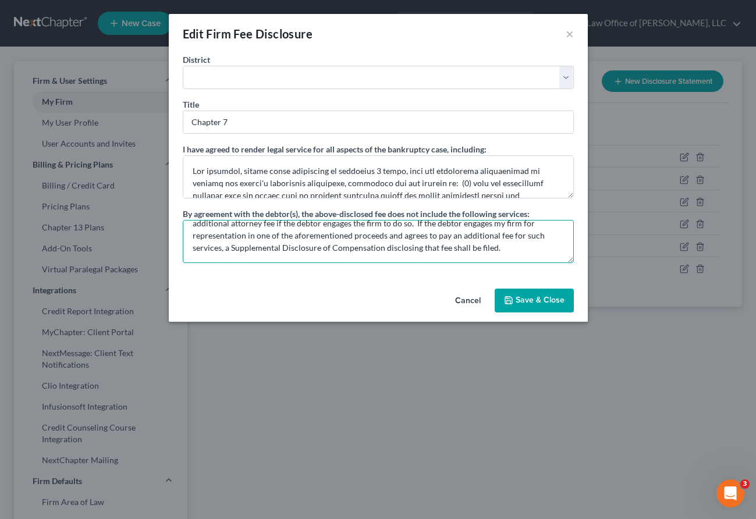
drag, startPoint x: 191, startPoint y: 237, endPoint x: 572, endPoint y: 265, distance: 382.2
click at [572, 265] on div "District Alabama - Middle Alabama - Northern Alabama - Southern Alaska Arizona …" at bounding box center [378, 169] width 419 height 230
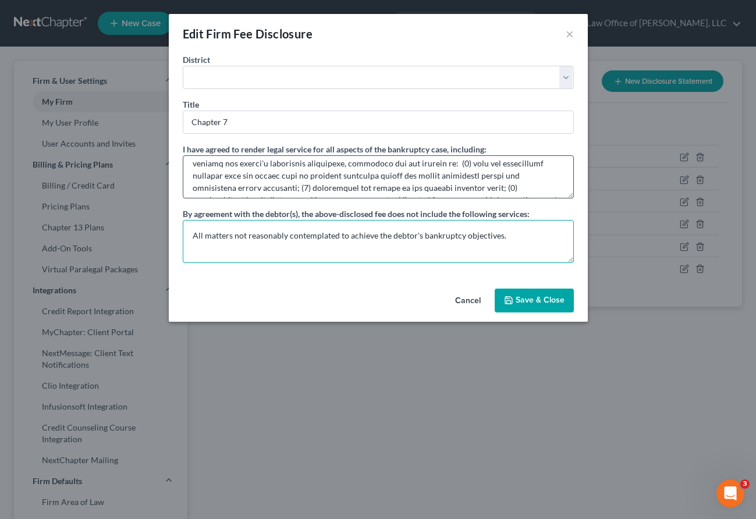
scroll to position [0, 0]
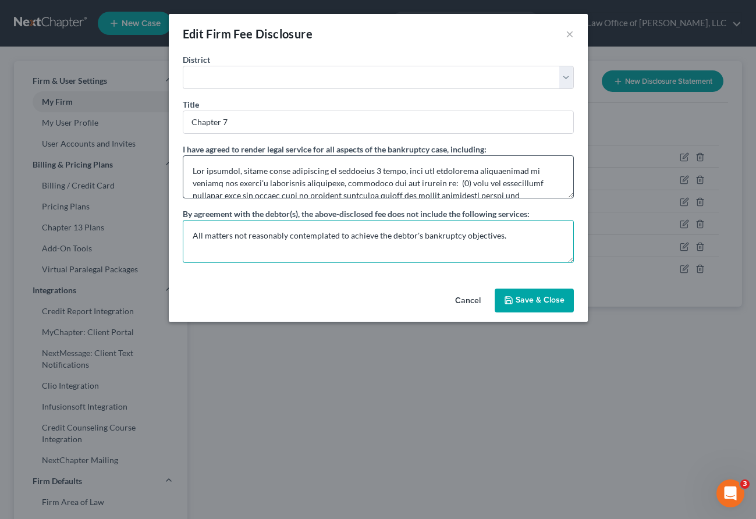
type textarea "All matters not reasonably contemplated to achieve the debtor's bankruptcy obje…"
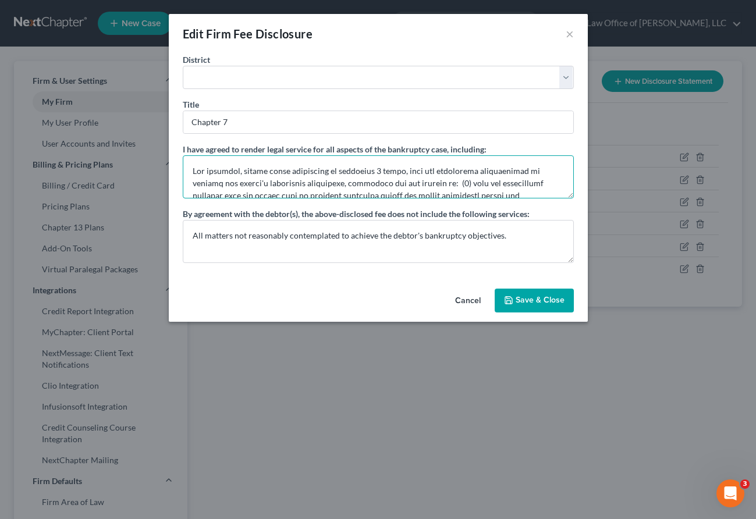
click at [463, 173] on textarea at bounding box center [378, 176] width 391 height 43
click at [421, 190] on textarea at bounding box center [378, 176] width 391 height 43
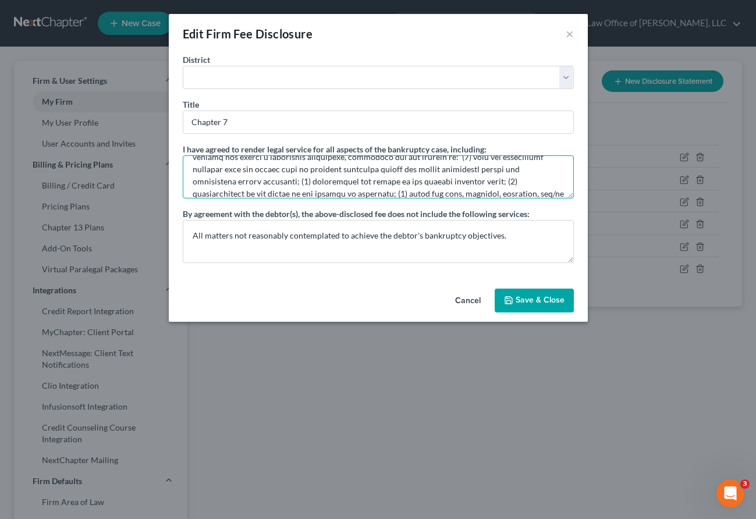
scroll to position [31, 0]
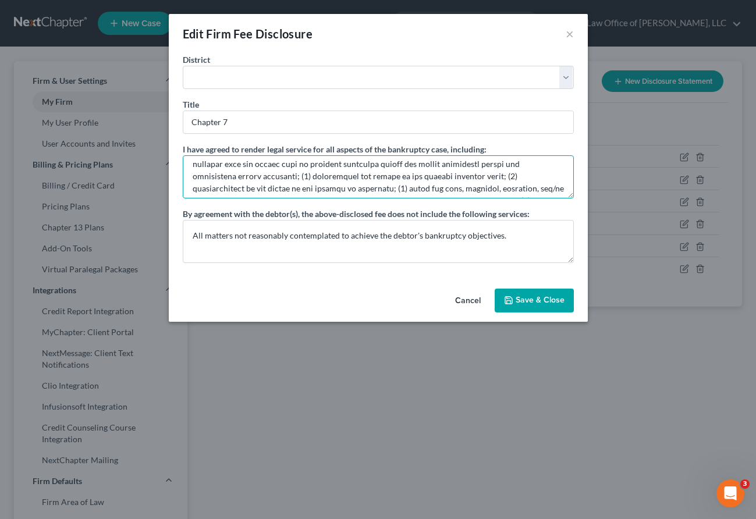
click at [480, 166] on textarea at bounding box center [378, 176] width 391 height 43
click at [437, 177] on textarea at bounding box center [378, 176] width 391 height 43
click at [259, 178] on textarea at bounding box center [378, 176] width 391 height 43
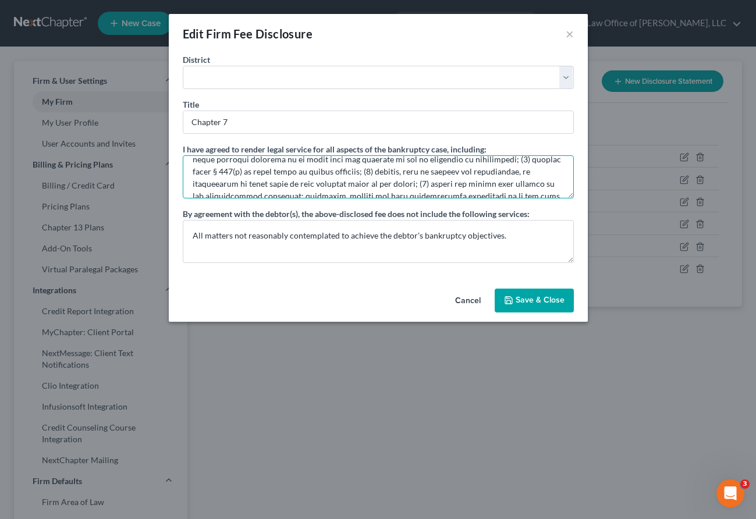
scroll to position [86, 0]
click at [500, 186] on textarea at bounding box center [378, 176] width 391 height 43
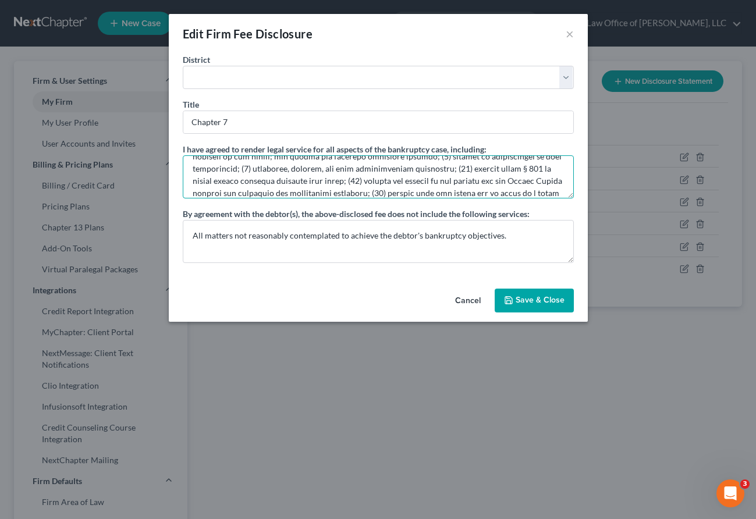
scroll to position [134, 0]
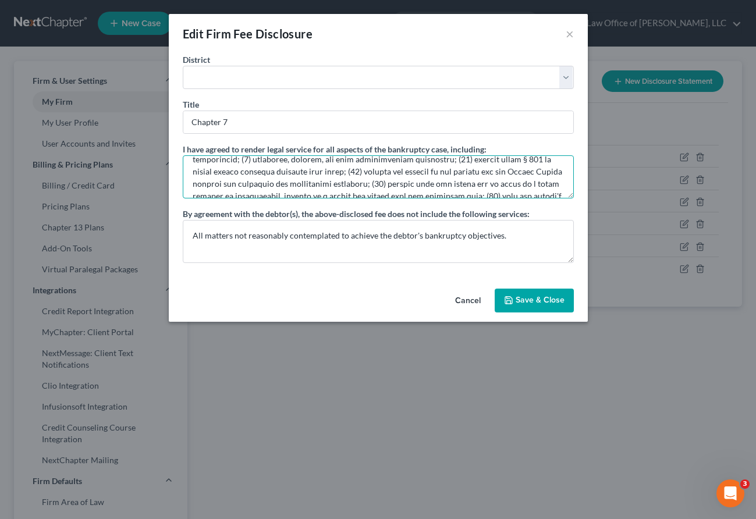
click at [398, 173] on textarea at bounding box center [378, 176] width 391 height 43
click at [526, 169] on textarea at bounding box center [378, 176] width 391 height 43
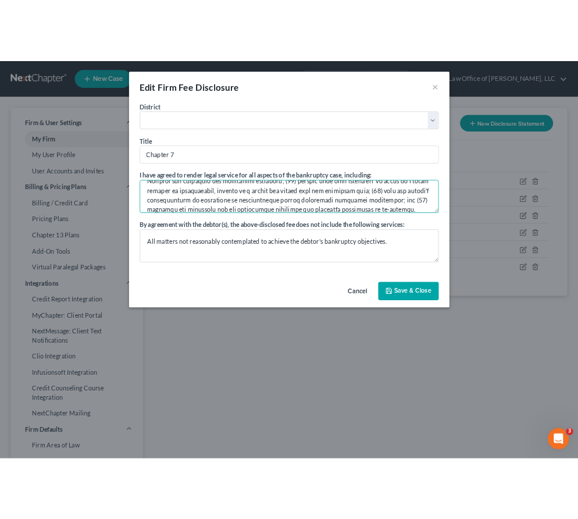
scroll to position [171, 0]
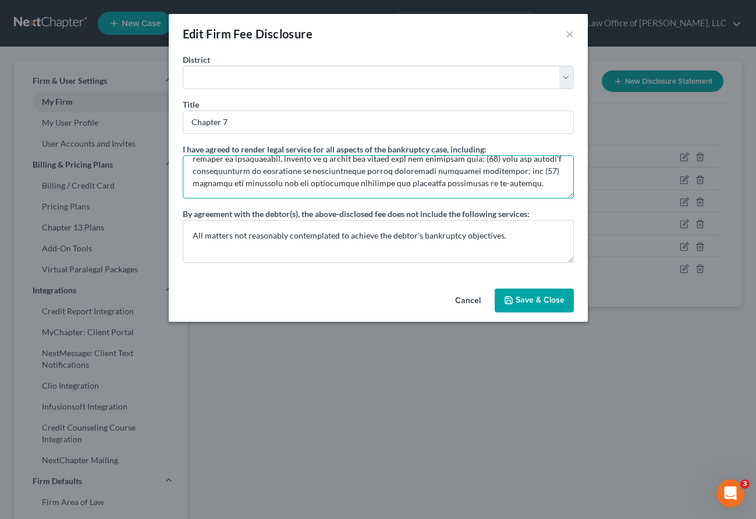
click at [307, 183] on textarea at bounding box center [378, 176] width 391 height 43
click at [388, 175] on textarea at bounding box center [378, 176] width 391 height 43
type textarea "All services, except those identified in paragraph 7 below, that are reasonably…"
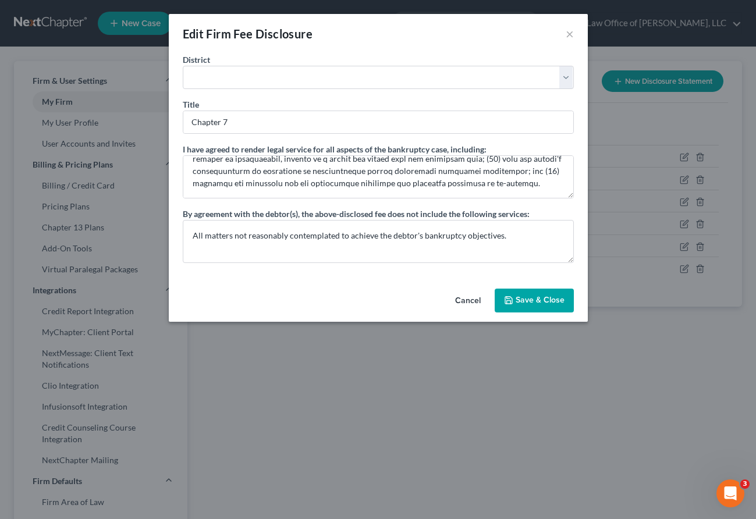
click at [527, 294] on button "Save & Close" at bounding box center [534, 301] width 79 height 24
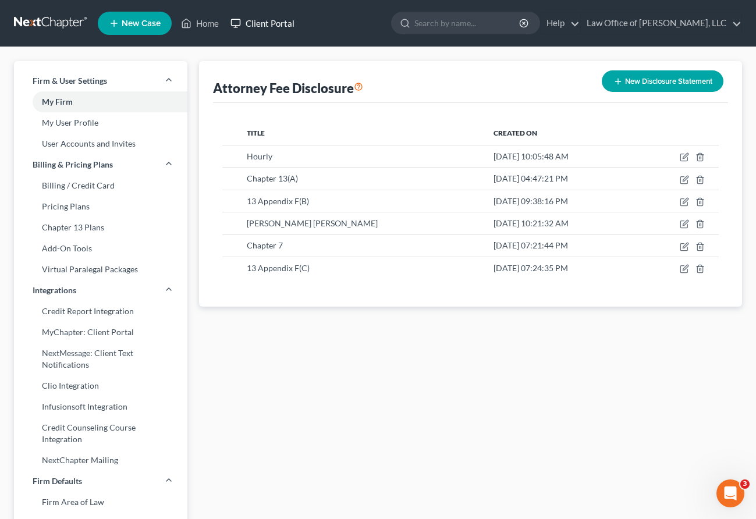
click at [253, 27] on link "Client Portal" at bounding box center [263, 23] width 76 height 21
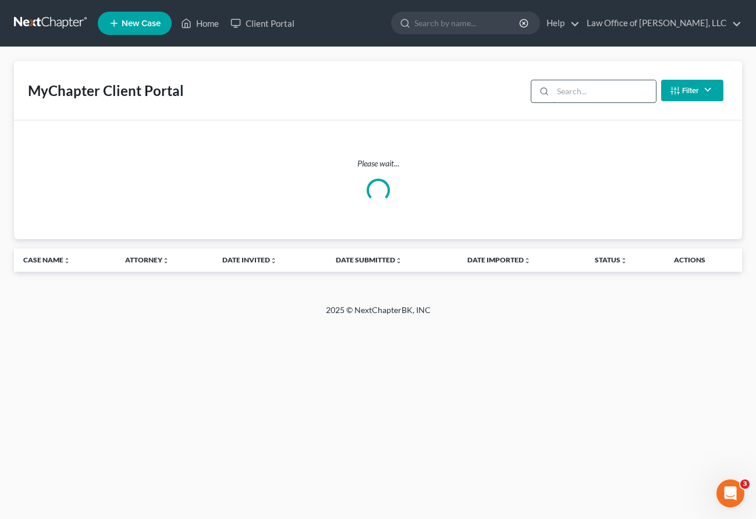
click at [572, 82] on input "search" at bounding box center [604, 91] width 103 height 22
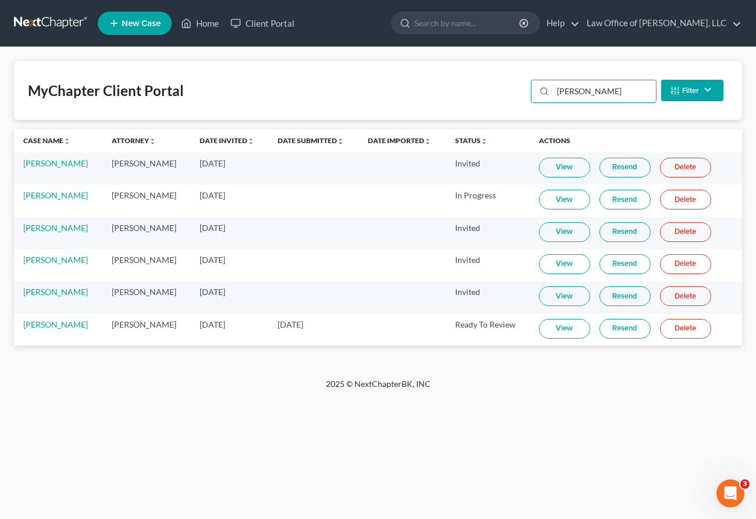
type input "wendy"
click at [559, 328] on link "View" at bounding box center [564, 329] width 51 height 20
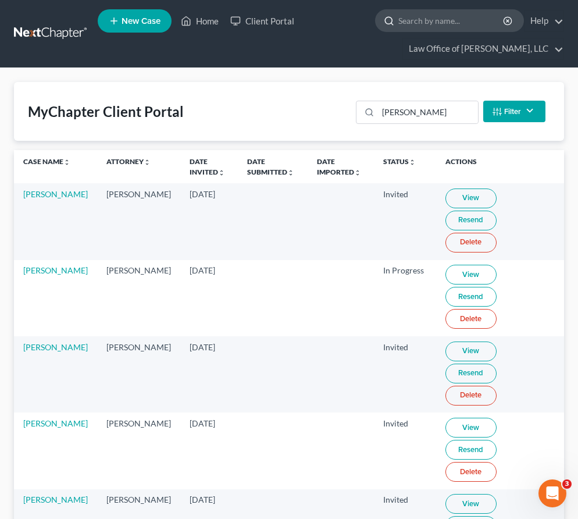
click at [410, 26] on input "search" at bounding box center [452, 21] width 106 height 22
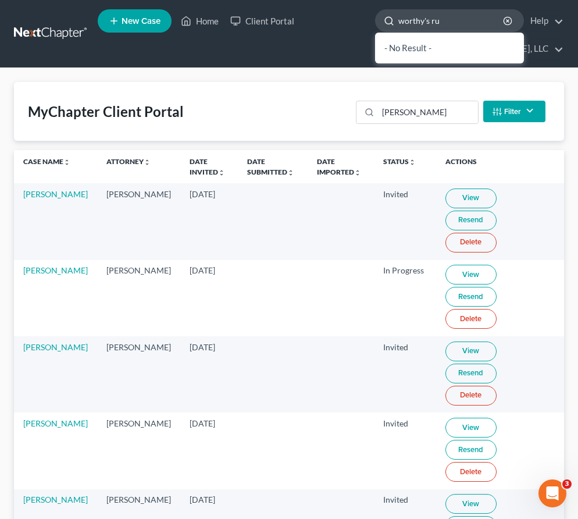
type input "worthy's run"
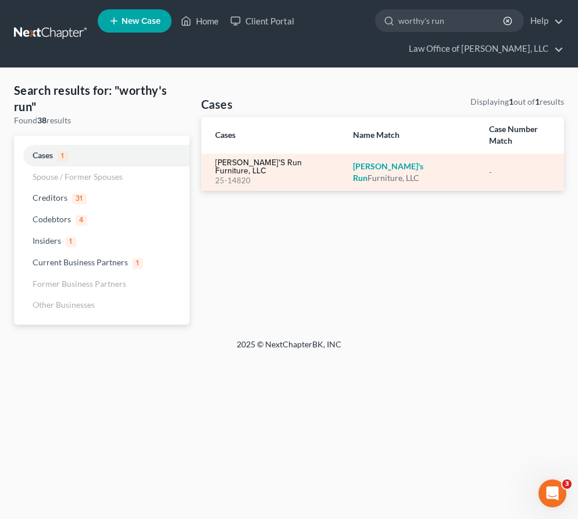
click at [254, 159] on link "Worthy's Run Furniture, LLC" at bounding box center [274, 167] width 119 height 16
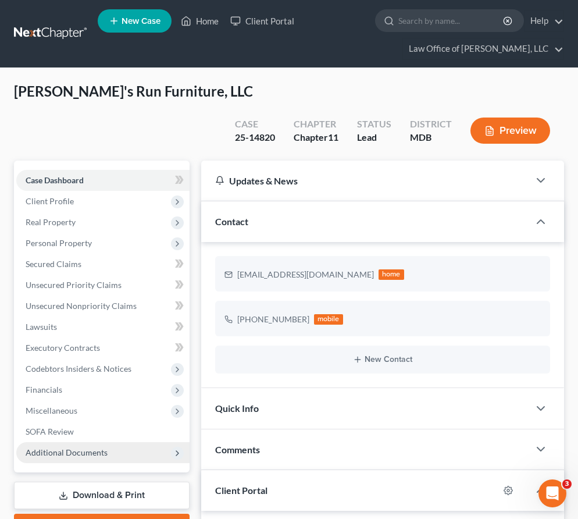
click at [95, 448] on span "Additional Documents" at bounding box center [67, 453] width 82 height 10
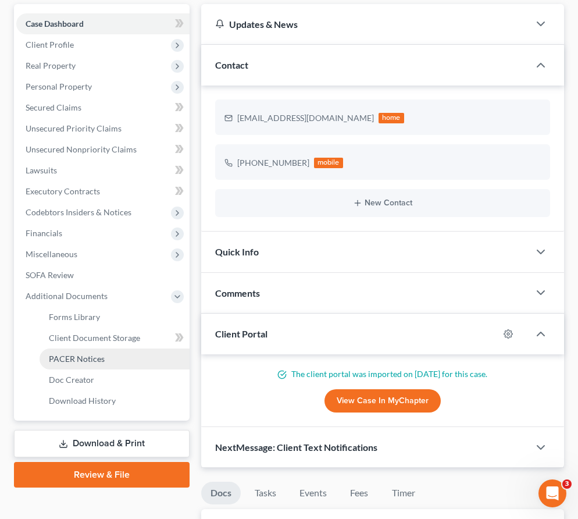
scroll to position [187, 0]
